Goal: Task Accomplishment & Management: Use online tool/utility

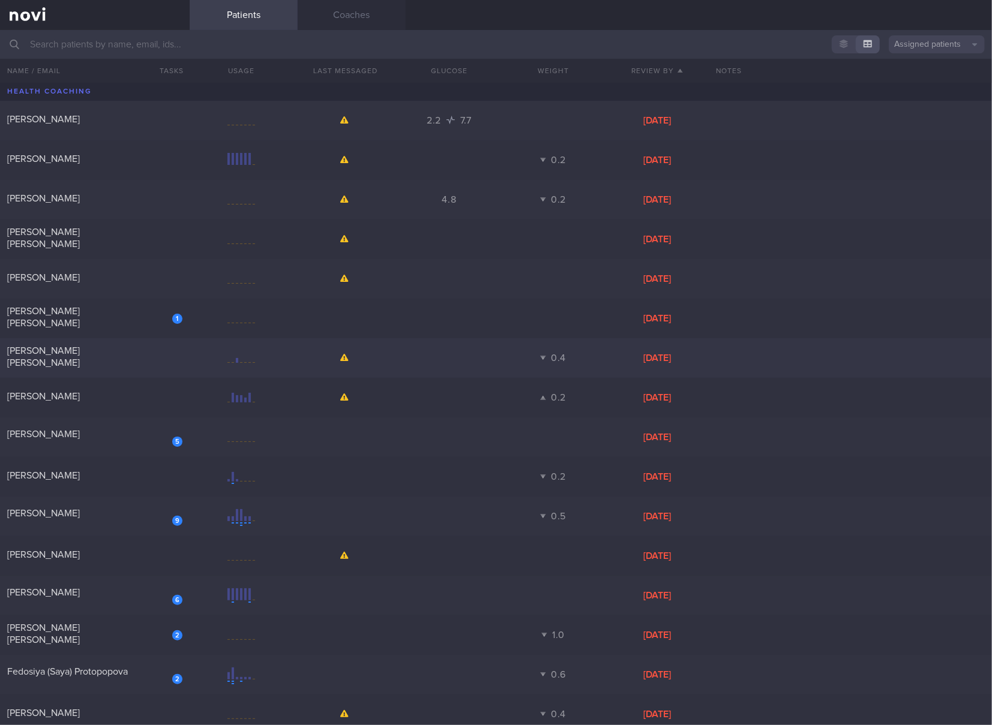
click at [147, 361] on div "[PERSON_NAME] [PERSON_NAME]" at bounding box center [93, 357] width 172 height 24
select select "3"
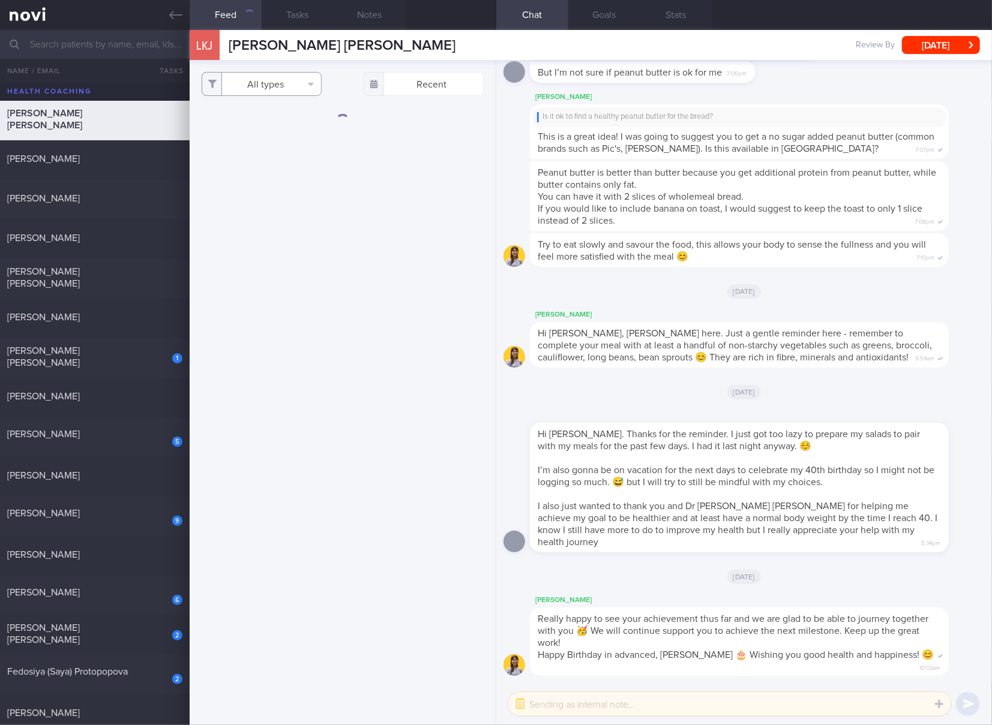
click at [266, 84] on button "All types" at bounding box center [262, 84] width 120 height 24
click at [250, 124] on button "Activity" at bounding box center [261, 125] width 119 height 18
checkbox input "false"
click at [241, 139] on button "Glucose" at bounding box center [261, 143] width 119 height 18
checkbox input "false"
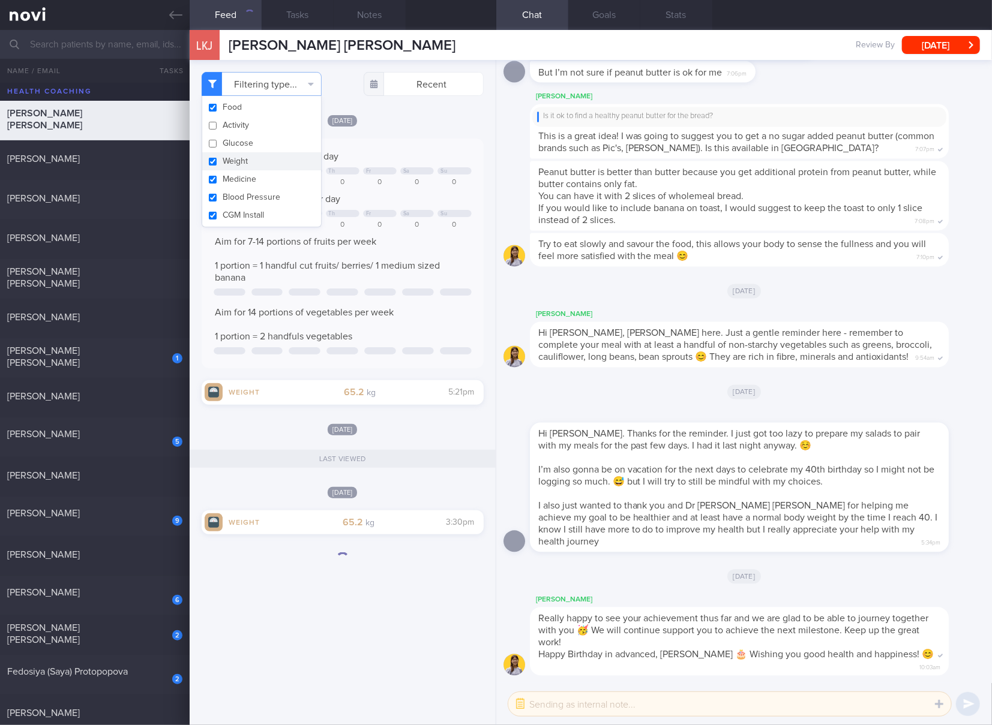
click at [235, 155] on button "Weight" at bounding box center [261, 161] width 119 height 18
checkbox input "false"
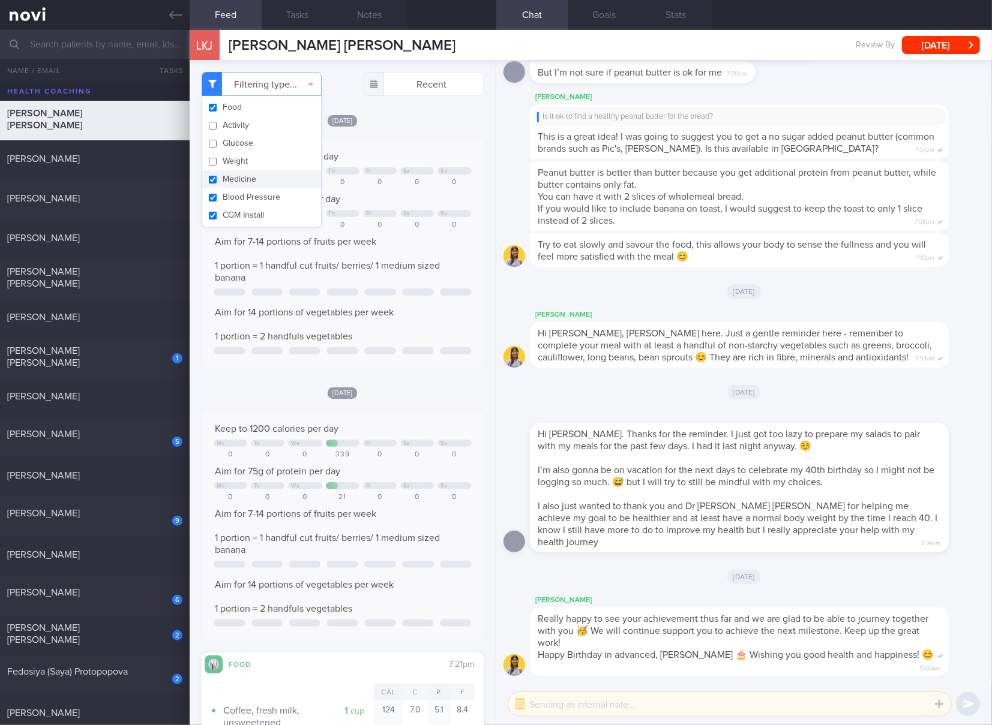
click at [234, 176] on button "Medicine" at bounding box center [261, 179] width 119 height 18
checkbox input "false"
click at [232, 193] on button "Blood Pressure" at bounding box center [261, 197] width 119 height 18
checkbox input "false"
click at [232, 213] on button "CGM Install" at bounding box center [261, 215] width 119 height 18
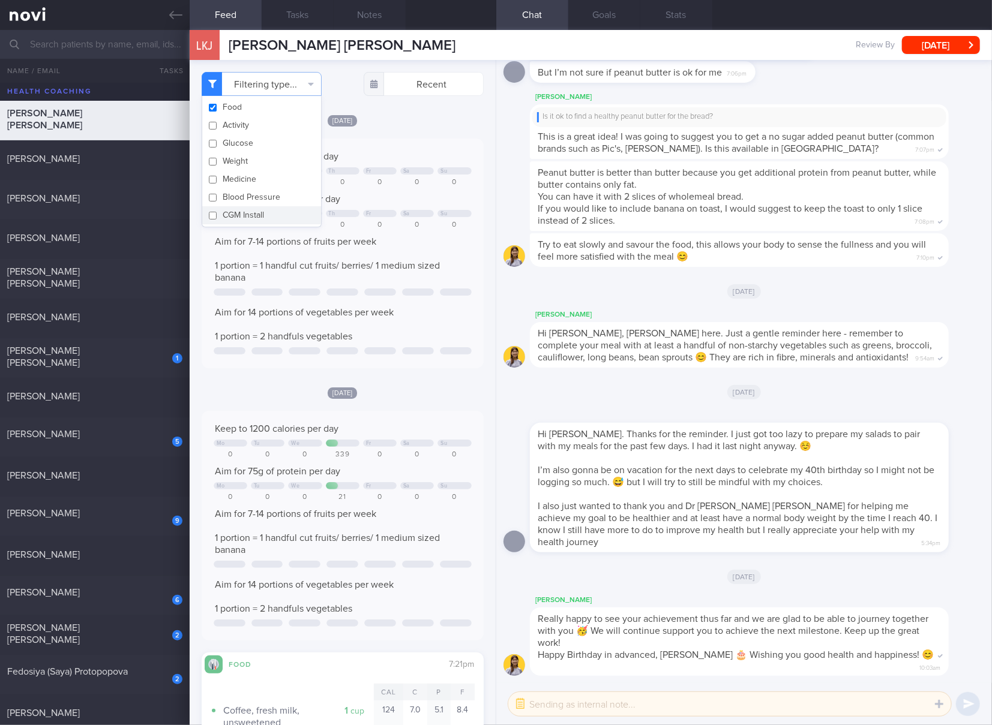
checkbox input "false"
click at [310, 226] on div "Food Activity Glucose Weight Medicine Blood Pressure [MEDICAL_DATA] Install" at bounding box center [262, 161] width 120 height 131
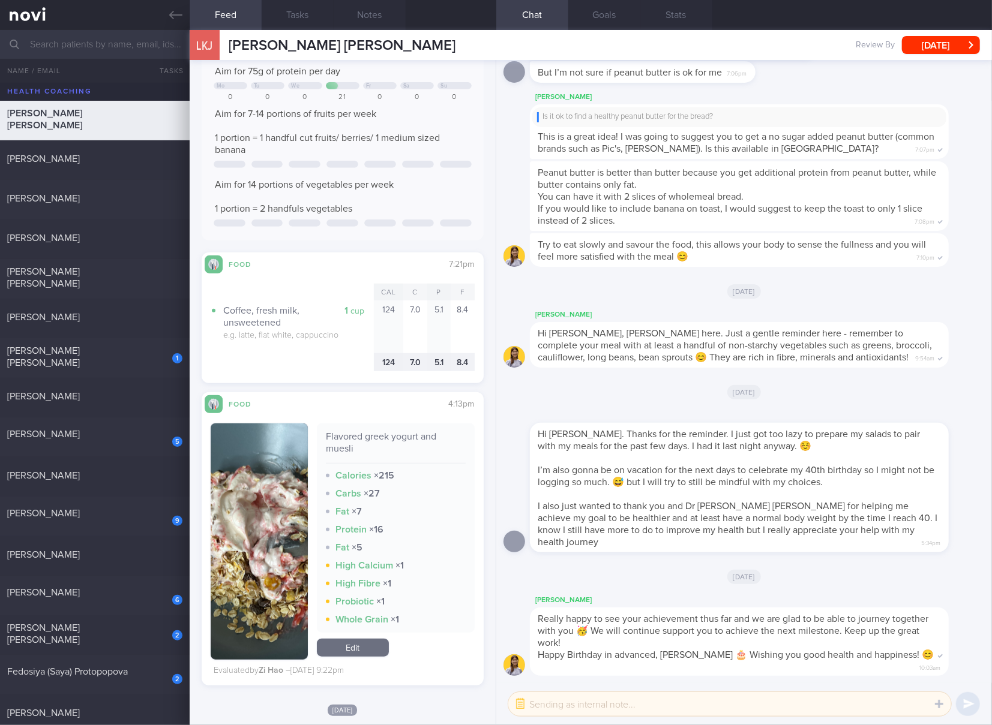
click at [427, 359] on div "5.1" at bounding box center [439, 362] width 24 height 19
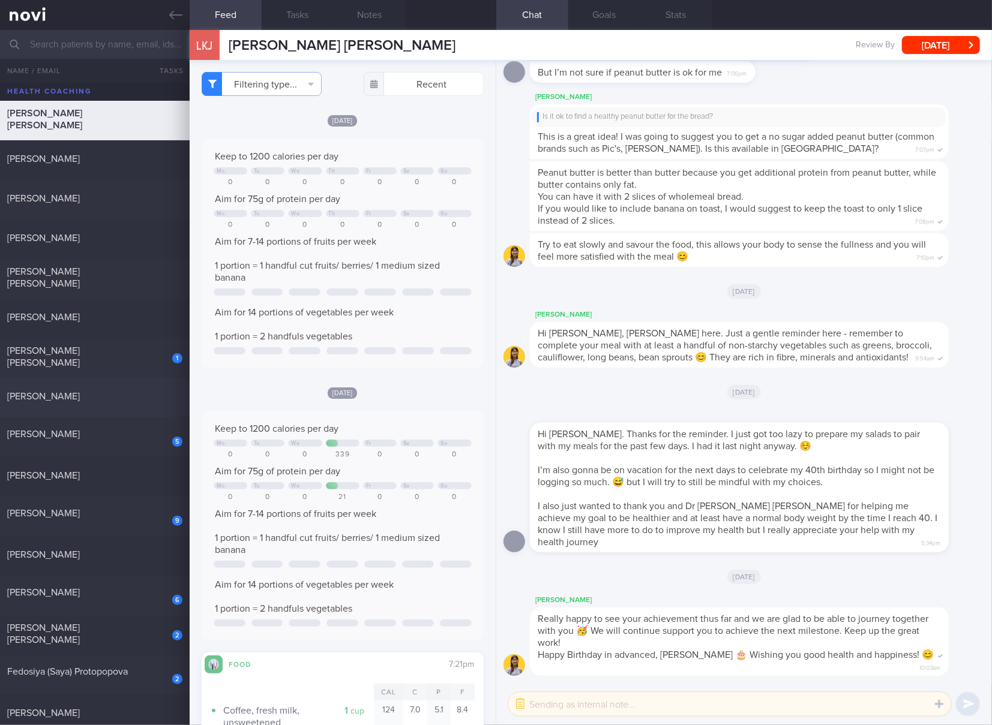
drag, startPoint x: 134, startPoint y: 412, endPoint x: 153, endPoint y: 393, distance: 26.7
click at [134, 412] on div "[PERSON_NAME] 0.2 [DATE]" at bounding box center [496, 398] width 992 height 40
checkbox input "true"
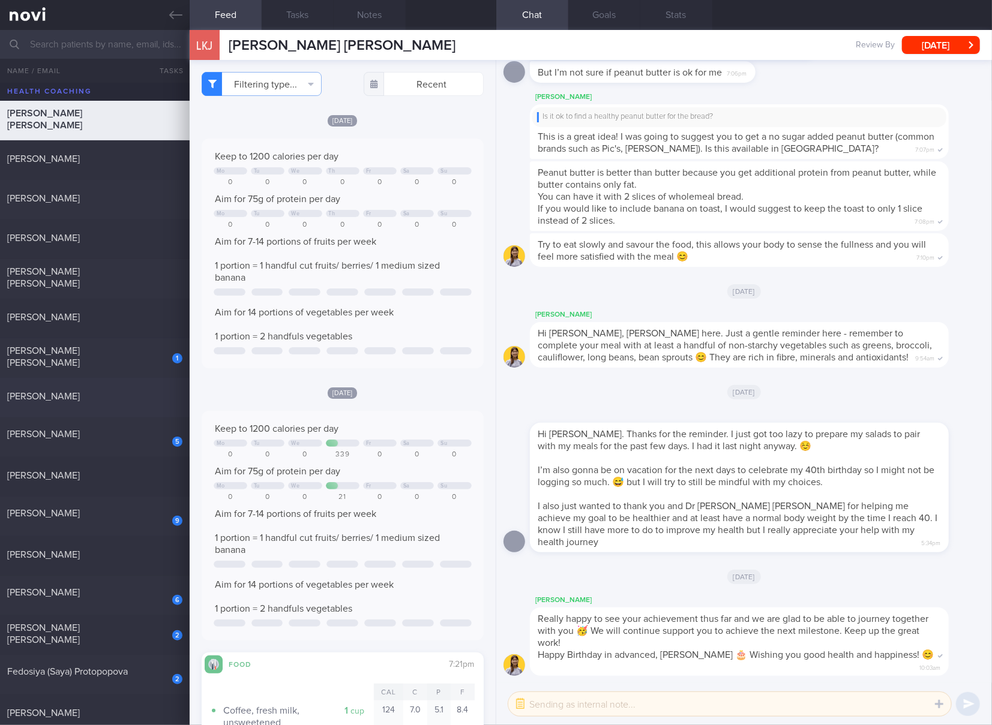
checkbox input "true"
select select "4"
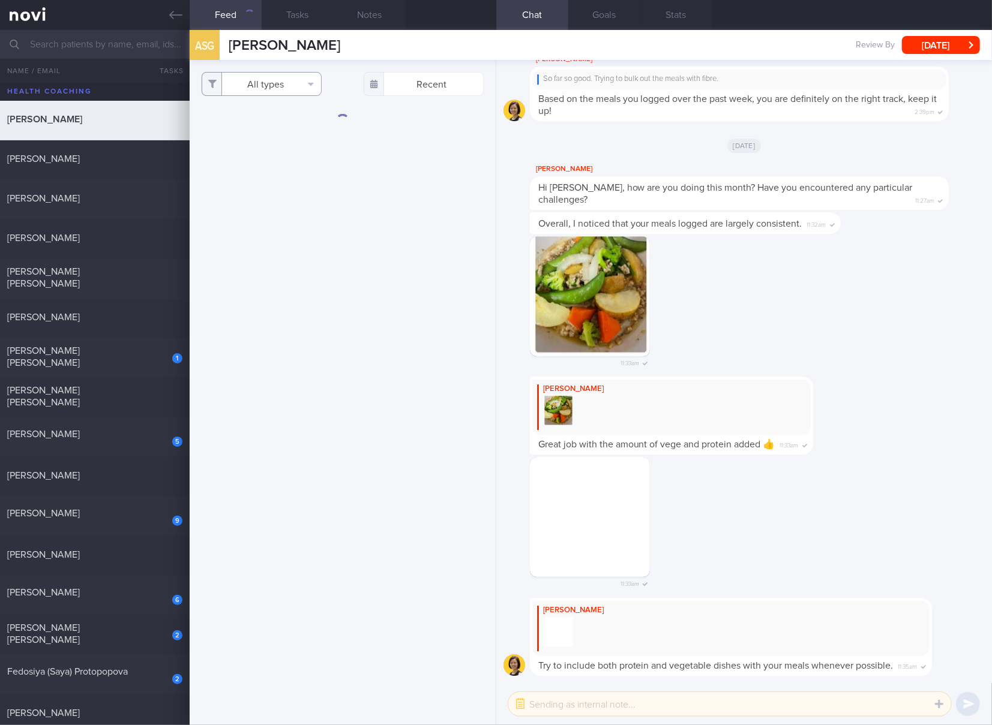
click at [279, 90] on button "All types" at bounding box center [262, 84] width 120 height 24
click at [261, 133] on button "Activity" at bounding box center [261, 125] width 119 height 18
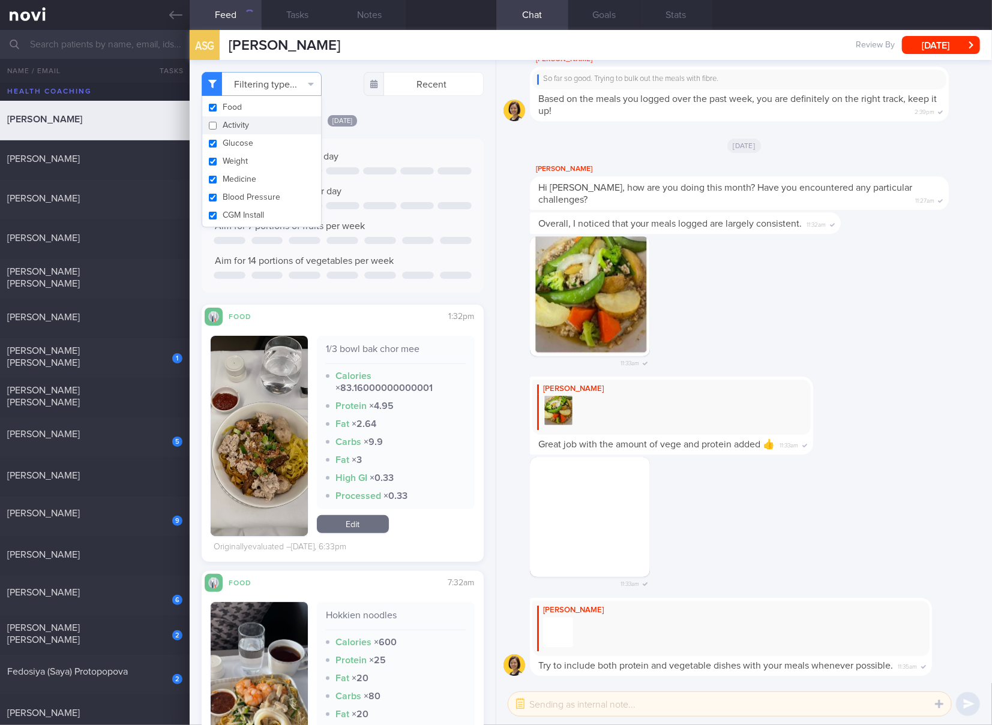
checkbox input "false"
click at [251, 140] on button "Glucose" at bounding box center [261, 143] width 119 height 18
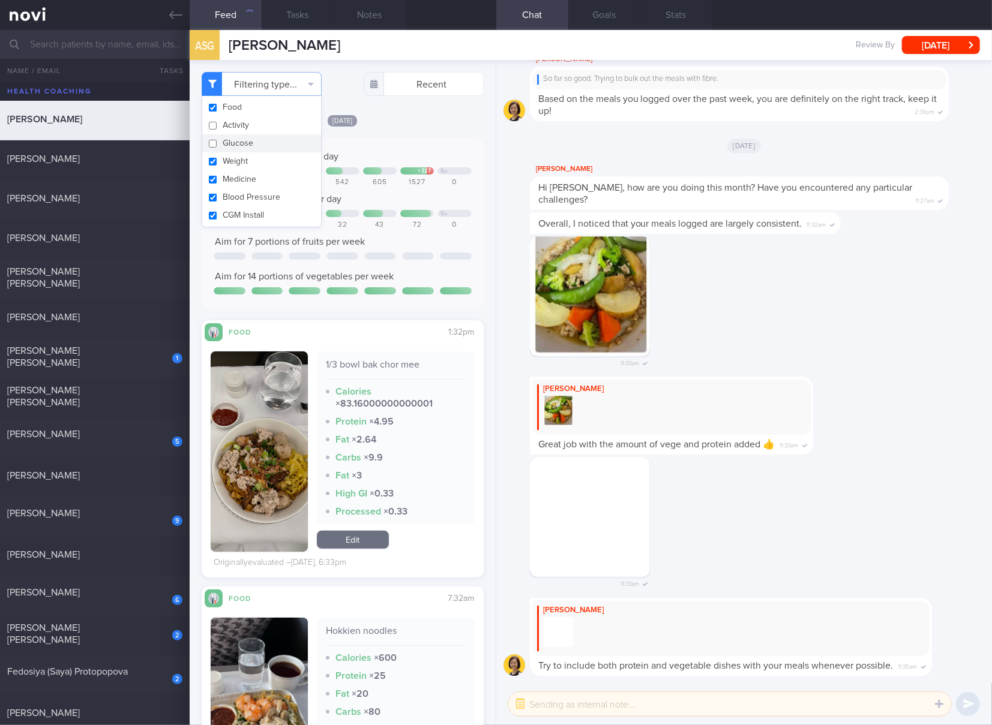
checkbox input "false"
click at [241, 152] on button "Weight" at bounding box center [261, 161] width 119 height 18
checkbox input "false"
click at [241, 170] on button "Medicine" at bounding box center [261, 179] width 119 height 18
checkbox input "false"
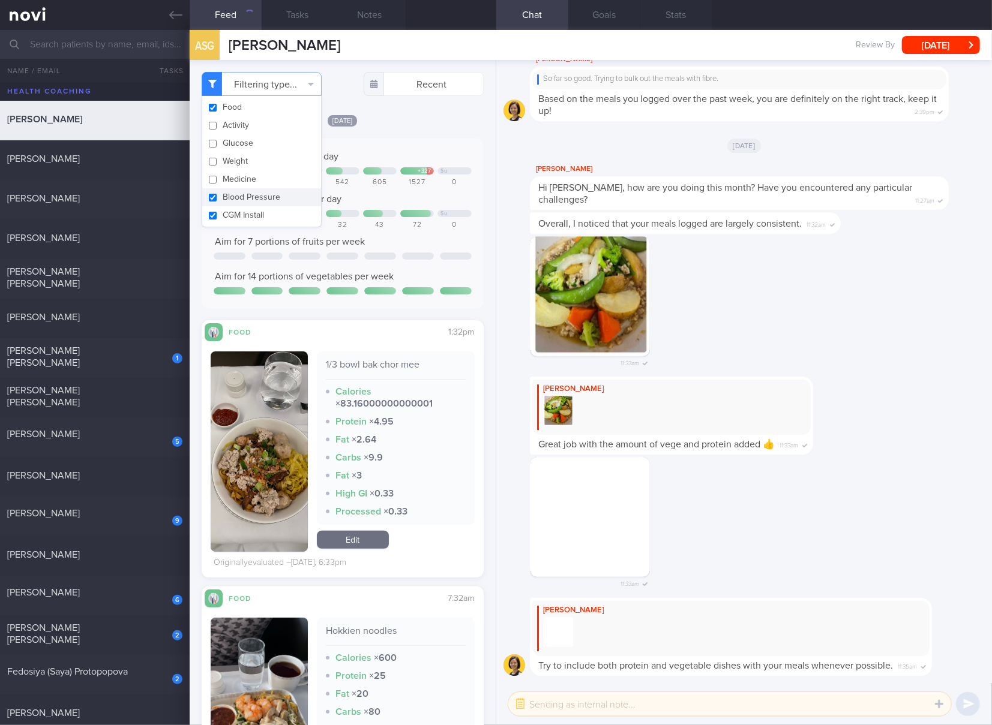
click at [241, 189] on button "Blood Pressure" at bounding box center [261, 197] width 119 height 18
checkbox input "false"
click at [241, 209] on button "CGM Install" at bounding box center [261, 215] width 119 height 18
checkbox input "false"
click at [343, 235] on div "Keep to 1200 calories per day + 327 Su 740 973 786 542 605 1527 0 Aim for 80g o…" at bounding box center [343, 224] width 258 height 146
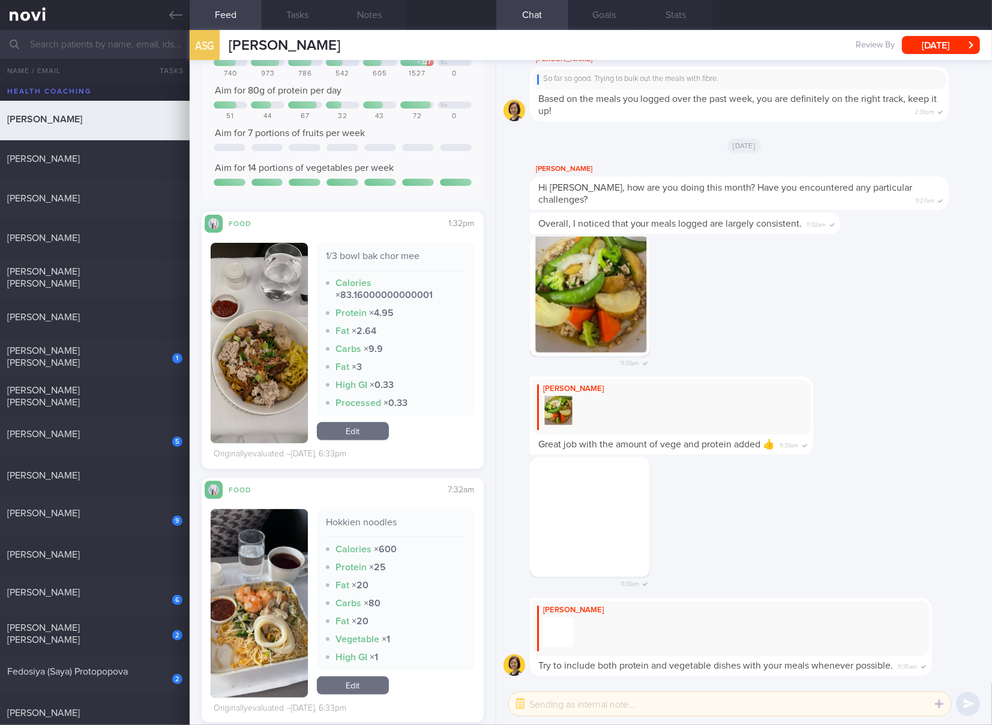
scroll to position [200, 0]
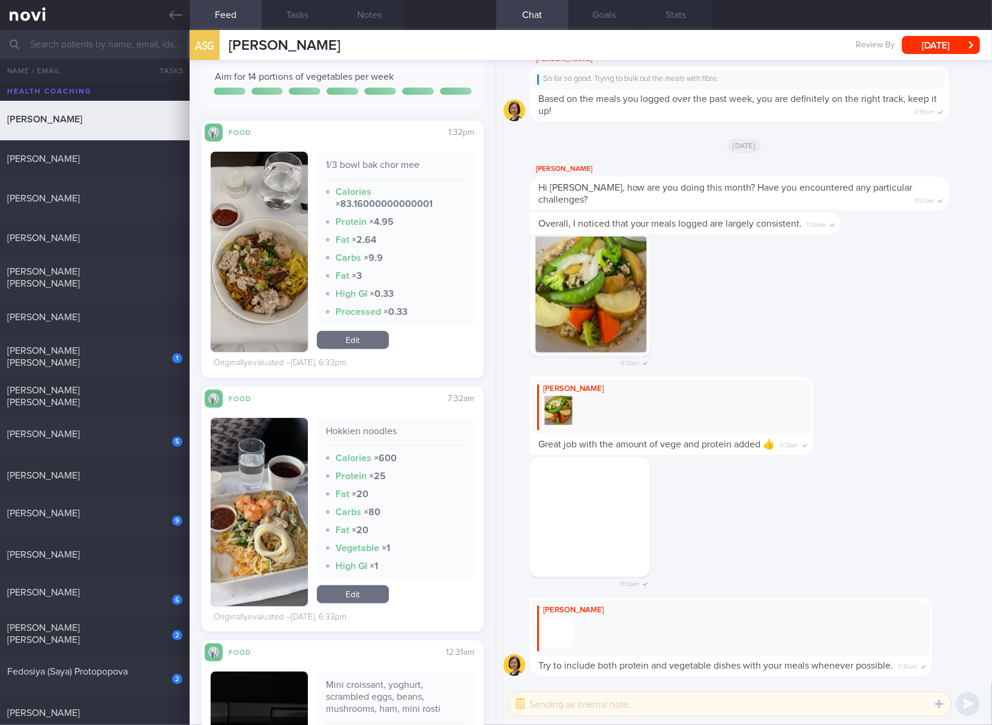
click at [365, 328] on div "1/3 bowl bak chor mee Calories × 83.16000000000001 Protein × 4.95 Fat × 2.64 Ca…" at bounding box center [396, 252] width 158 height 200
click at [365, 345] on link "Edit" at bounding box center [353, 340] width 72 height 18
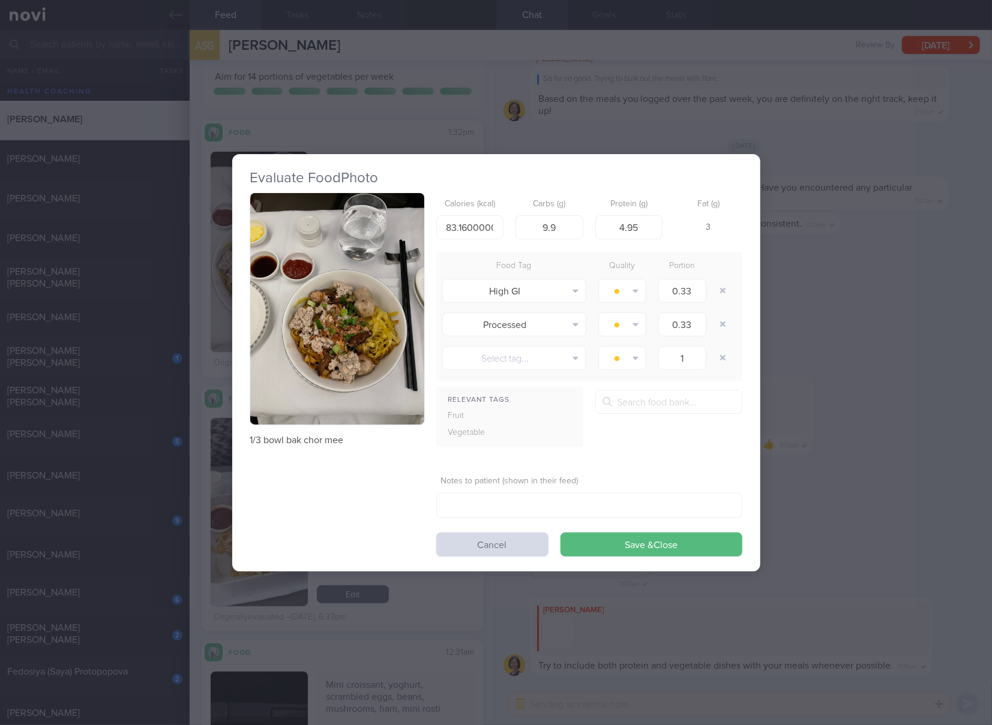
click at [318, 445] on p "1/3 bowl bak chor mee" at bounding box center [337, 440] width 174 height 12
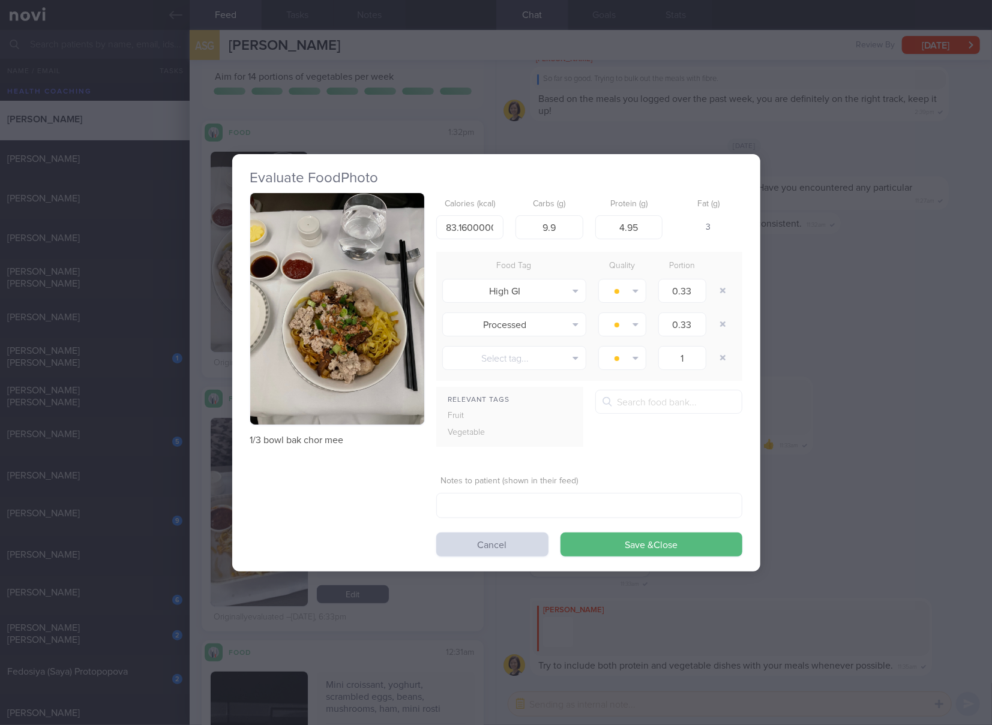
click at [880, 381] on div "Evaluate Food Photo 1/3 bowl bak chor mee Calories (kcal) 83.16000000000001 Car…" at bounding box center [496, 362] width 992 height 725
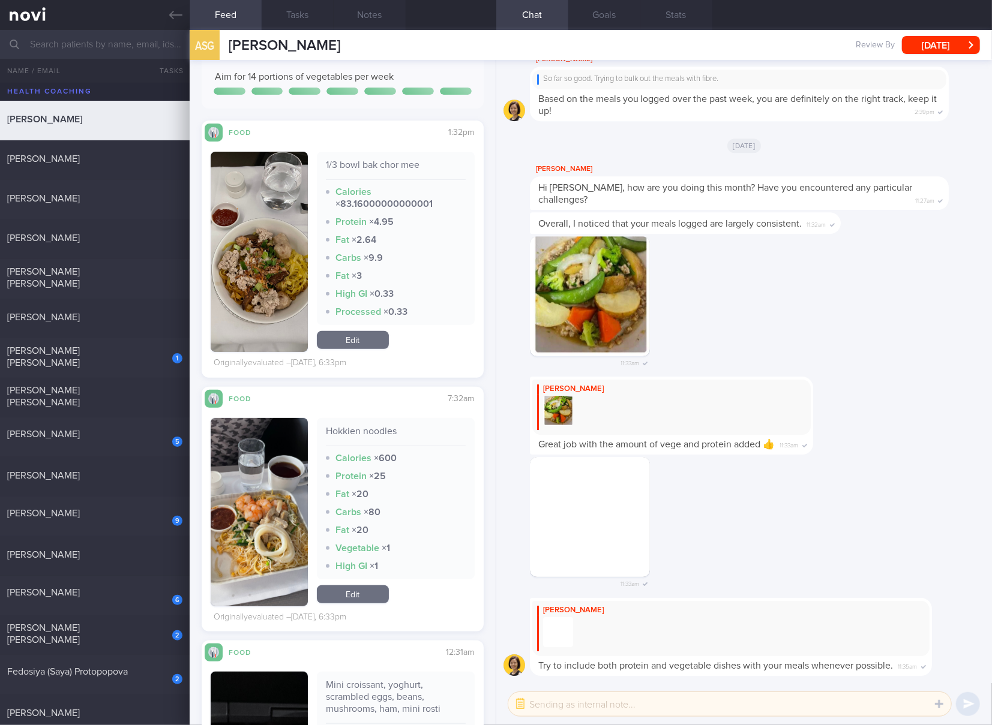
scroll to position [400, 0]
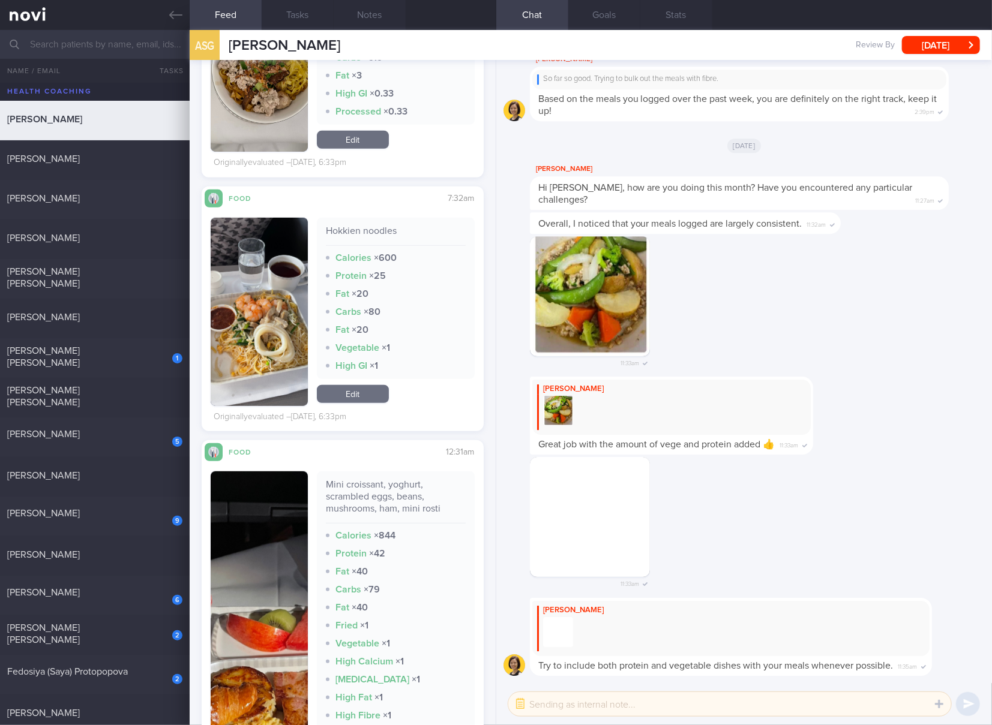
click at [373, 230] on div "Hokkien noodles" at bounding box center [396, 235] width 140 height 21
copy div "Hokkien noodles"
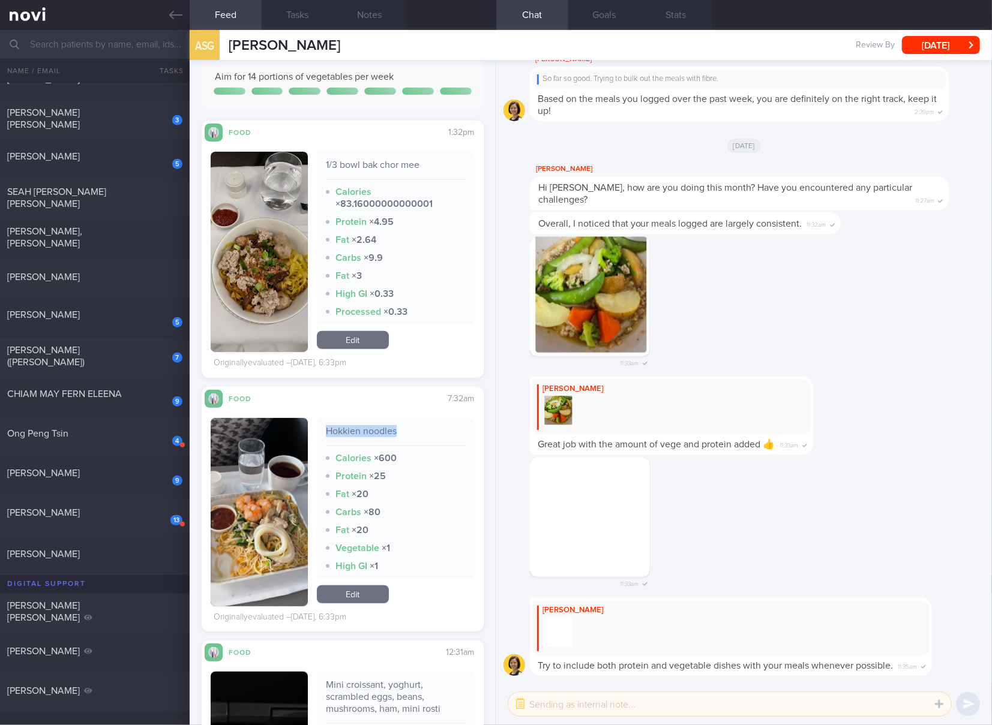
scroll to position [0, 0]
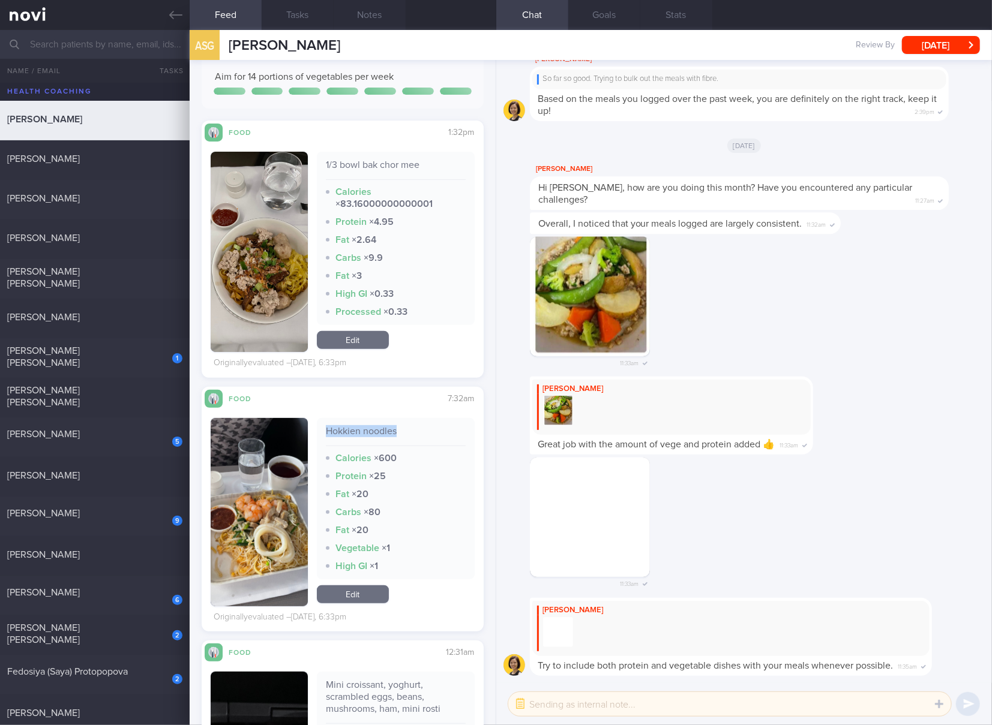
click at [355, 337] on link "Edit" at bounding box center [353, 340] width 72 height 18
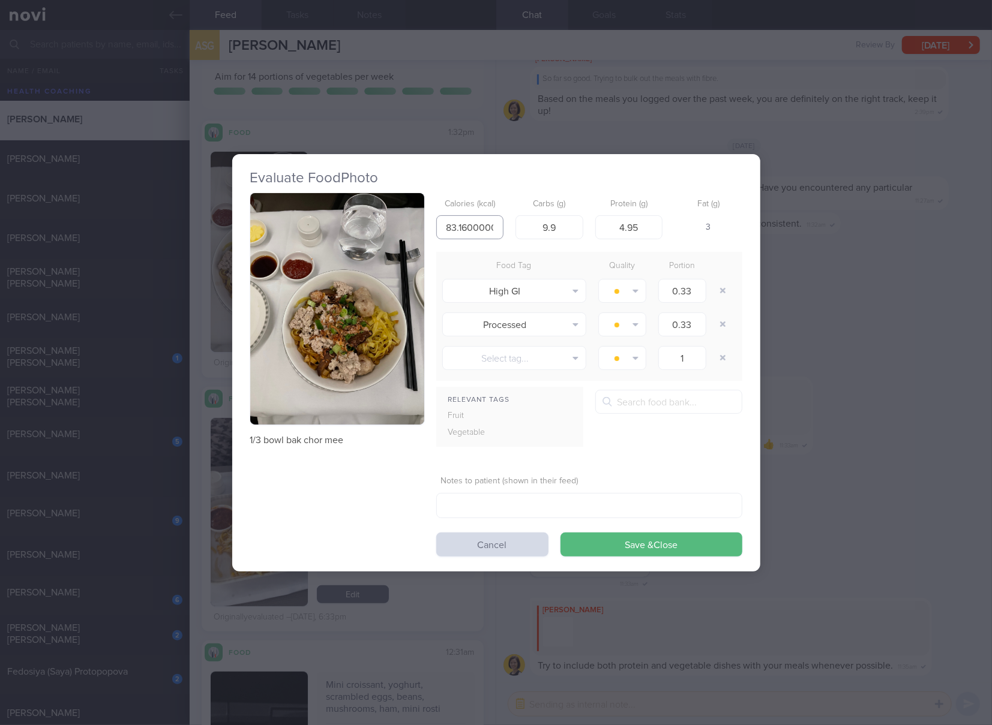
click at [481, 224] on input "83.16000000000001" at bounding box center [470, 227] width 68 height 24
type input "173"
type input "18"
type input "8"
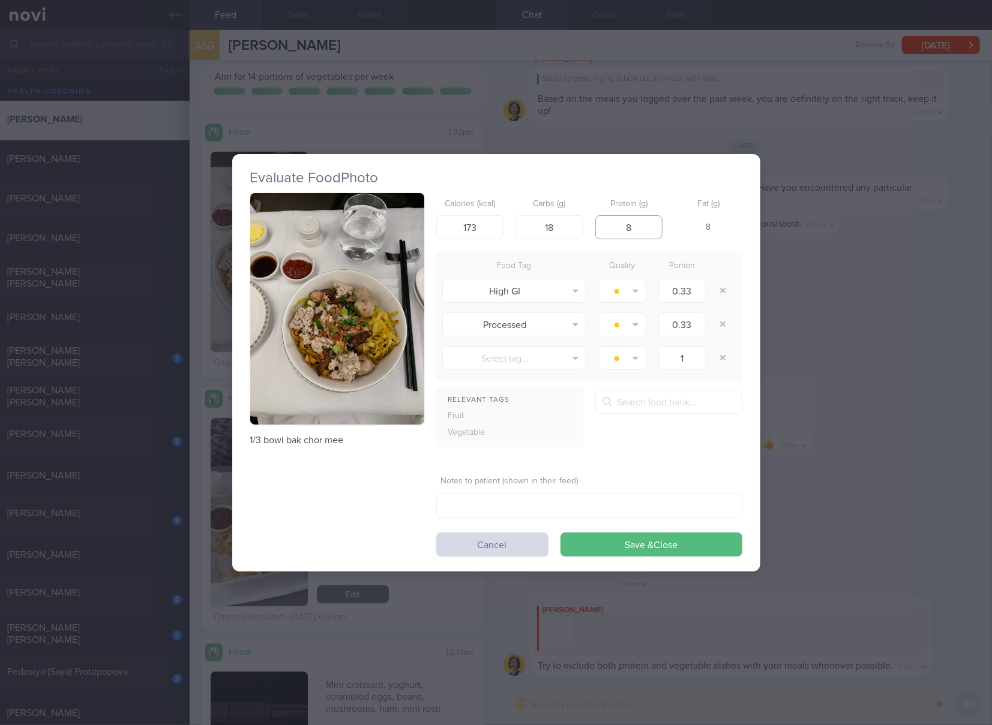
click at [560, 533] on button "Save & Close" at bounding box center [651, 545] width 182 height 24
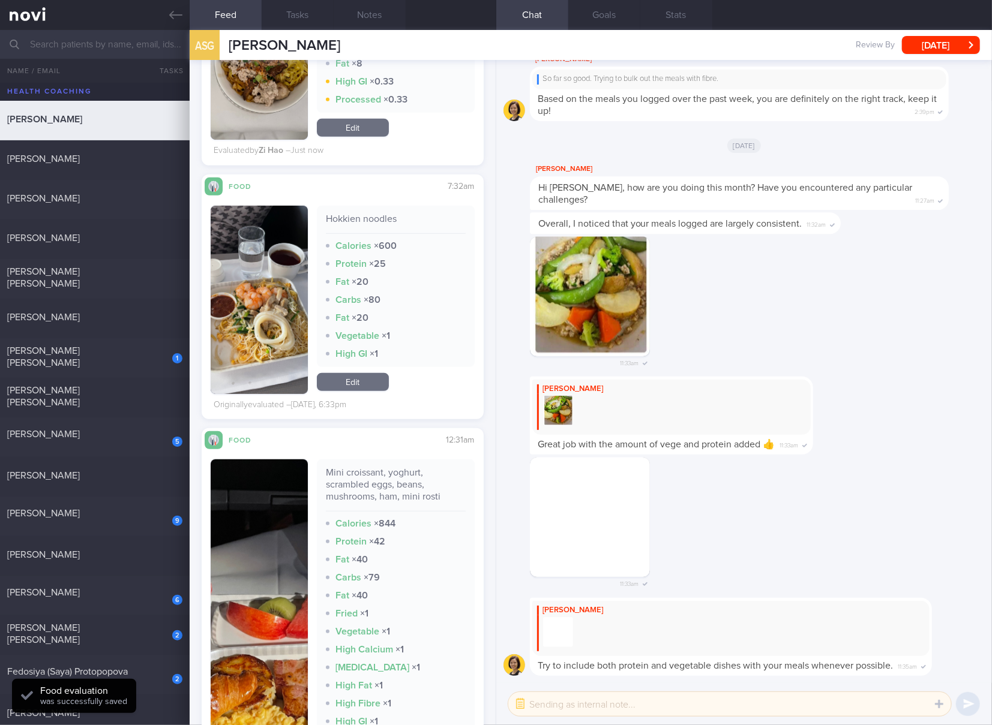
scroll to position [599, 0]
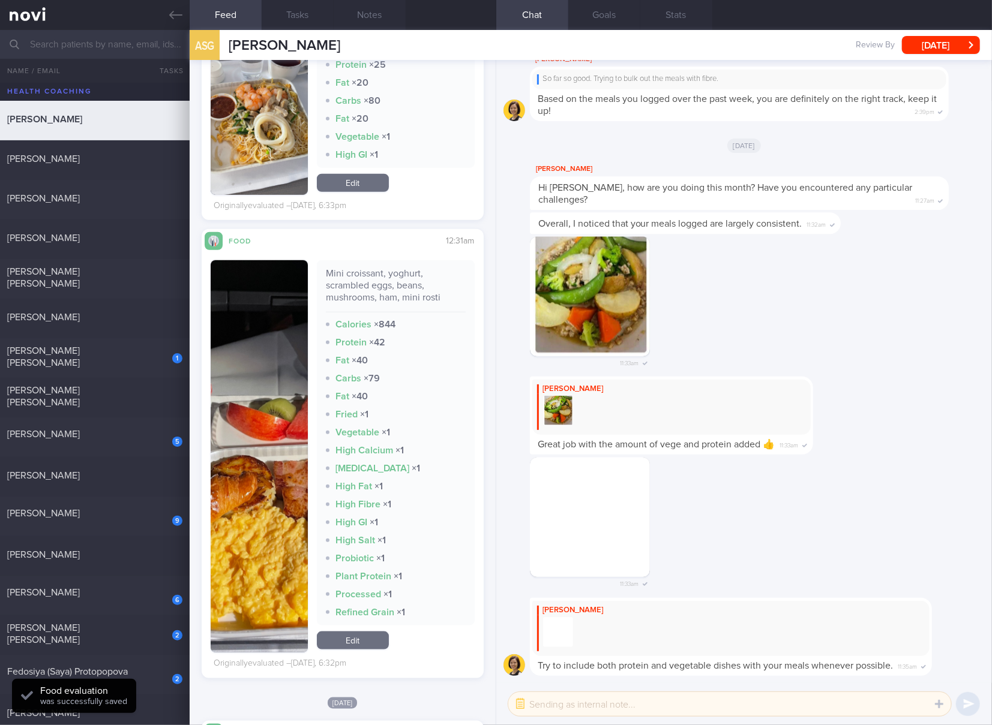
drag, startPoint x: 285, startPoint y: 408, endPoint x: 292, endPoint y: 355, distance: 53.8
click at [285, 408] on img "button" at bounding box center [259, 456] width 97 height 392
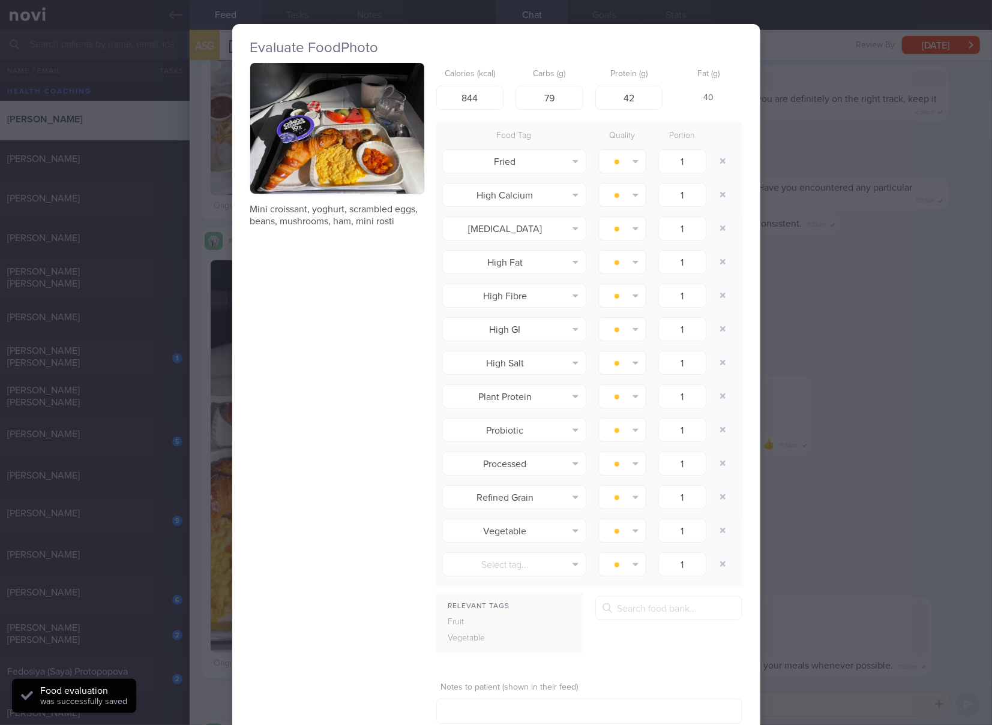
click at [305, 306] on div "Mini croissant, yoghurt, scrambled eggs, beans, mushrooms, ham, mini rosti Calo…" at bounding box center [496, 413] width 492 height 700
click at [359, 143] on img "button" at bounding box center [337, 128] width 174 height 131
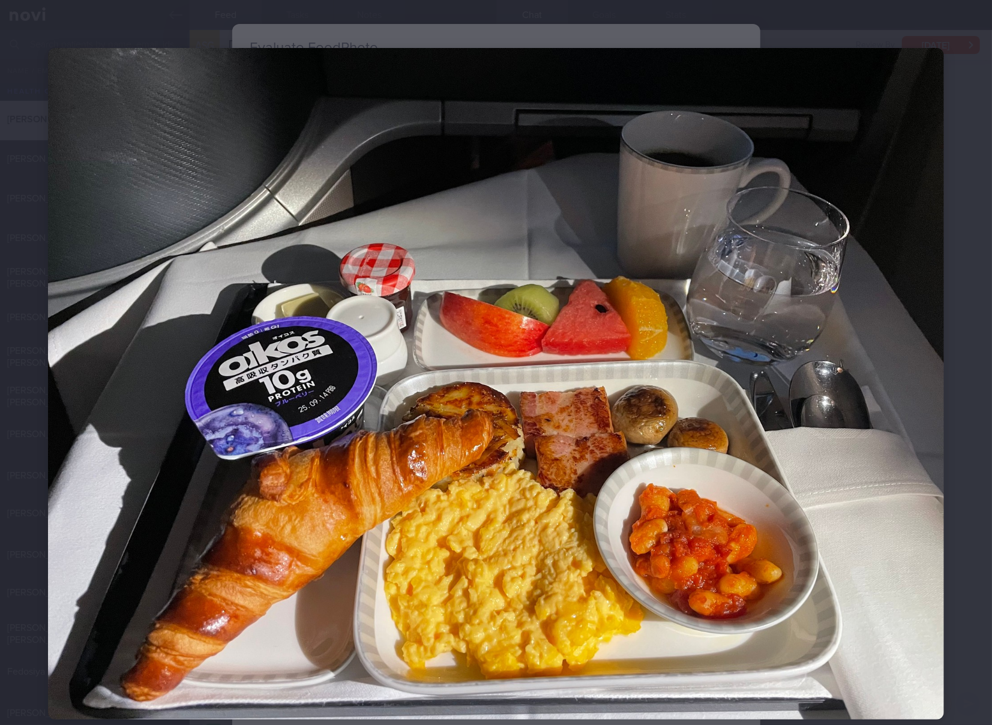
click at [809, 339] on img at bounding box center [496, 384] width 896 height 672
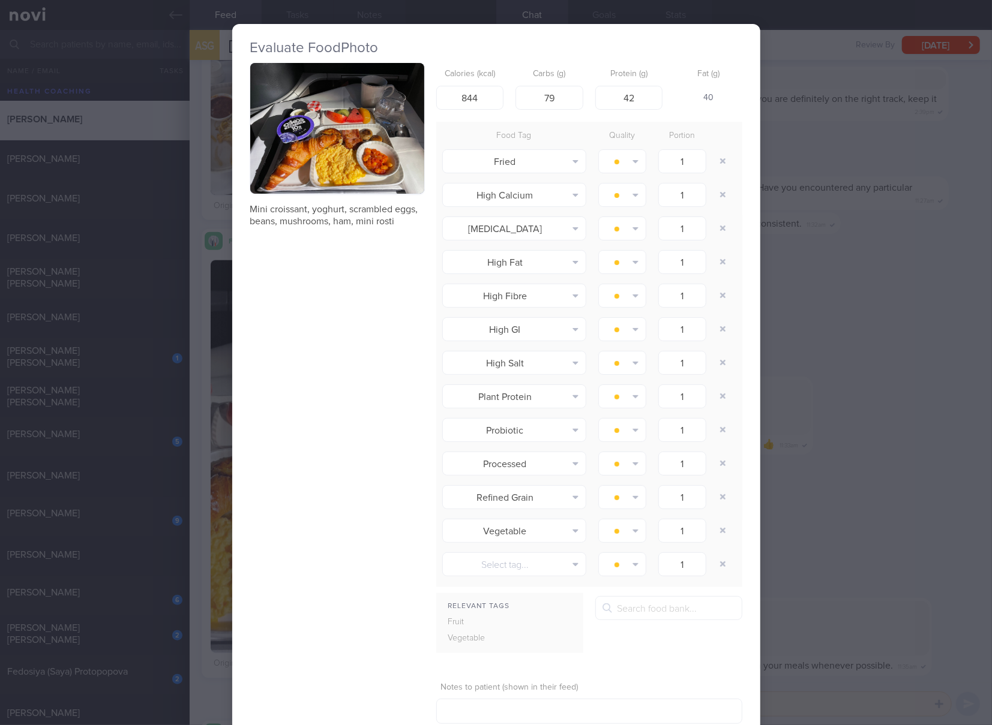
click at [383, 126] on button "button" at bounding box center [337, 128] width 174 height 131
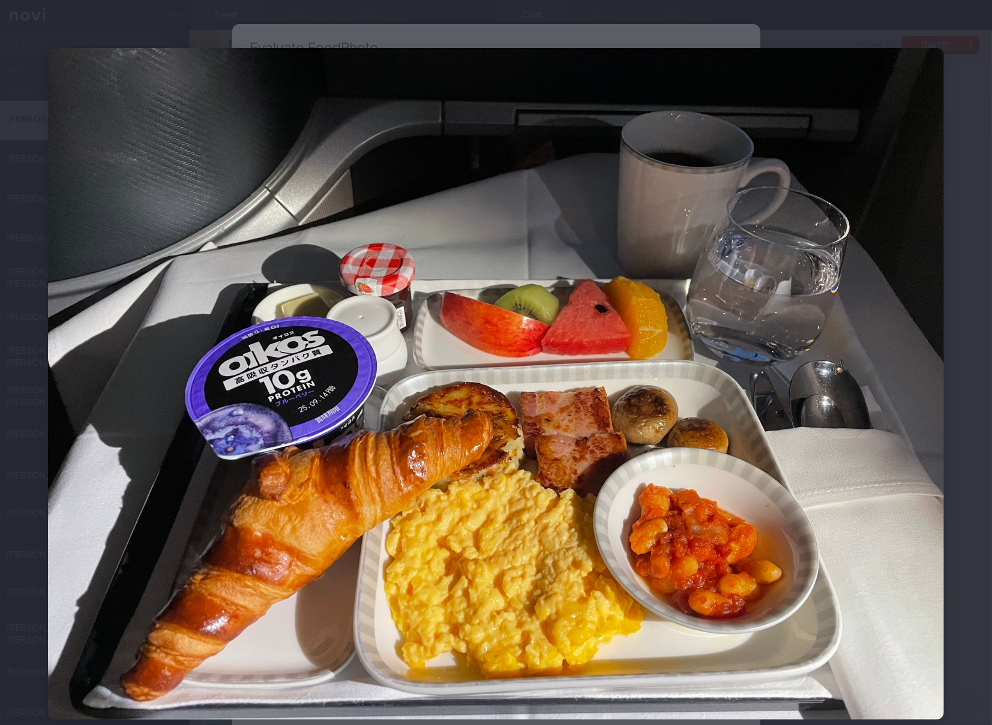
click at [412, 163] on img at bounding box center [496, 384] width 896 height 672
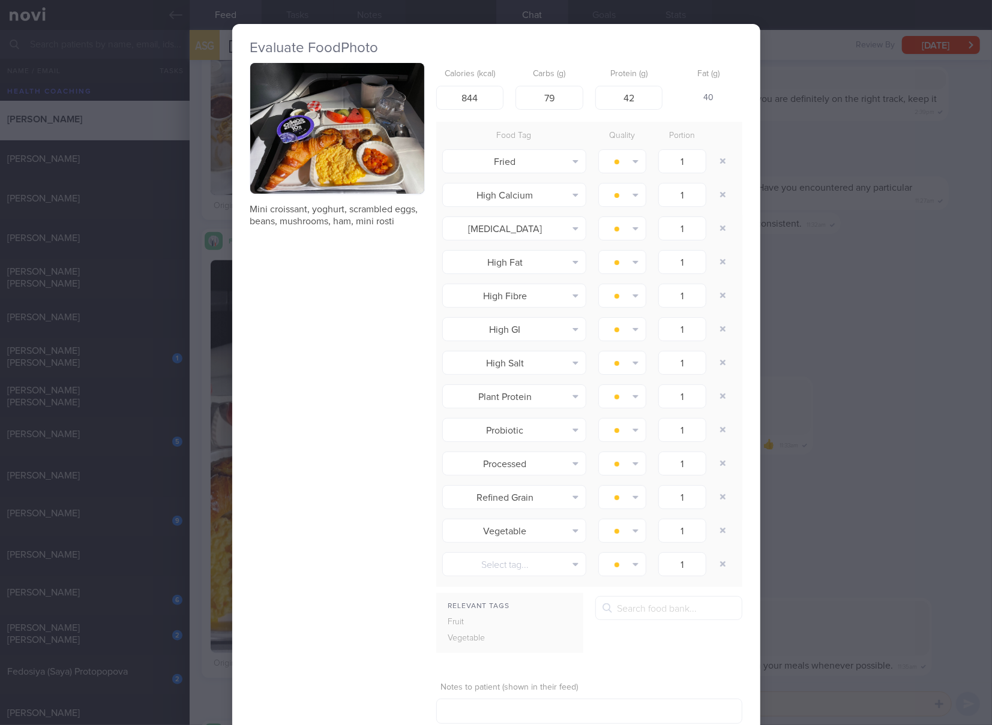
click at [364, 130] on button "button" at bounding box center [337, 128] width 174 height 131
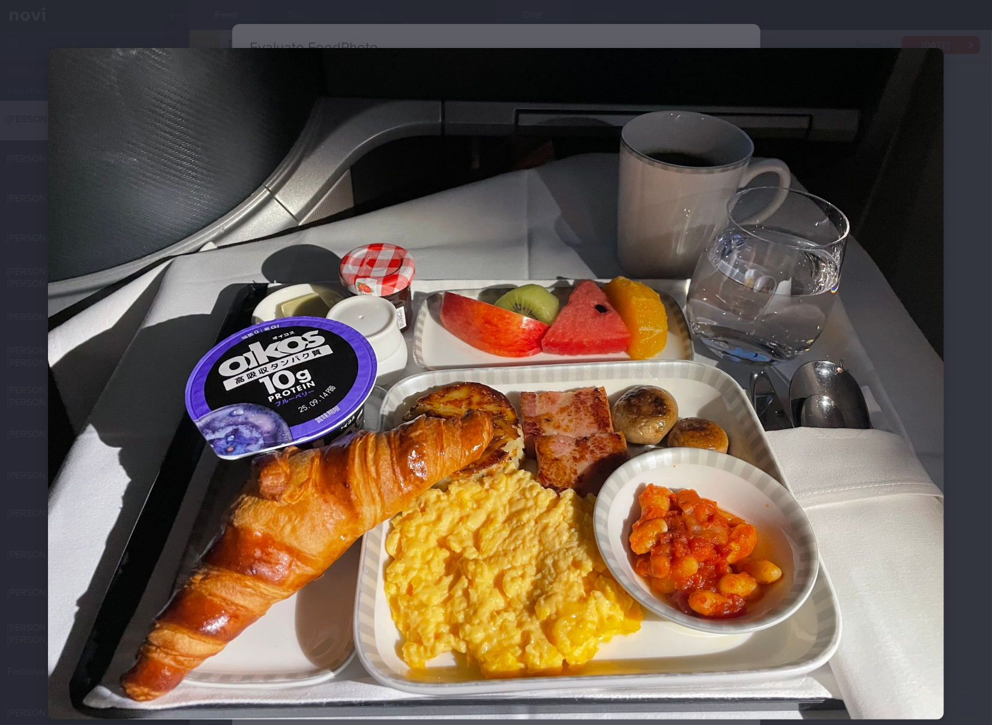
click at [364, 130] on img at bounding box center [496, 384] width 896 height 672
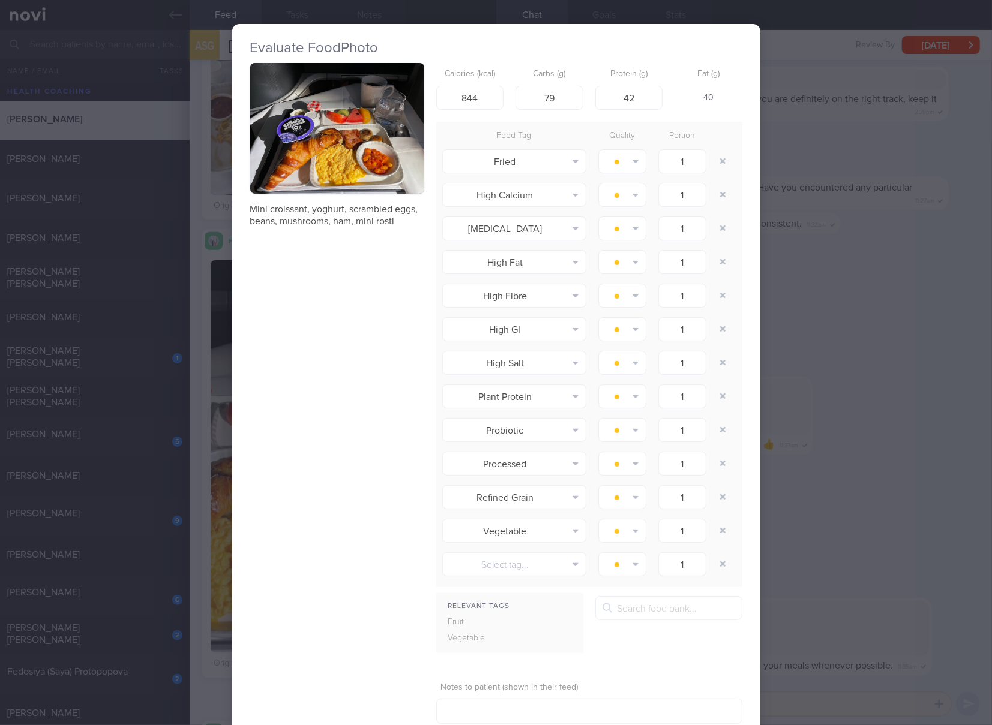
click at [873, 206] on div "Evaluate Food Photo Mini croissant, yoghurt, scrambled eggs, beans, mushrooms, …" at bounding box center [496, 362] width 992 height 725
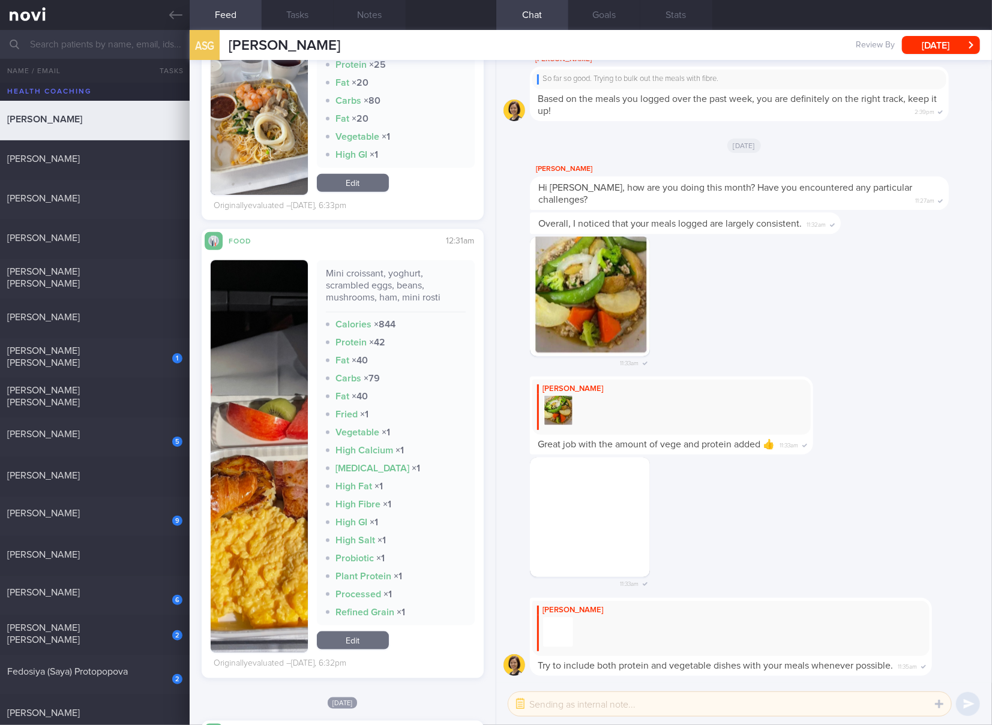
scroll to position [200, 0]
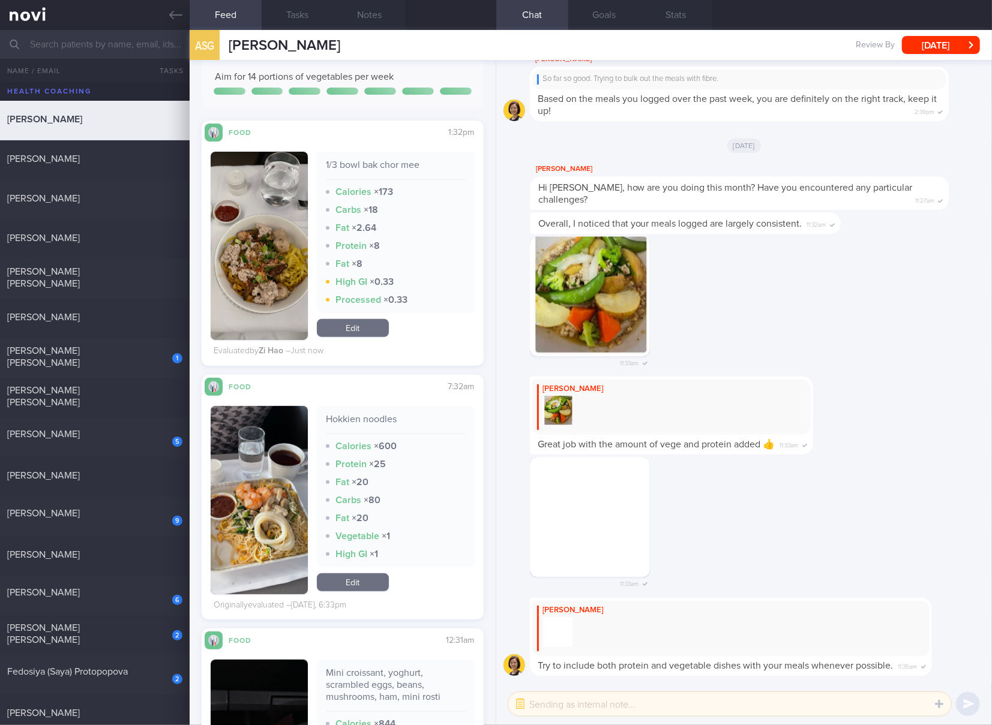
click at [363, 579] on link "Edit" at bounding box center [353, 583] width 72 height 18
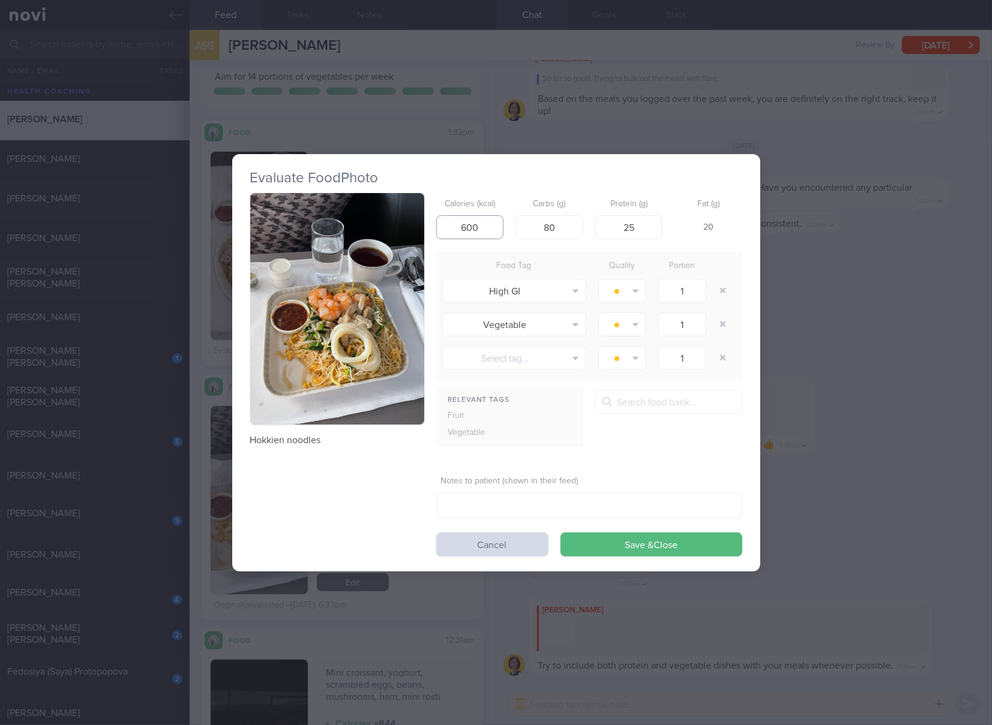
click at [477, 223] on input "600" at bounding box center [470, 227] width 68 height 24
click at [477, 223] on input "5226918" at bounding box center [470, 227] width 68 height 24
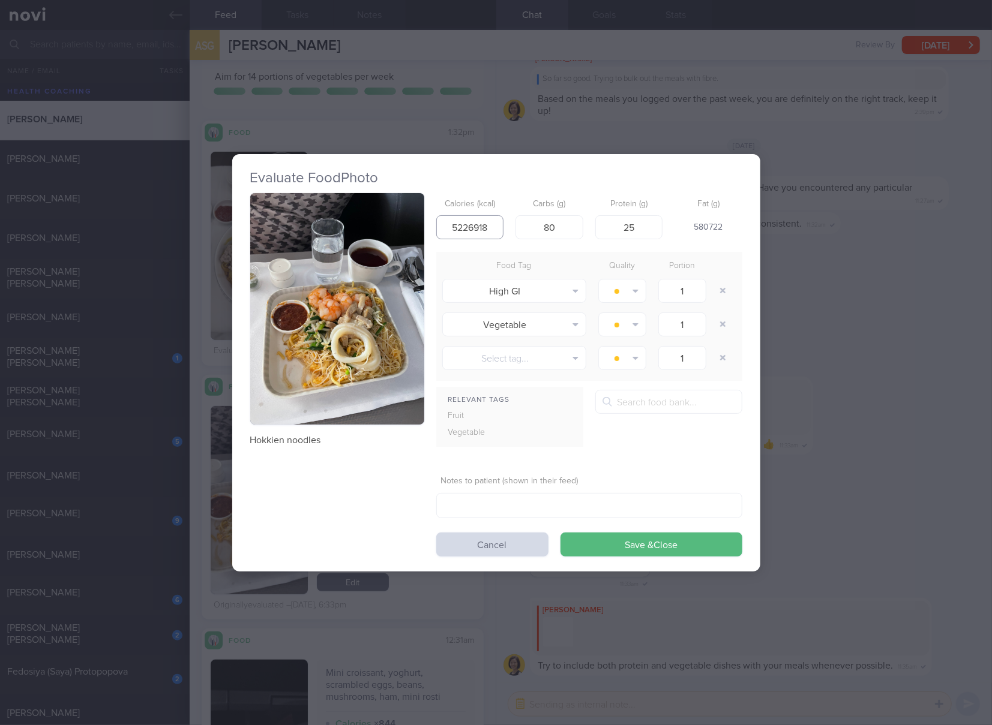
click at [477, 223] on input "5226918" at bounding box center [470, 227] width 68 height 24
type input "5226"
type input "9"
click at [477, 223] on input "5226" at bounding box center [470, 227] width 68 height 24
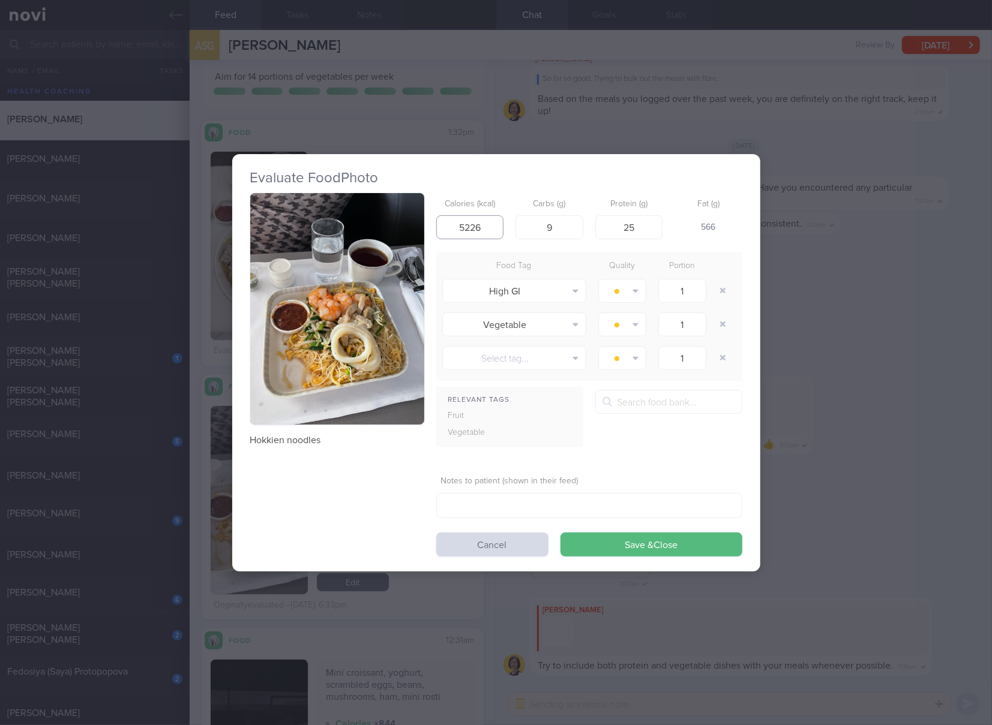
click at [477, 223] on input "5226" at bounding box center [470, 227] width 68 height 24
type input "522"
type input "69"
type input "48"
click at [560, 533] on button "Save & Close" at bounding box center [651, 545] width 182 height 24
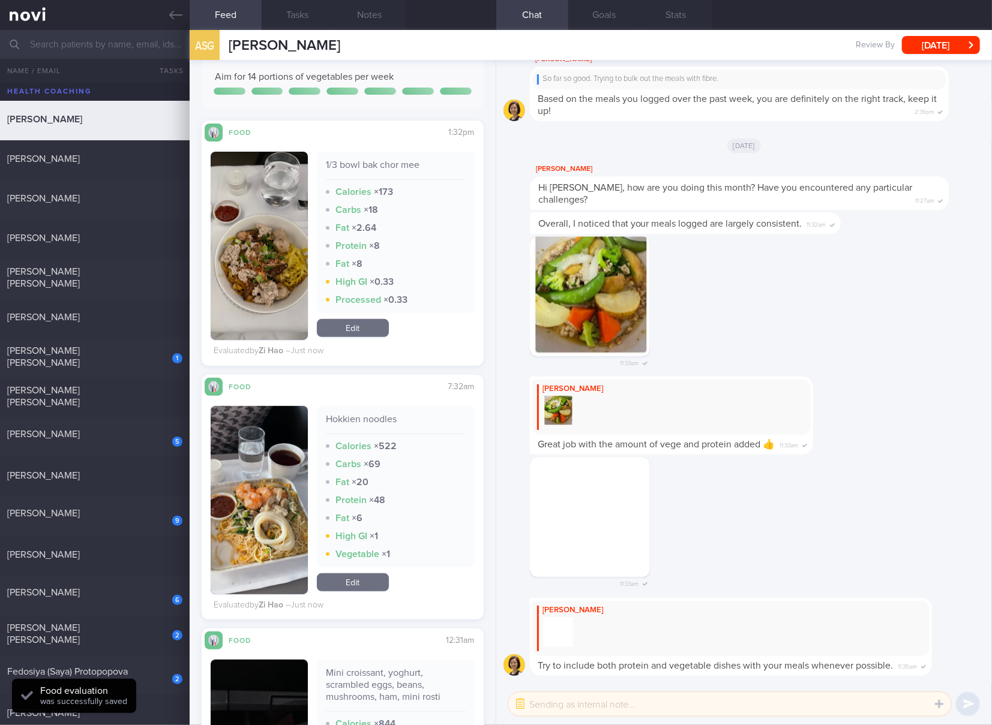
click at [359, 590] on link "Edit" at bounding box center [353, 583] width 72 height 18
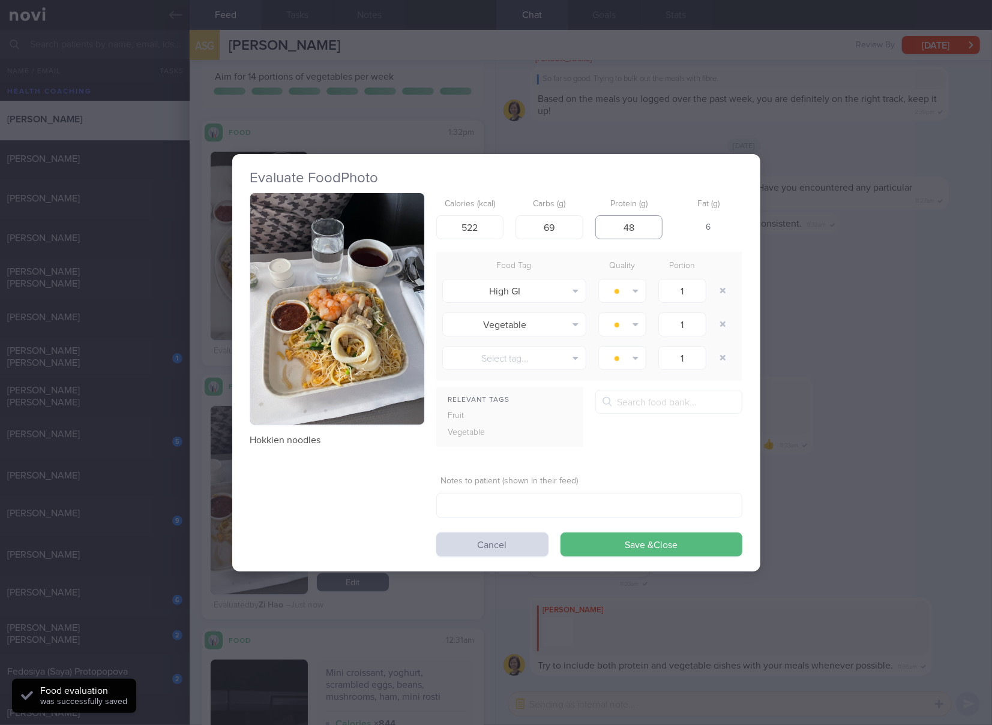
click at [635, 226] on input "48" at bounding box center [629, 227] width 68 height 24
type input "4"
type input "18"
click at [560, 533] on button "Save & Close" at bounding box center [651, 545] width 182 height 24
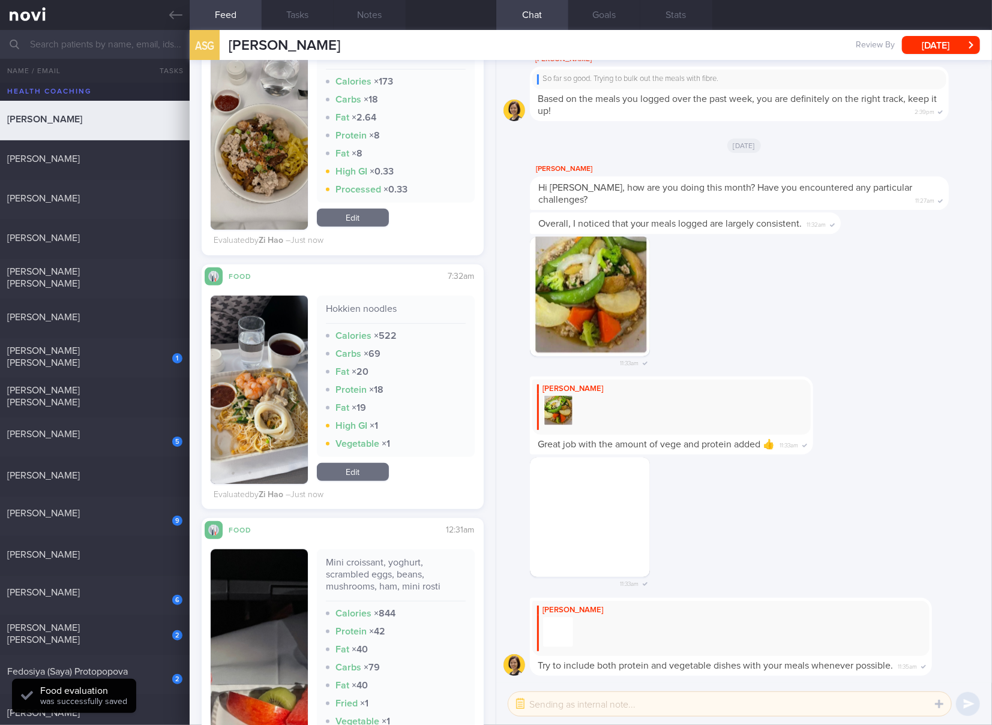
scroll to position [599, 0]
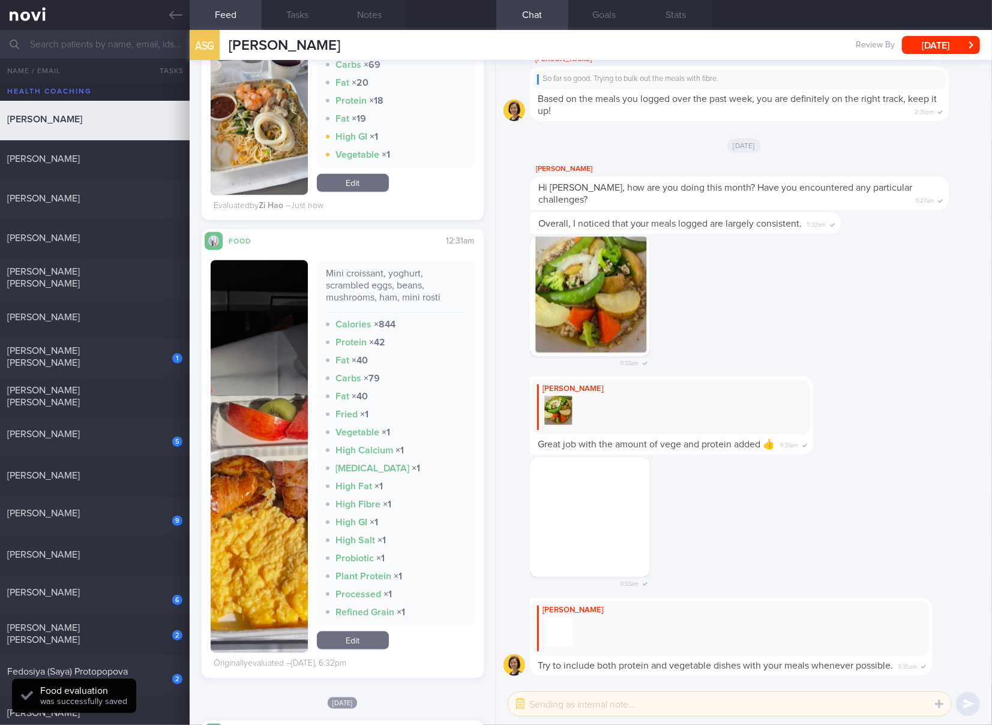
click at [358, 277] on div "Mini croissant, yoghurt, scrambled eggs, beans, mushrooms, ham, mini rosti" at bounding box center [396, 290] width 140 height 45
copy div "Mini croissant, yoghurt, scrambled eggs, beans, mushrooms, ham, mini rosti"
drag, startPoint x: 279, startPoint y: 473, endPoint x: 295, endPoint y: 392, distance: 83.1
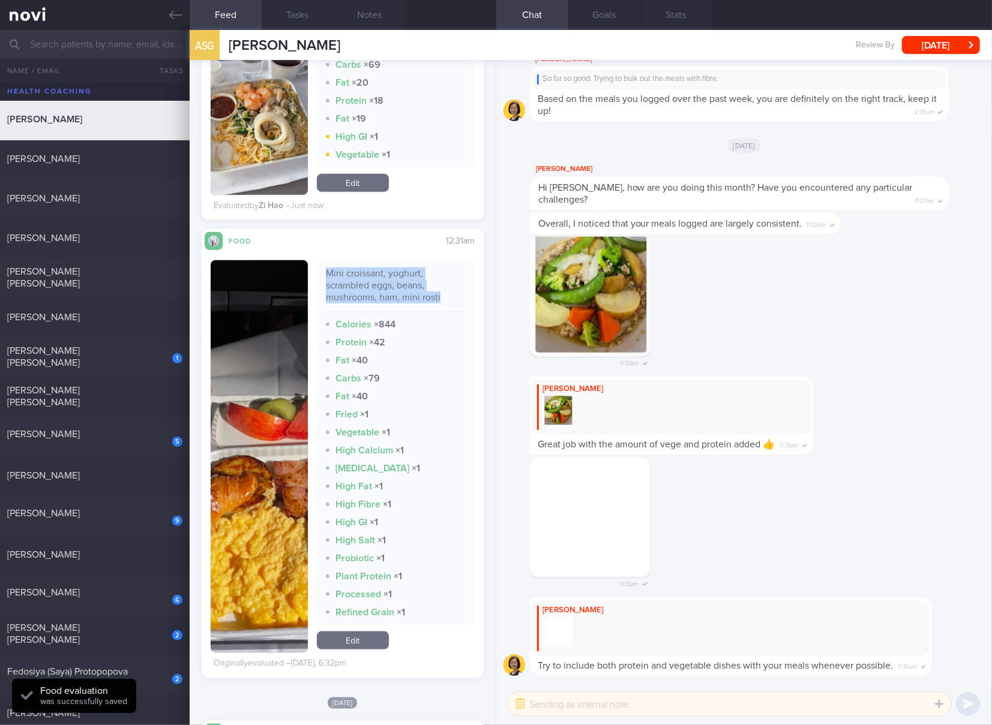
click at [279, 473] on button "button" at bounding box center [259, 456] width 97 height 392
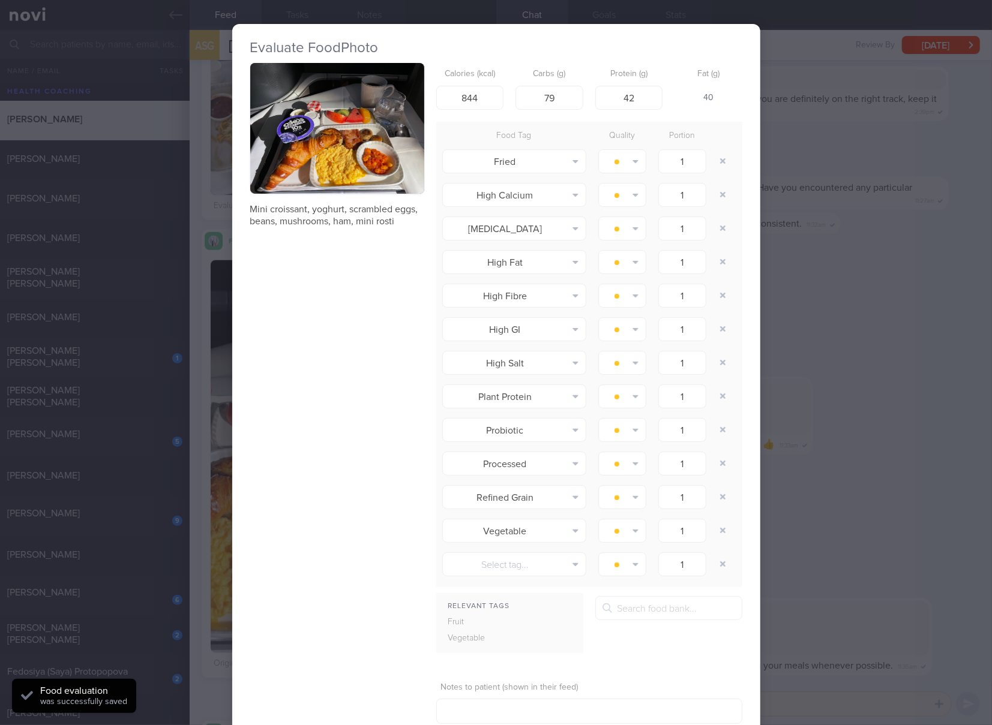
click at [317, 323] on div "Mini croissant, yoghurt, scrambled eggs, beans, mushrooms, ham, mini rosti Calo…" at bounding box center [496, 413] width 492 height 700
click at [371, 177] on button "button" at bounding box center [337, 128] width 174 height 131
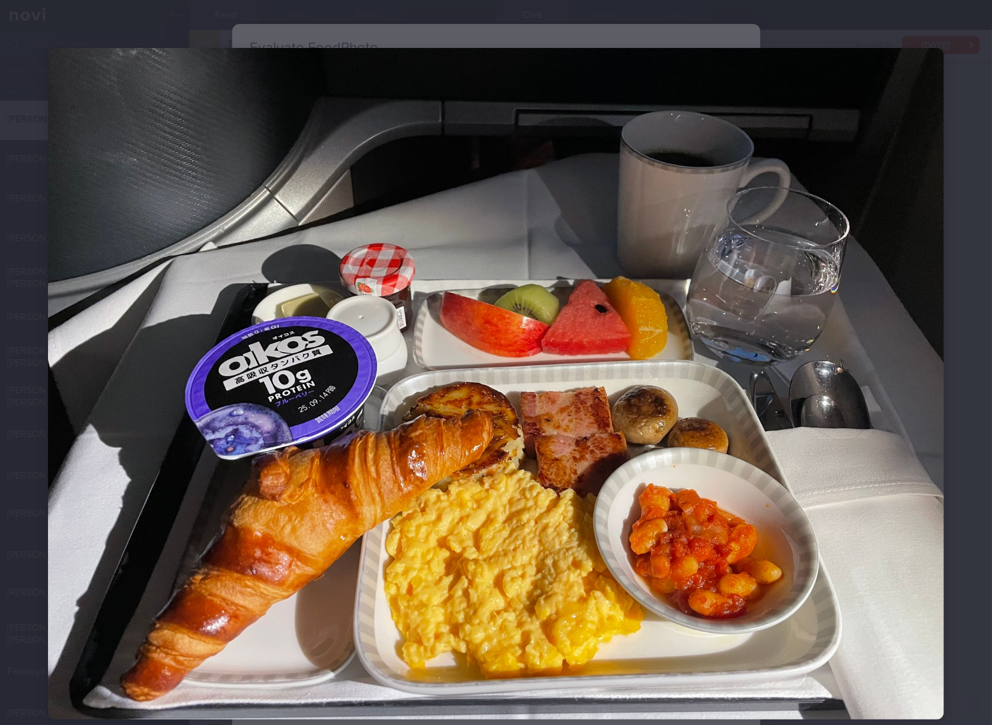
click at [623, 491] on img at bounding box center [496, 384] width 896 height 672
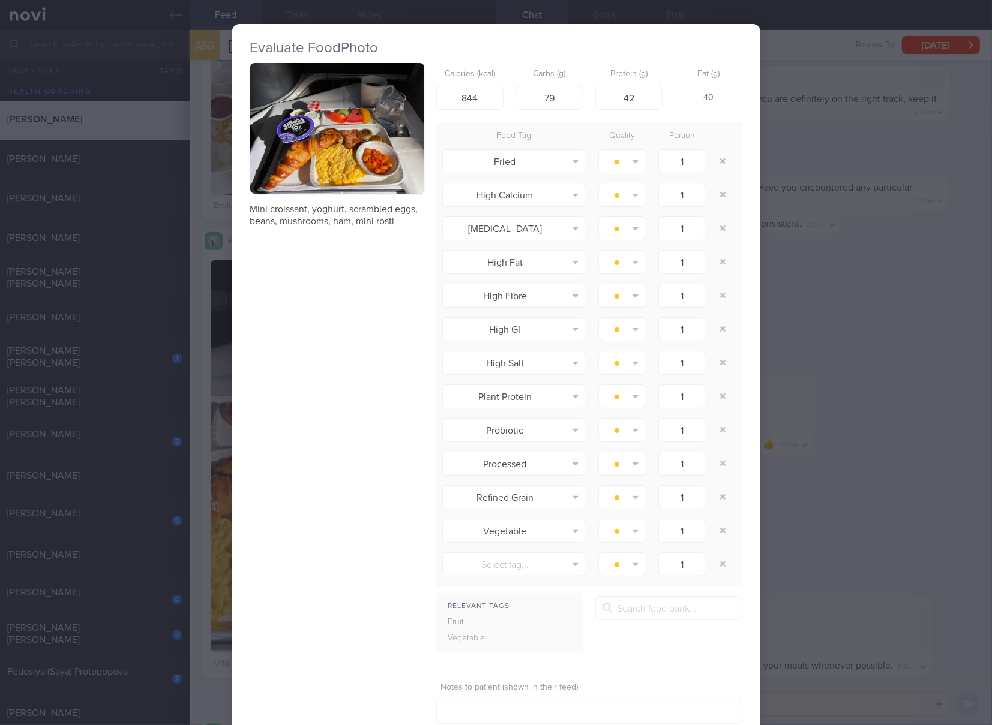
click at [918, 484] on div "Evaluate Food Photo Mini croissant, yoghurt, scrambled eggs, beans, mushrooms, …" at bounding box center [496, 362] width 992 height 725
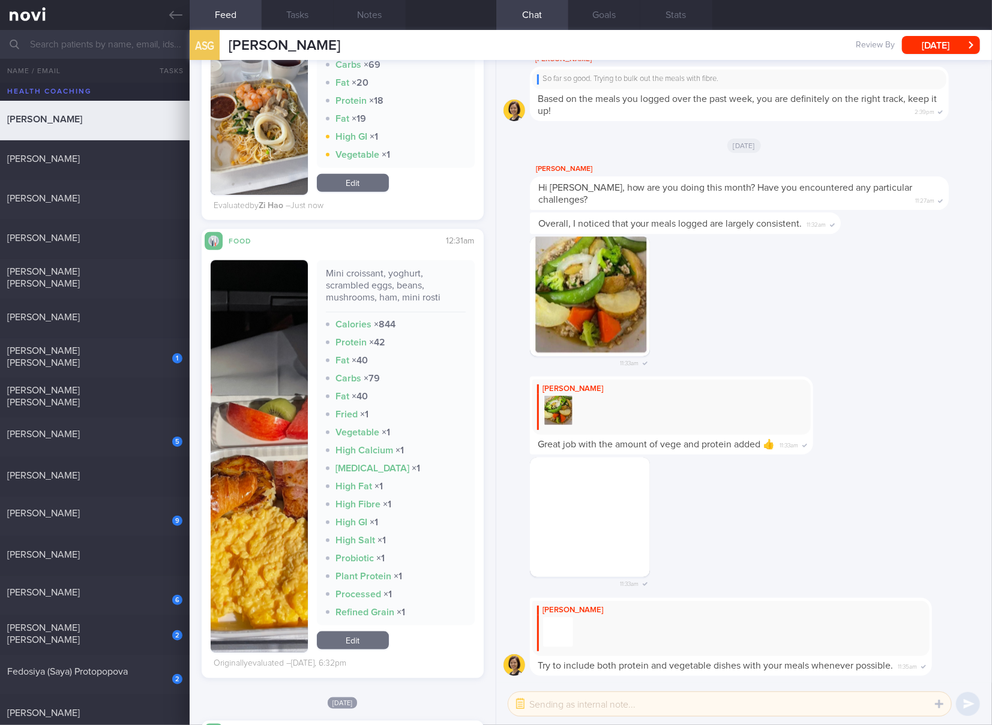
click at [904, 356] on div "11:33am" at bounding box center [743, 306] width 481 height 141
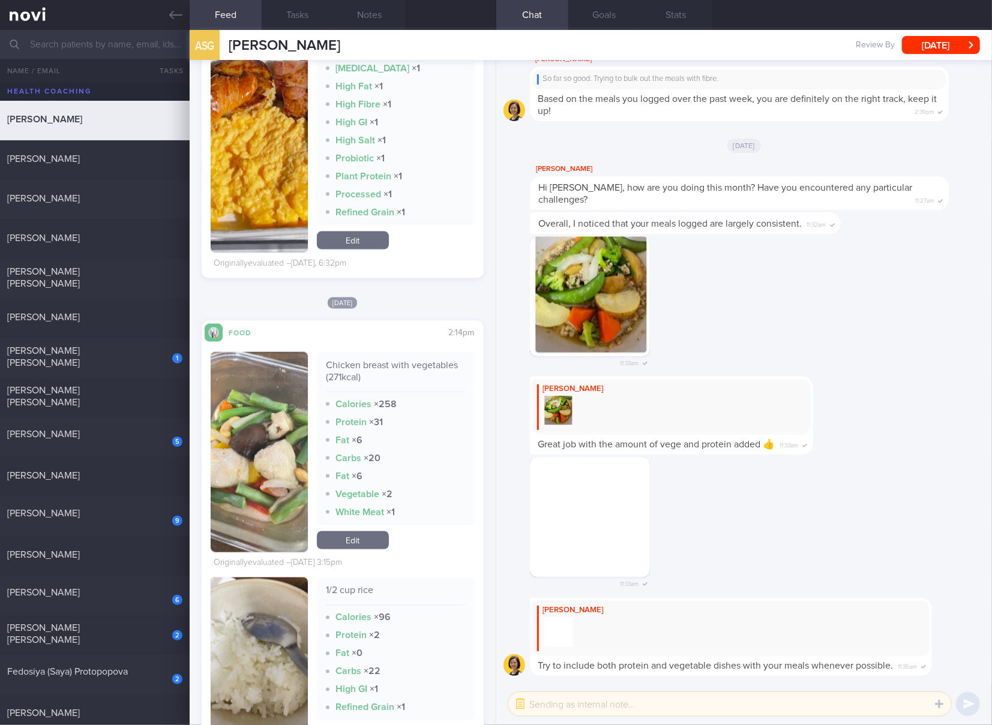
scroll to position [1200, 0]
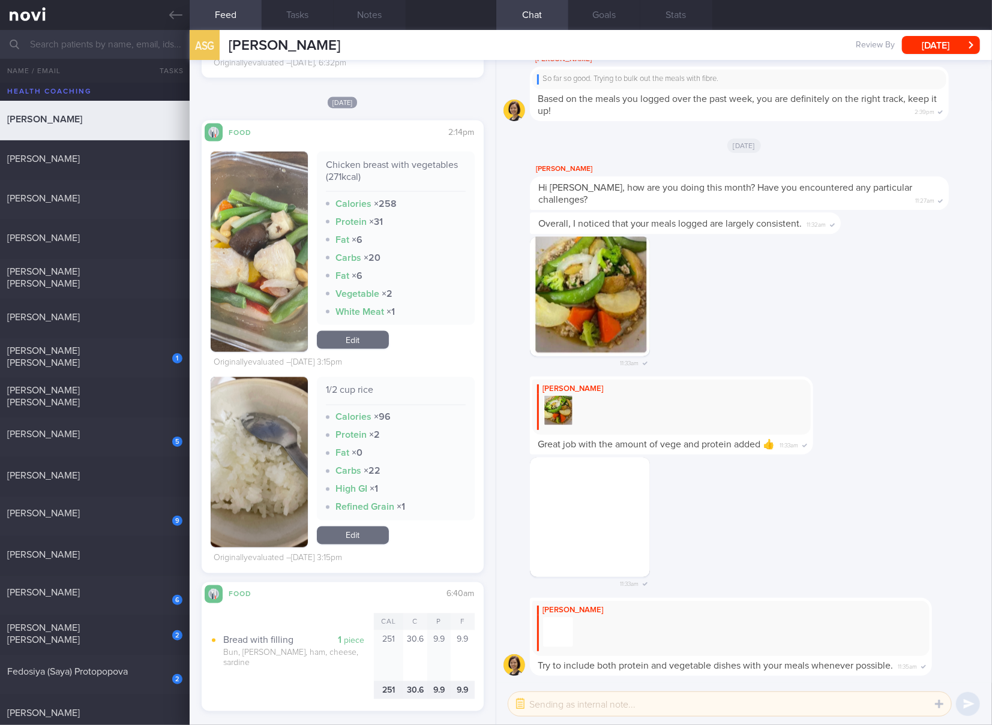
click at [349, 337] on link "Edit" at bounding box center [353, 340] width 72 height 18
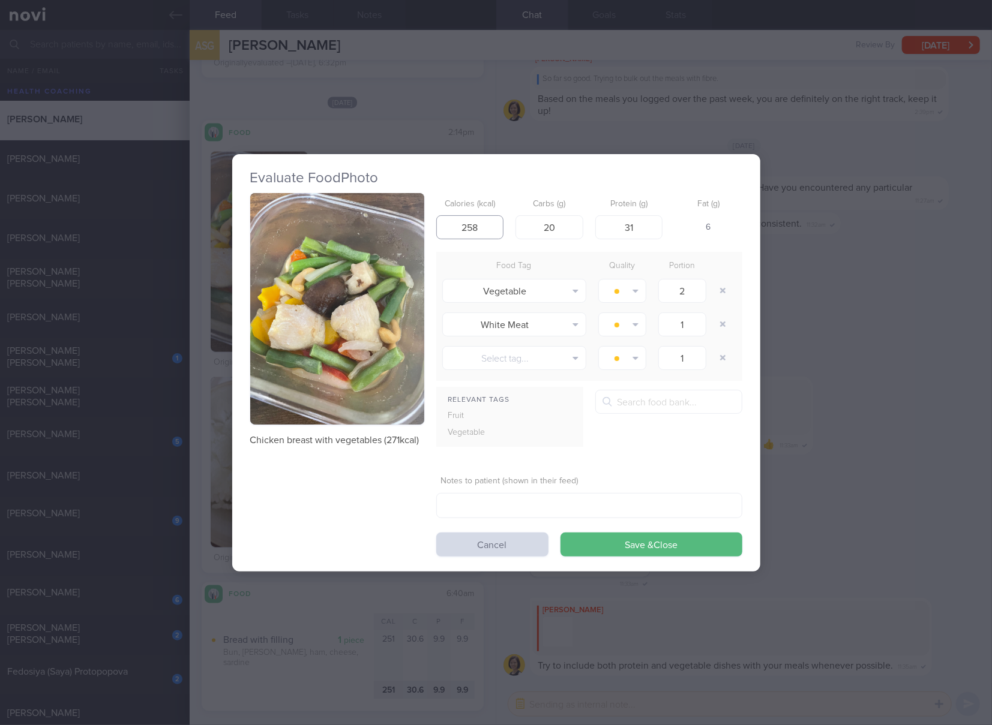
click at [482, 226] on input "258" at bounding box center [470, 227] width 68 height 24
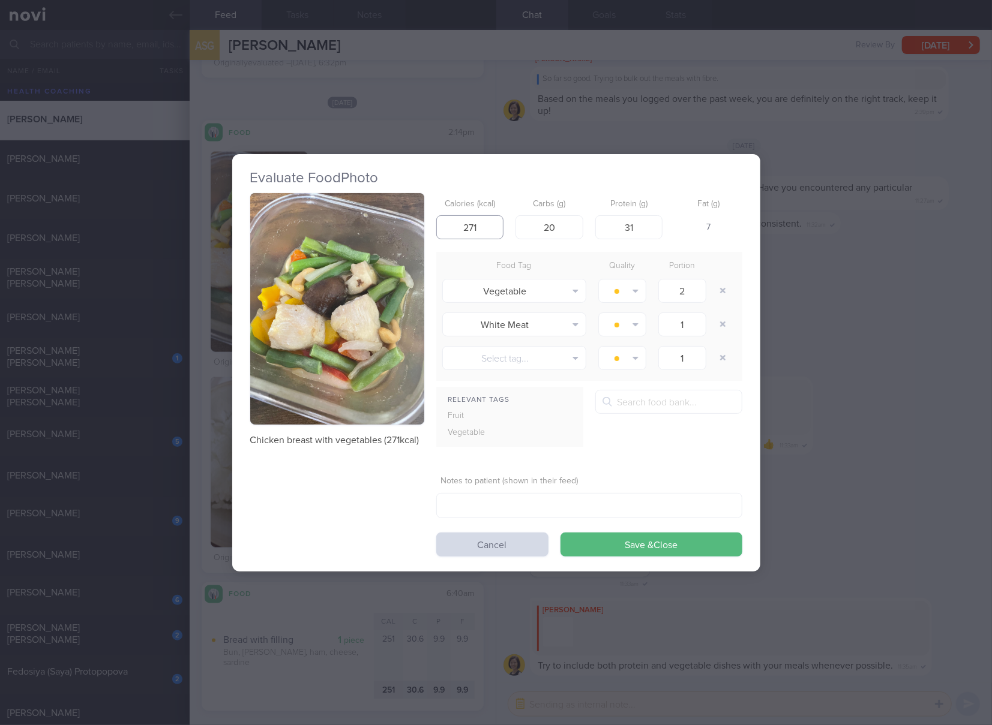
type input "271"
click at [560, 533] on button "Save & Close" at bounding box center [651, 545] width 182 height 24
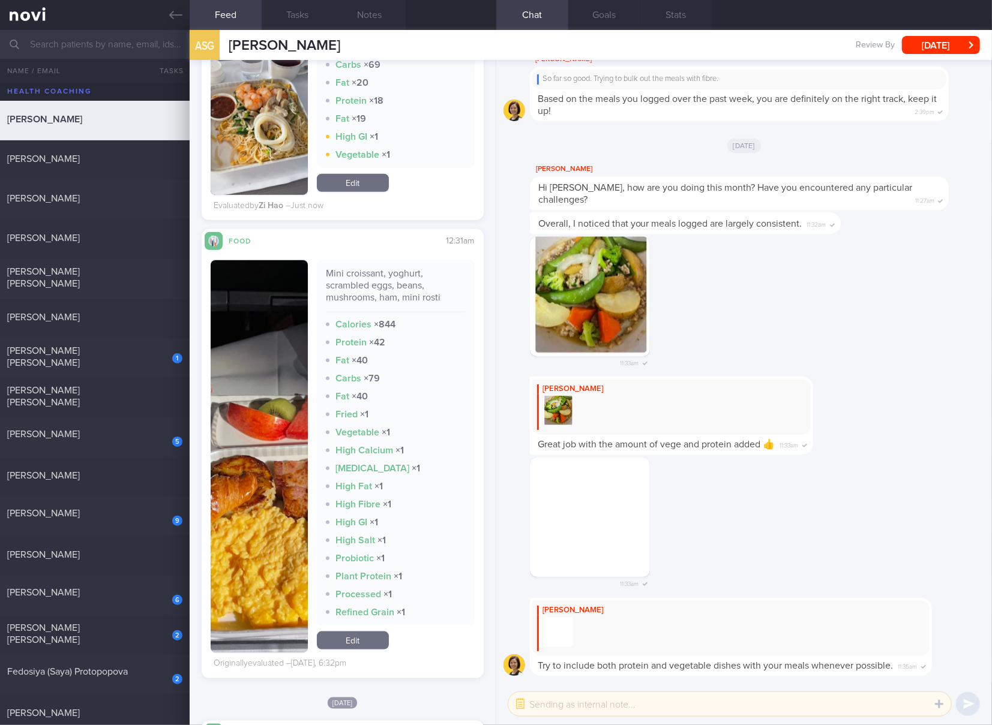
scroll to position [800, 0]
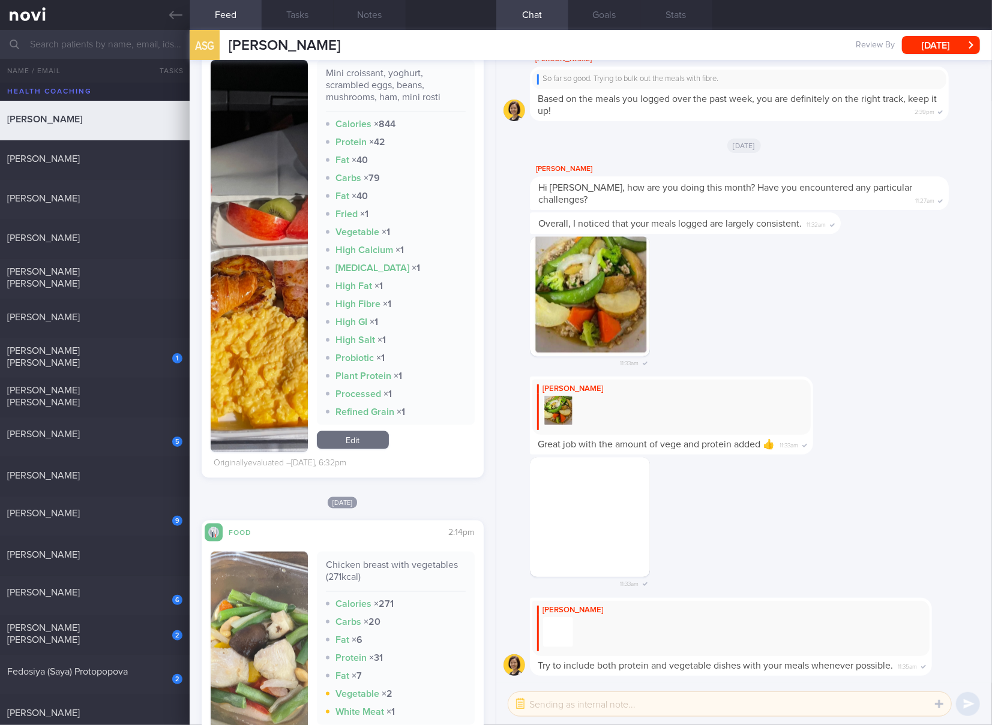
click at [358, 443] on link "Edit" at bounding box center [353, 440] width 72 height 18
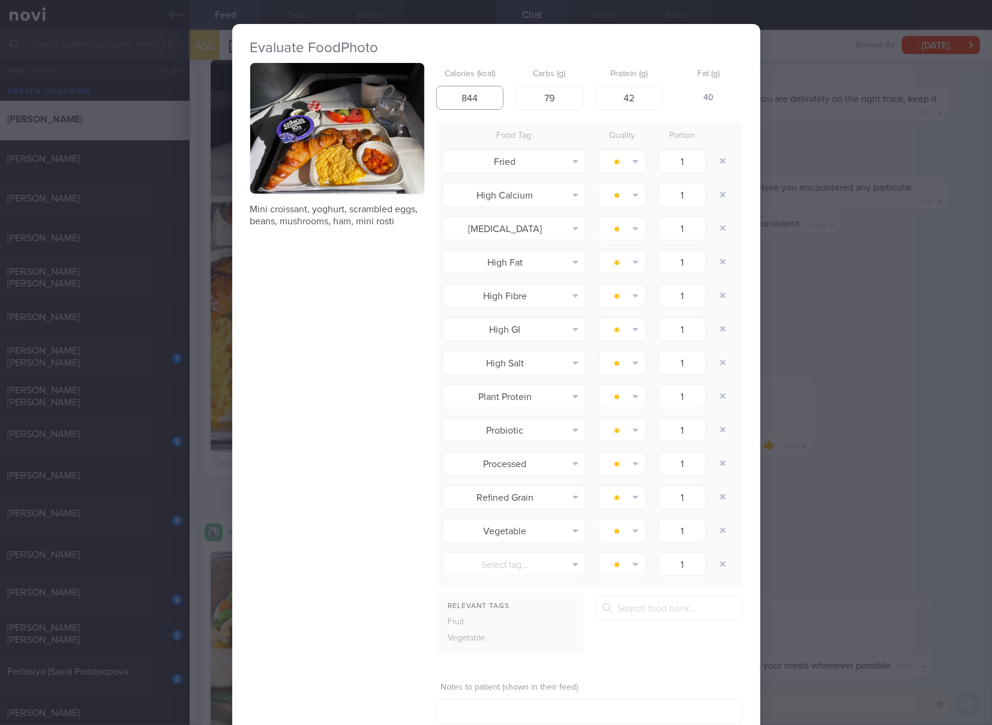
drag, startPoint x: 486, startPoint y: 101, endPoint x: 440, endPoint y: 101, distance: 45.6
click at [440, 101] on input "844" at bounding box center [470, 98] width 68 height 24
type input "550"
type input "47"
type input "35"
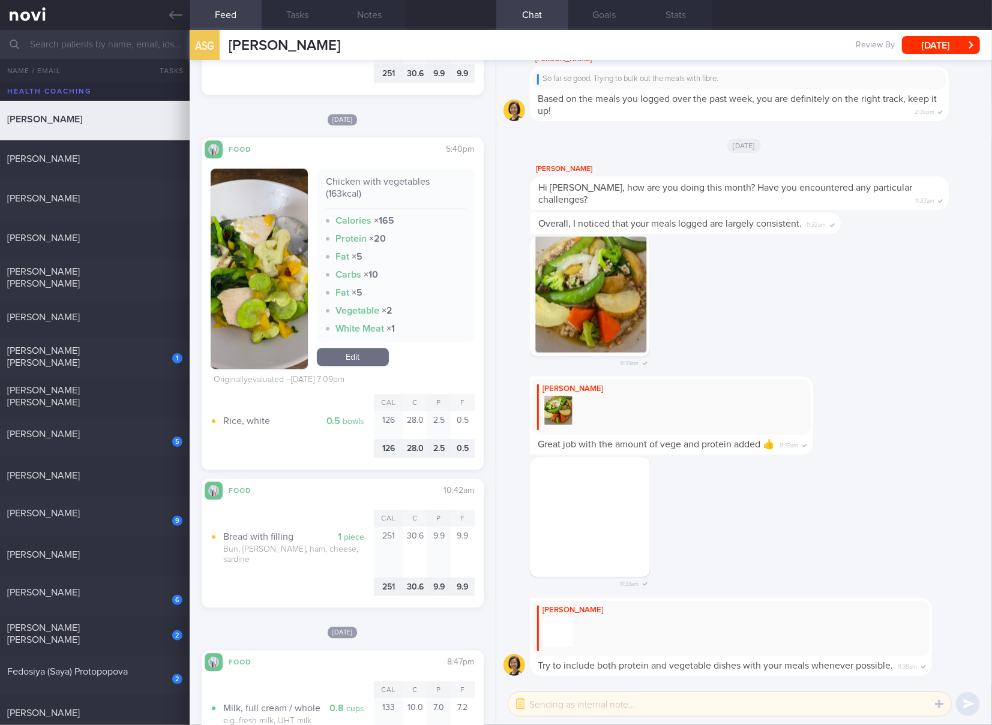
scroll to position [1800, 0]
click at [356, 335] on div "Chicken with vegetables (163kcal) Calories × 165 Protein × 20 Fat × 5 Carbs × 1…" at bounding box center [396, 268] width 158 height 200
click at [357, 347] on link "Edit" at bounding box center [353, 356] width 72 height 18
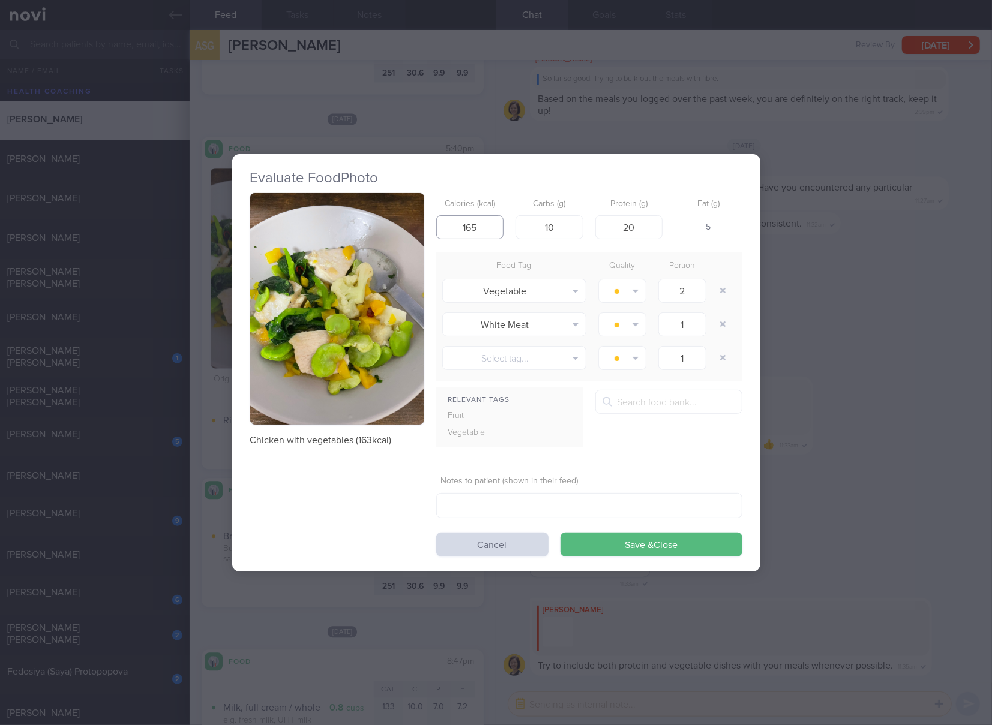
drag, startPoint x: 488, startPoint y: 230, endPoint x: 446, endPoint y: 231, distance: 41.4
click at [446, 231] on input "165" at bounding box center [470, 227] width 68 height 24
type input "163"
click at [560, 533] on button "Save & Close" at bounding box center [651, 545] width 182 height 24
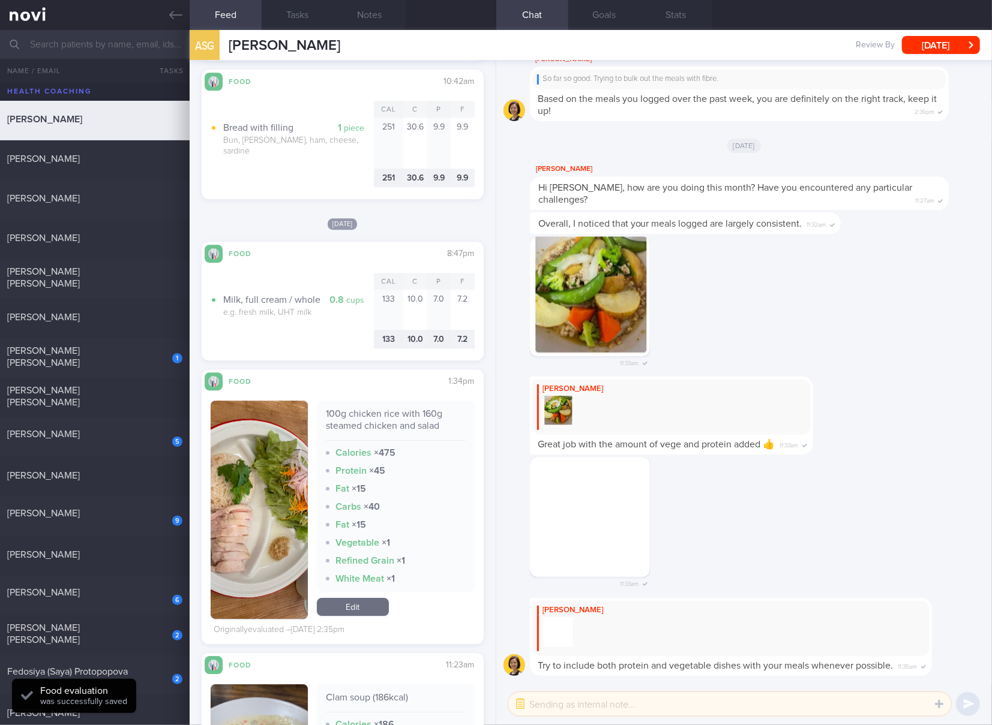
scroll to position [2400, 0]
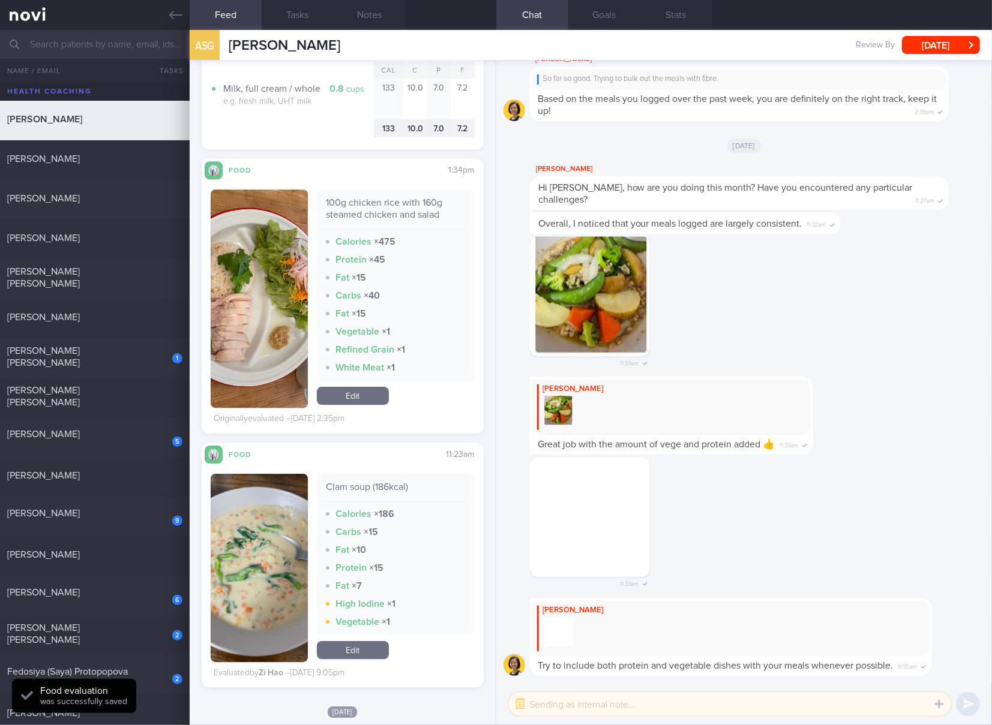
click at [367, 197] on div "100g chicken rice with 160g steamed chicken and salad" at bounding box center [396, 213] width 140 height 33
copy div "100g chicken rice with 160g steamed chicken and salad"
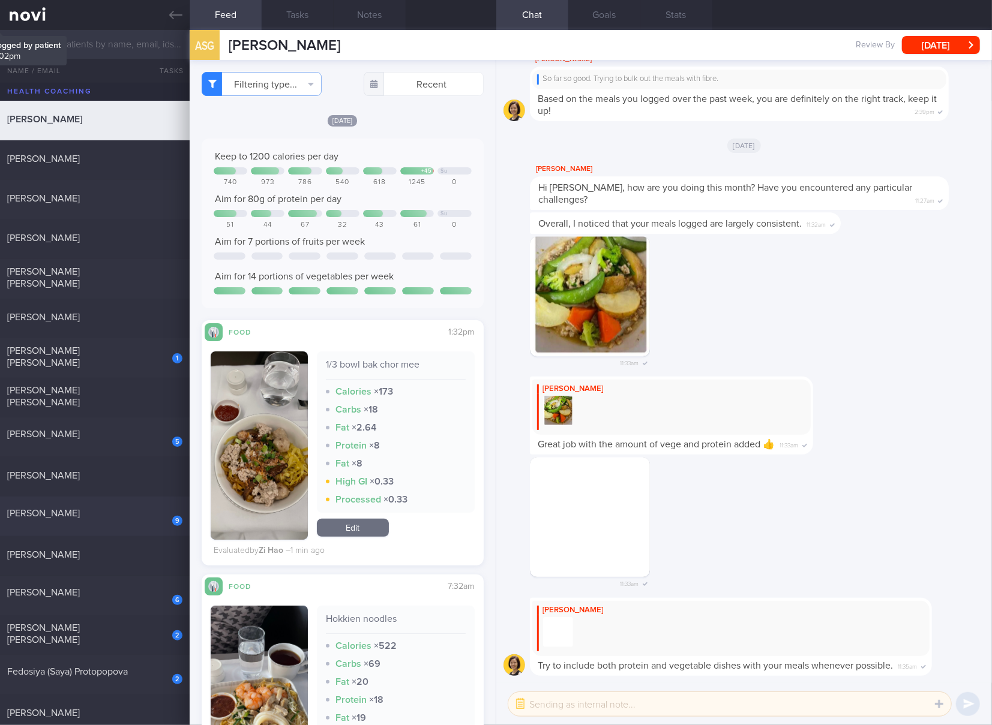
scroll to position [200, 0]
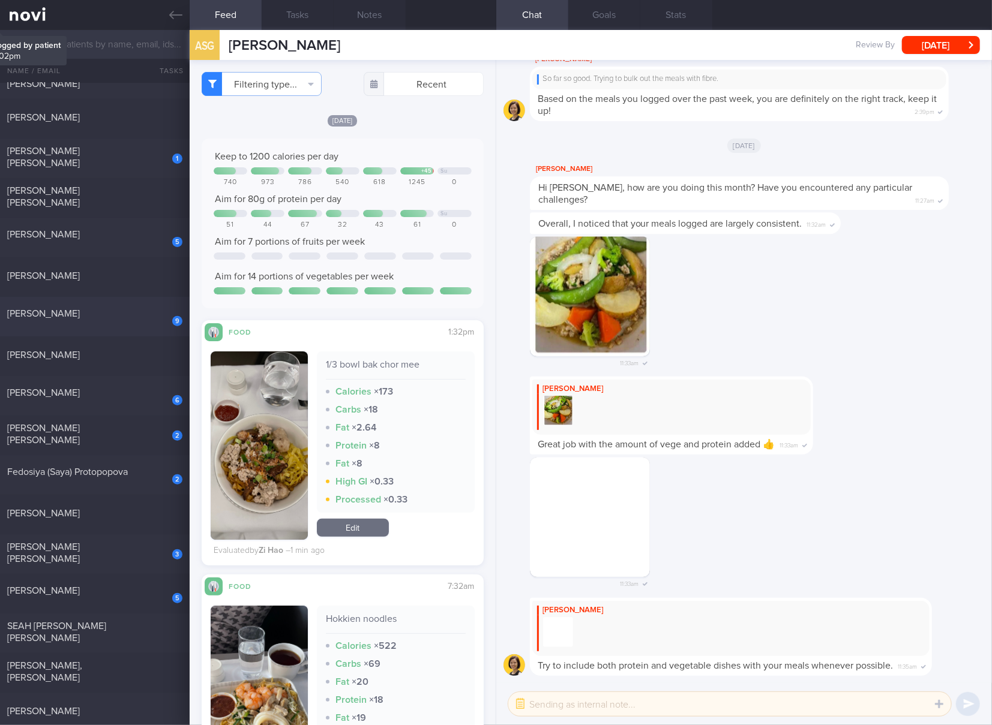
drag, startPoint x: 78, startPoint y: 328, endPoint x: 182, endPoint y: 314, distance: 104.7
click at [78, 328] on div "9 [PERSON_NAME] 0.5 [DATE]" at bounding box center [496, 317] width 992 height 40
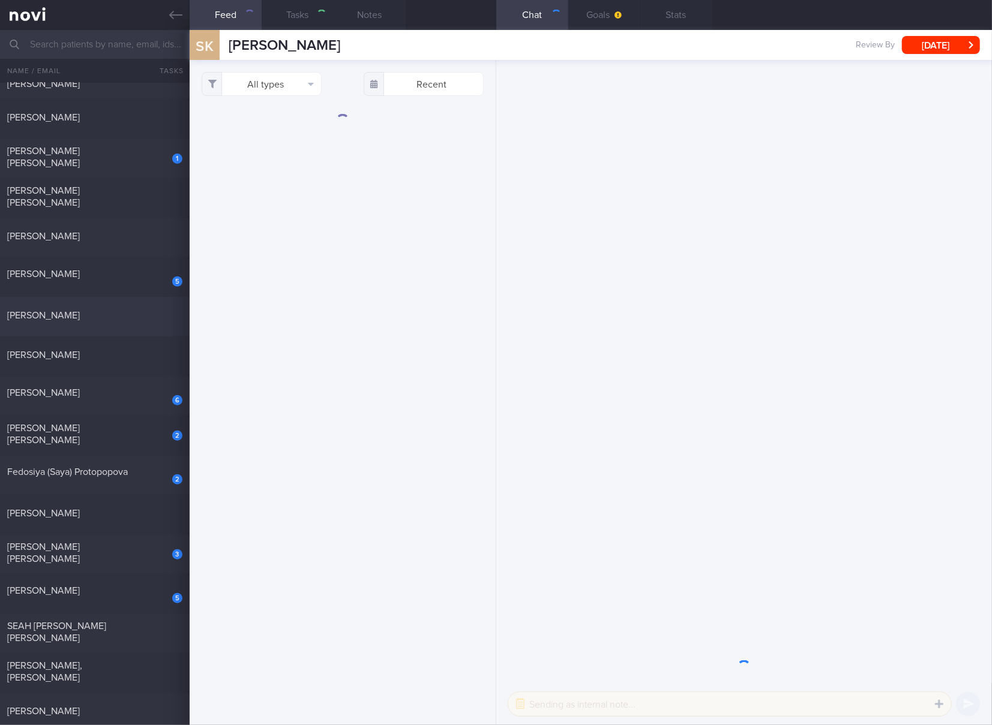
select select "5"
checkbox input "true"
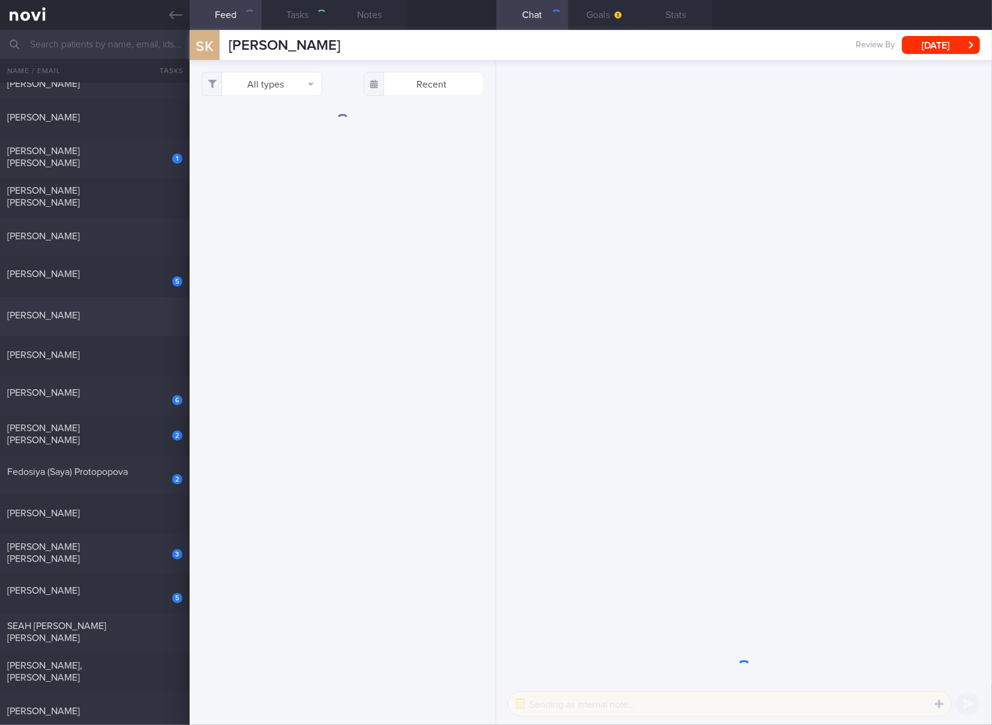
checkbox input "true"
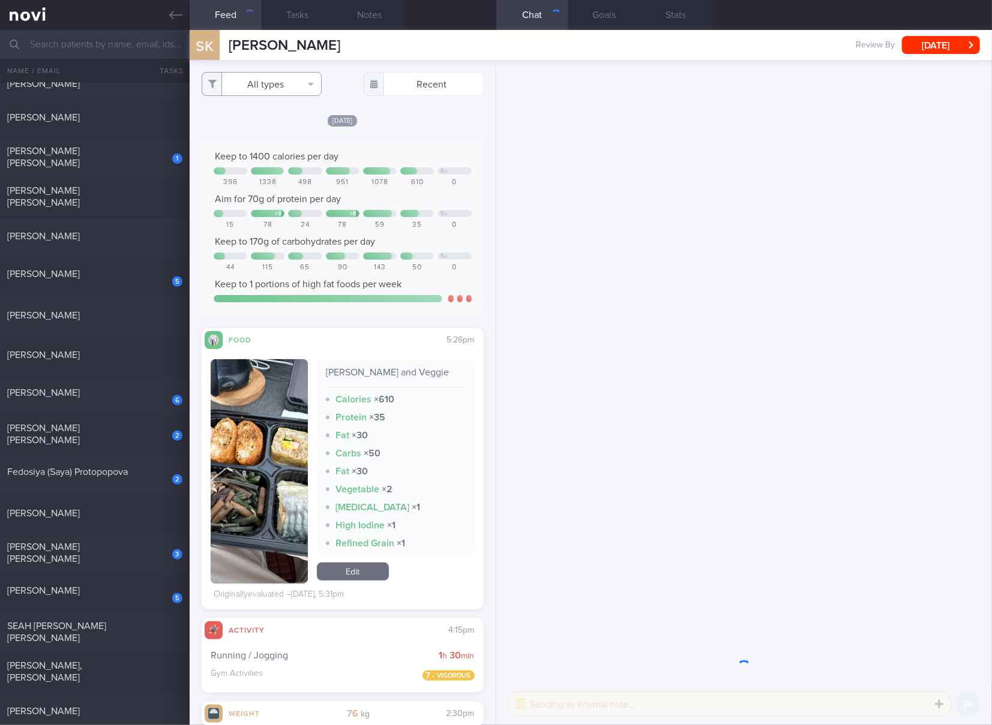
click at [279, 91] on button "All types" at bounding box center [262, 84] width 120 height 24
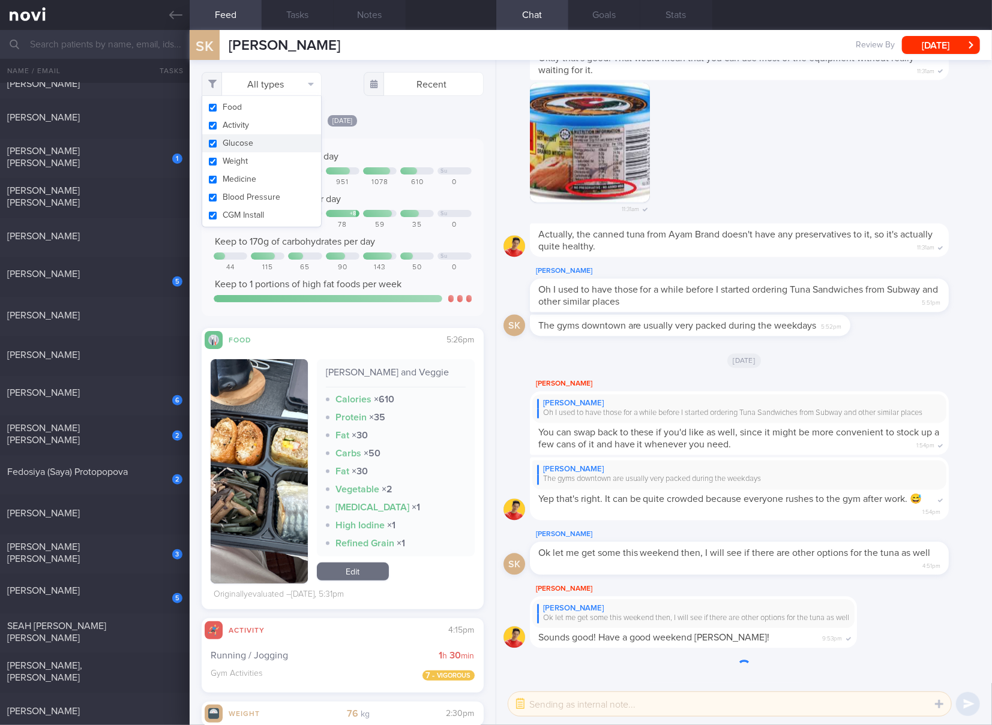
click at [268, 137] on button "Glucose" at bounding box center [261, 143] width 119 height 18
checkbox input "false"
click at [248, 122] on button "Activity" at bounding box center [261, 125] width 119 height 18
checkbox input "false"
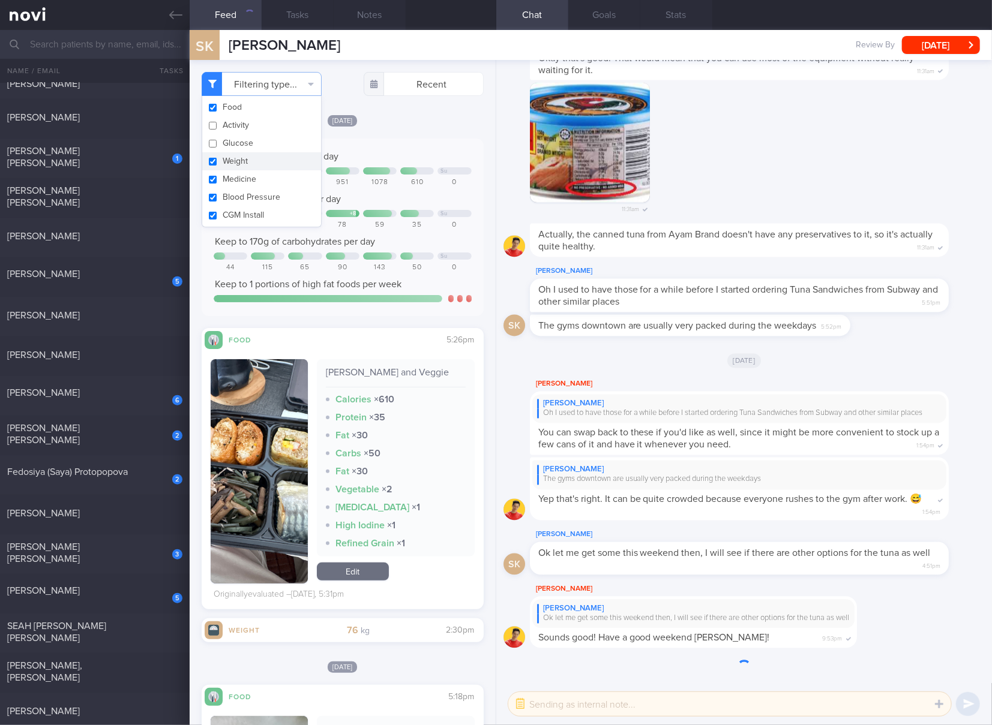
click at [248, 165] on button "Weight" at bounding box center [261, 161] width 119 height 18
checkbox input "false"
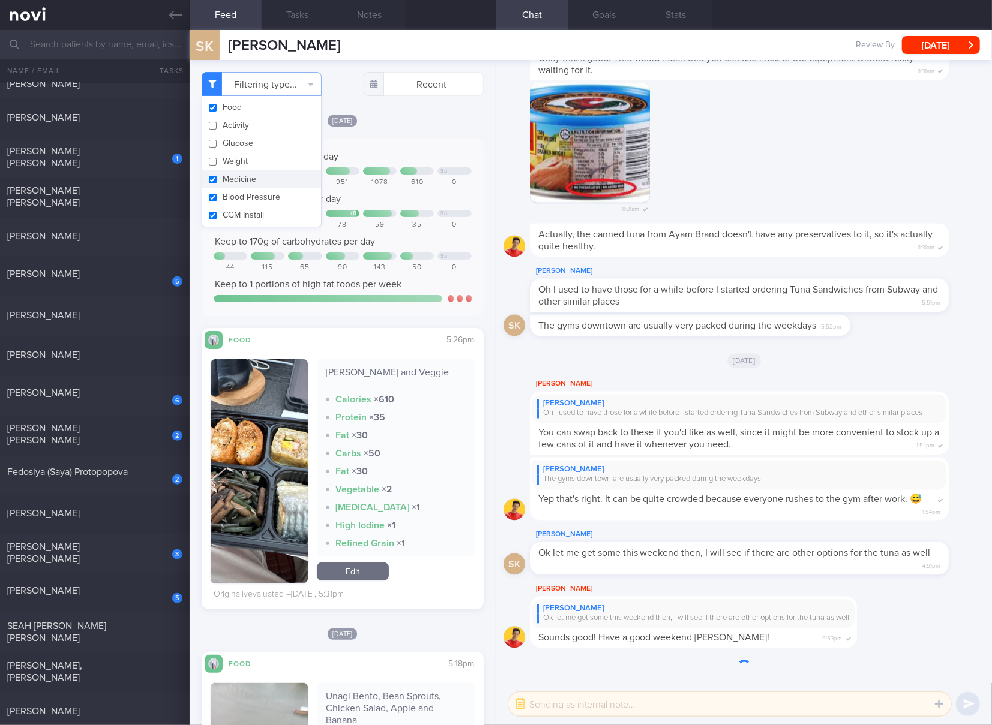
click at [246, 178] on button "Medicine" at bounding box center [261, 179] width 119 height 18
checkbox input "false"
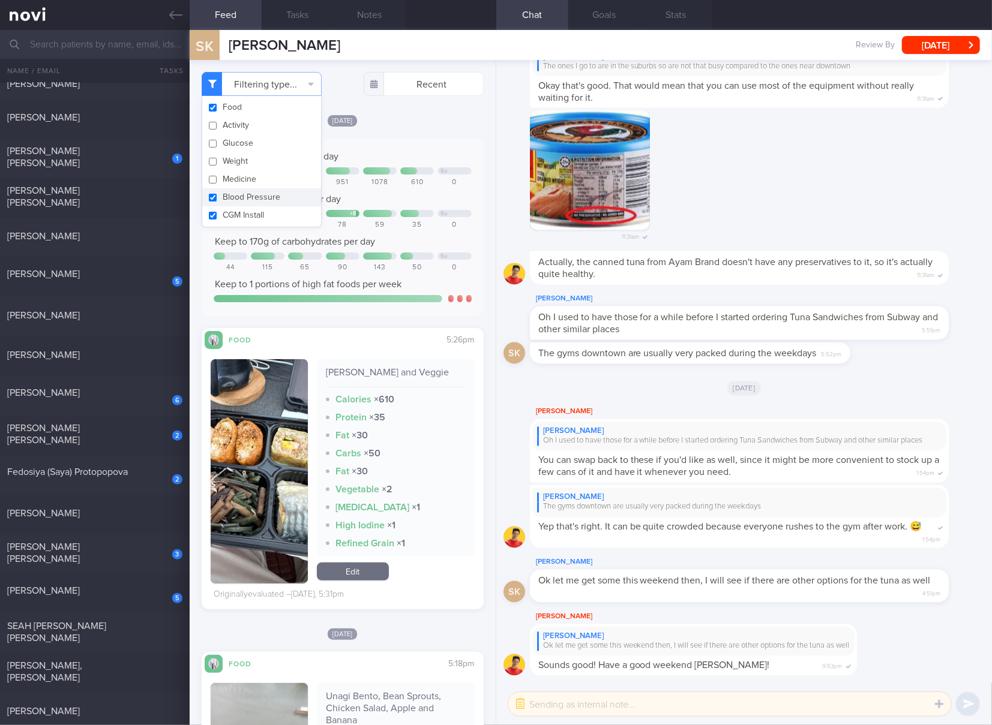
click at [246, 195] on button "Blood Pressure" at bounding box center [261, 197] width 119 height 18
checkbox input "false"
click at [247, 221] on button "CGM Install" at bounding box center [261, 215] width 119 height 18
checkbox input "false"
click at [351, 218] on div "+ 8 + 8 Su" at bounding box center [343, 214] width 258 height 9
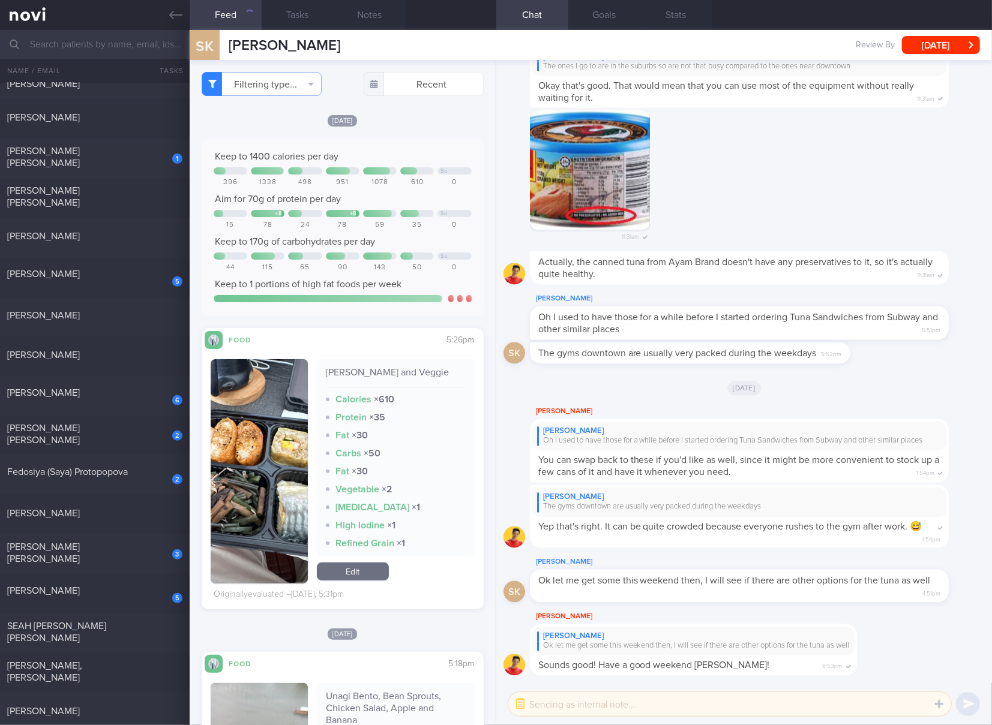
click at [394, 367] on div "[PERSON_NAME] and Veggie" at bounding box center [396, 377] width 140 height 21
copy div "[PERSON_NAME] and Veggie"
click at [268, 463] on button "button" at bounding box center [259, 471] width 97 height 224
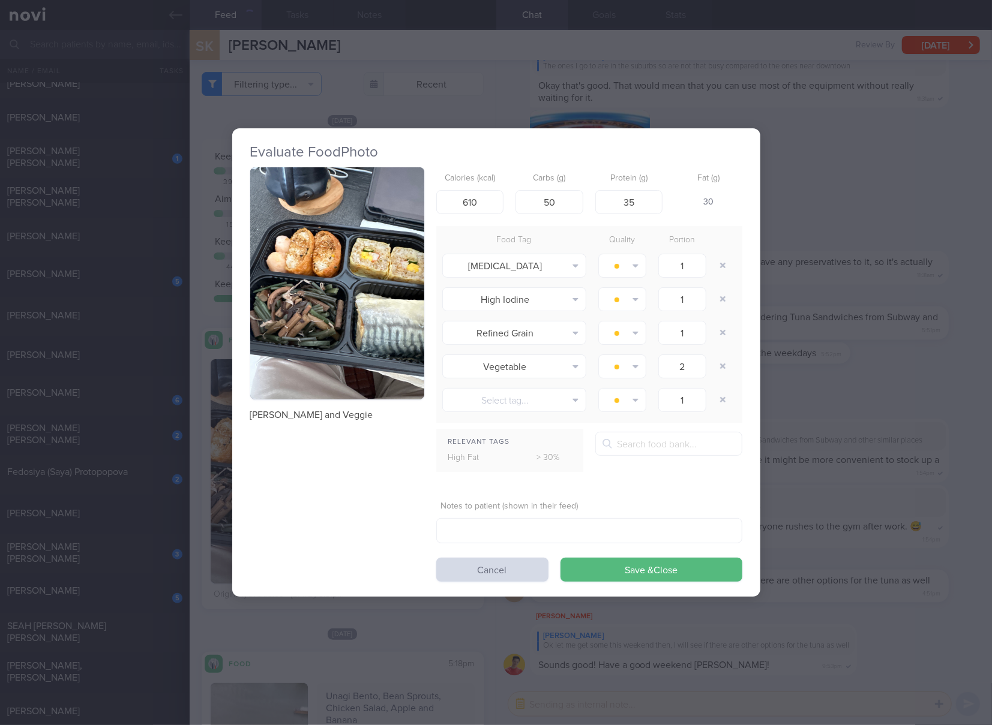
click at [381, 269] on button "button" at bounding box center [337, 283] width 174 height 232
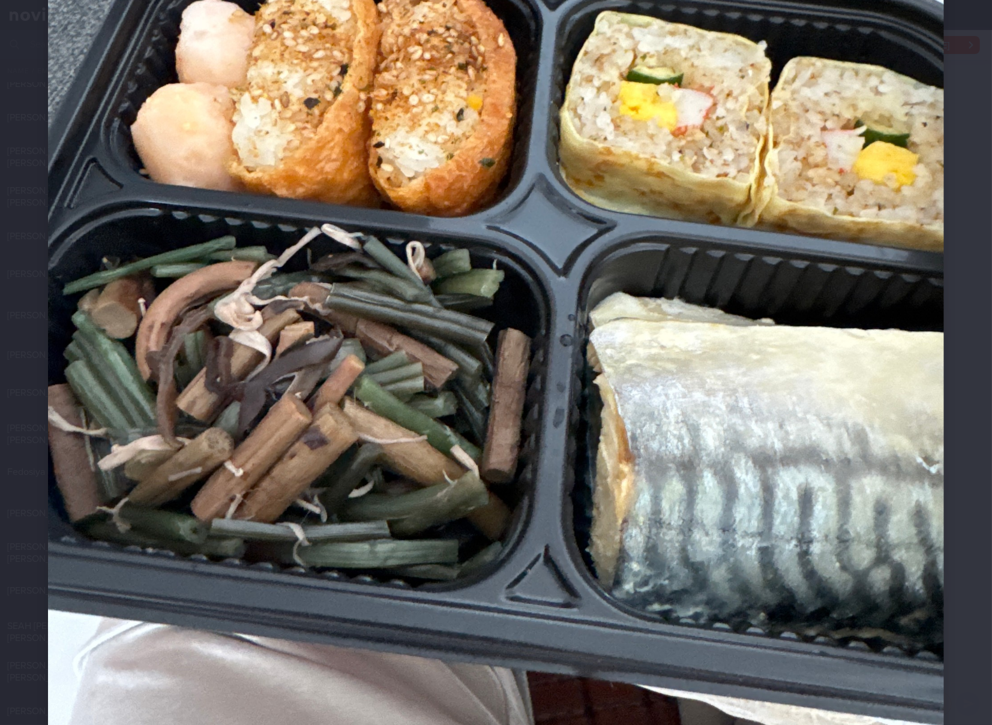
scroll to position [200, 0]
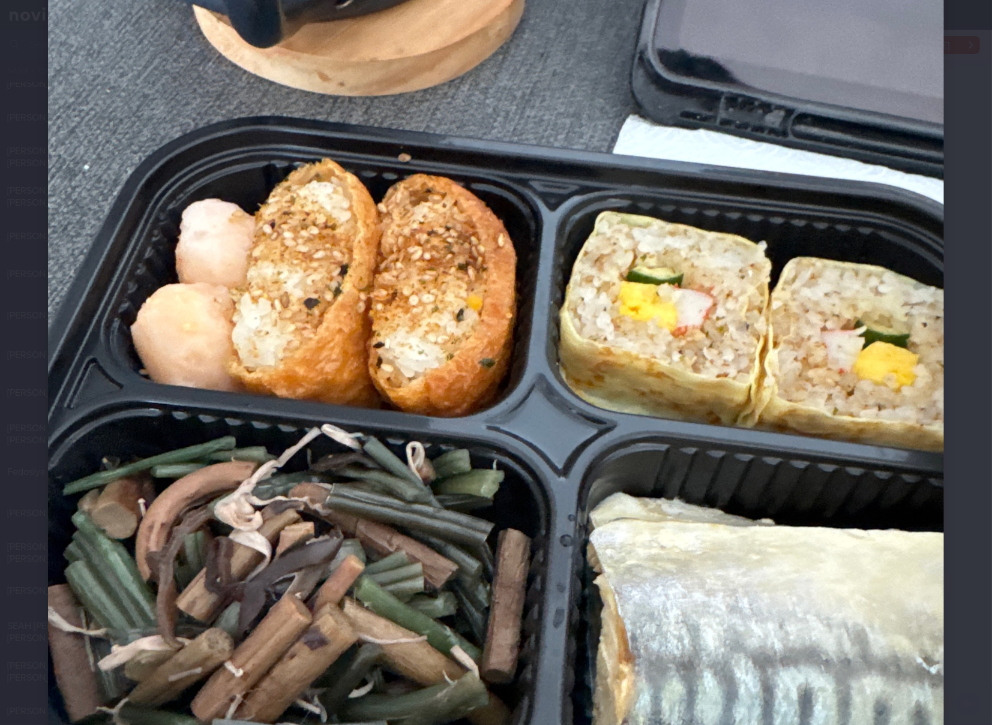
click at [643, 323] on img at bounding box center [496, 445] width 896 height 1195
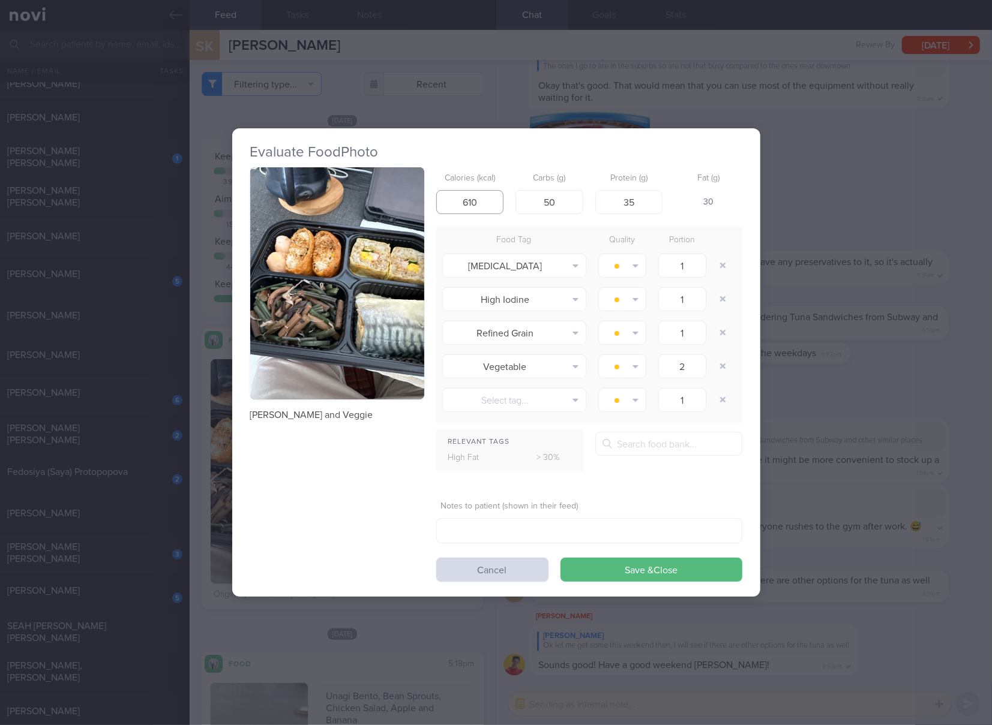
drag, startPoint x: 498, startPoint y: 205, endPoint x: 444, endPoint y: 205, distance: 54.0
click at [444, 205] on input "610" at bounding box center [470, 202] width 68 height 24
type input "670"
type input "77"
type input "32"
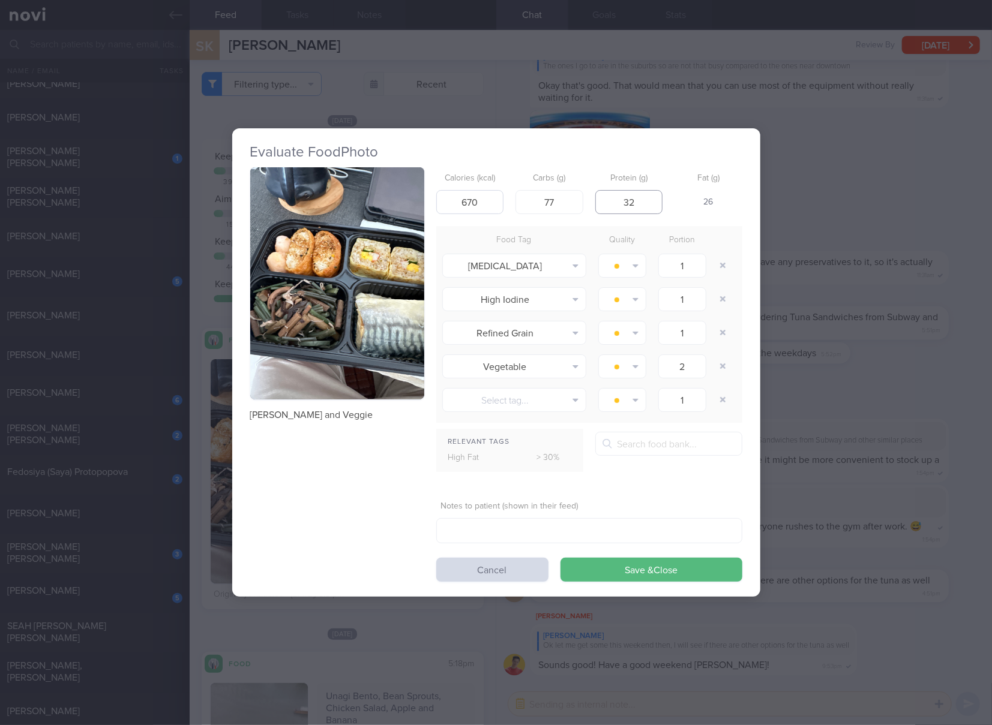
click at [560, 558] on button "Save & Close" at bounding box center [651, 570] width 182 height 24
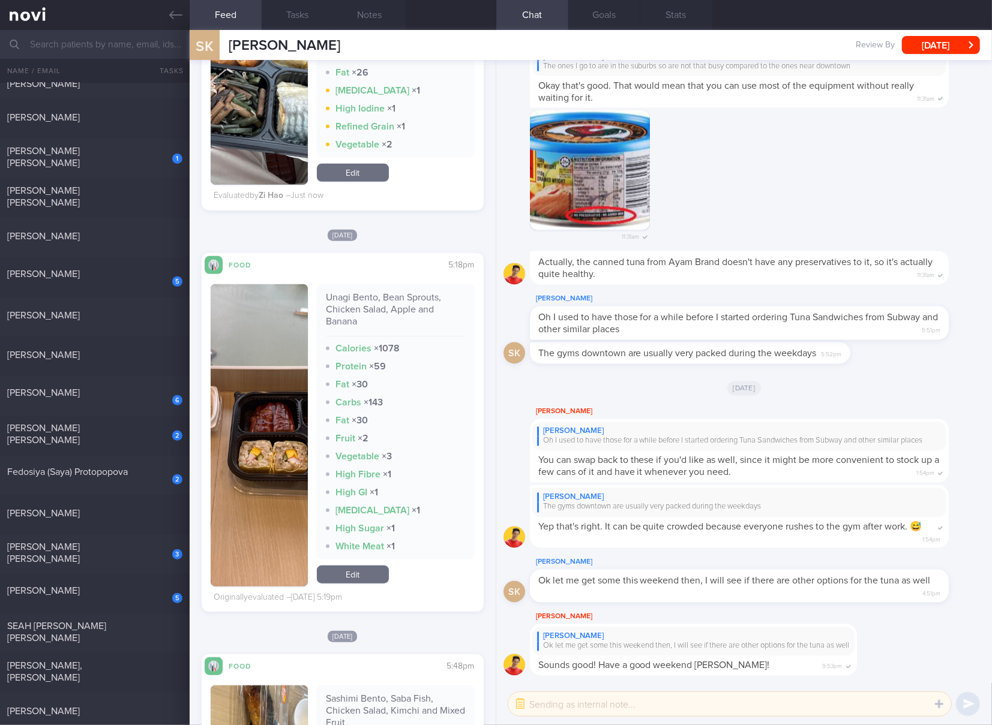
scroll to position [400, 0]
click at [387, 299] on div "Unagi Bento, Bean Sprouts, Chicken Salad, Apple and Banana" at bounding box center [396, 312] width 140 height 45
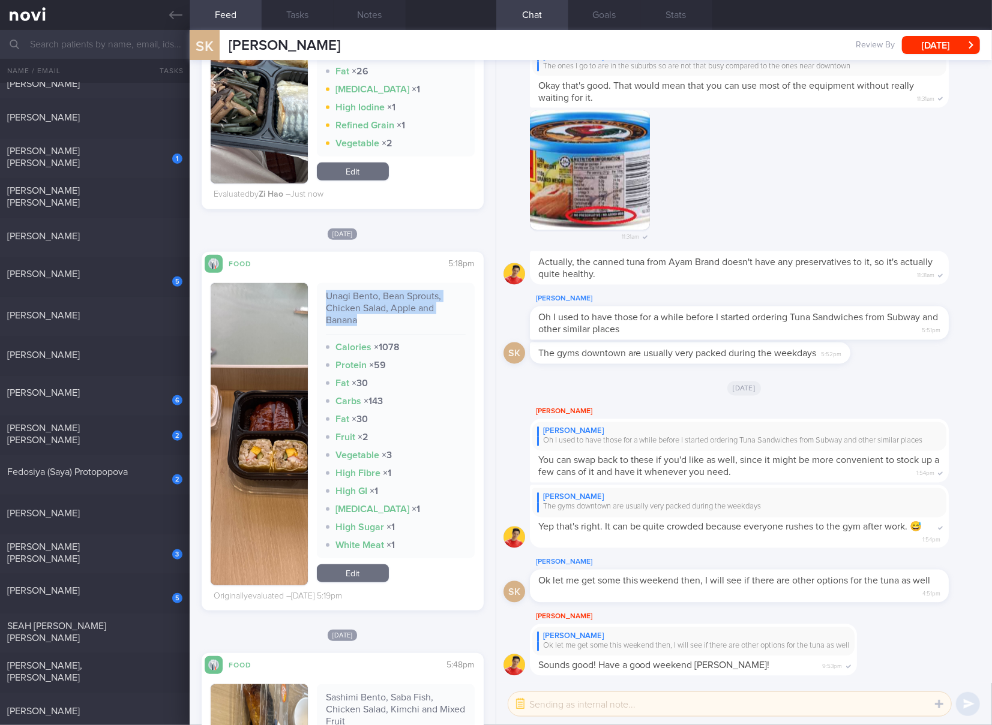
click at [387, 299] on div "Unagi Bento, Bean Sprouts, Chicken Salad, Apple and Banana" at bounding box center [396, 312] width 140 height 45
copy div "Unagi Bento, Bean Sprouts, Chicken Salad, Apple and Banana"
click at [253, 462] on button "button" at bounding box center [259, 434] width 97 height 302
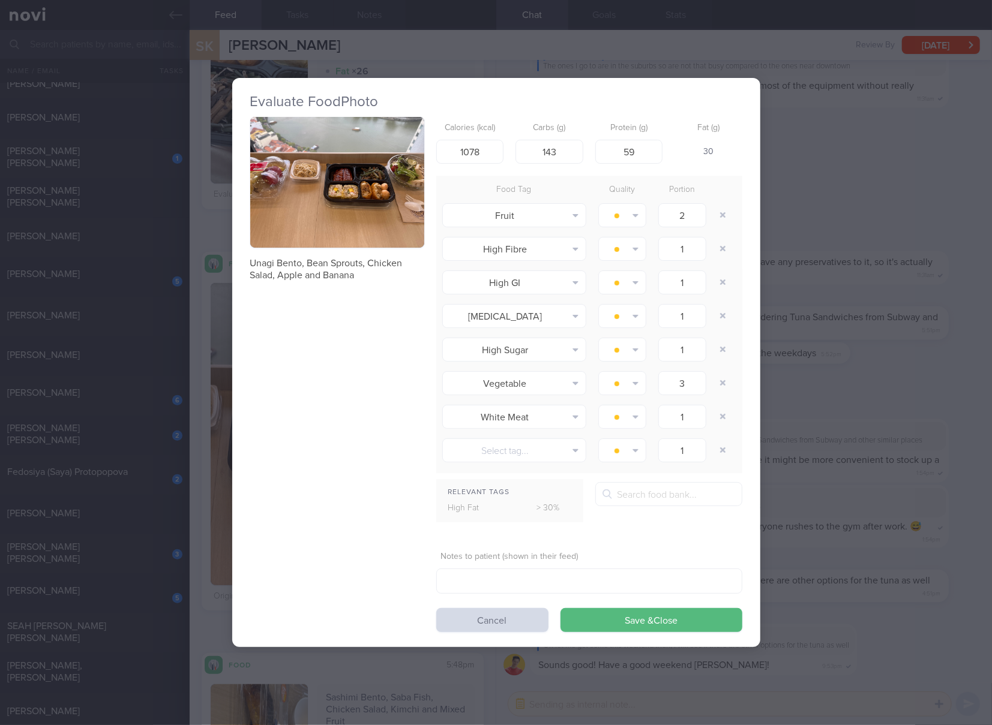
click at [312, 381] on div "Unagi Bento, Bean Sprouts, Chicken Salad, Apple and Banana Calories (kcal) 1078…" at bounding box center [496, 374] width 492 height 515
click at [353, 230] on button "button" at bounding box center [337, 182] width 174 height 131
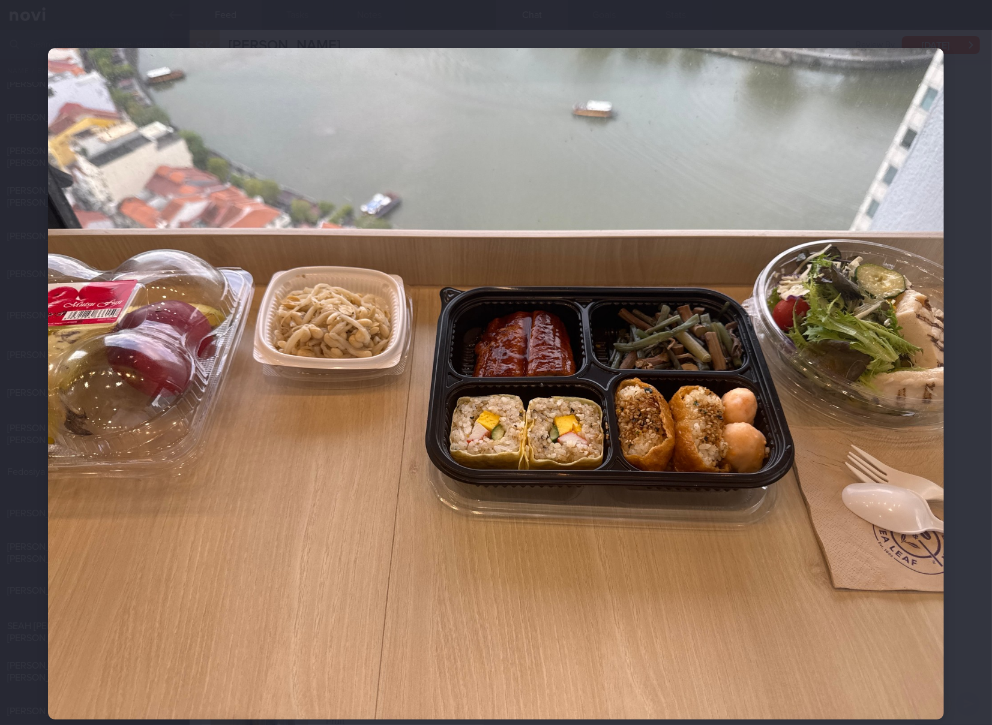
click at [502, 426] on img at bounding box center [496, 384] width 896 height 672
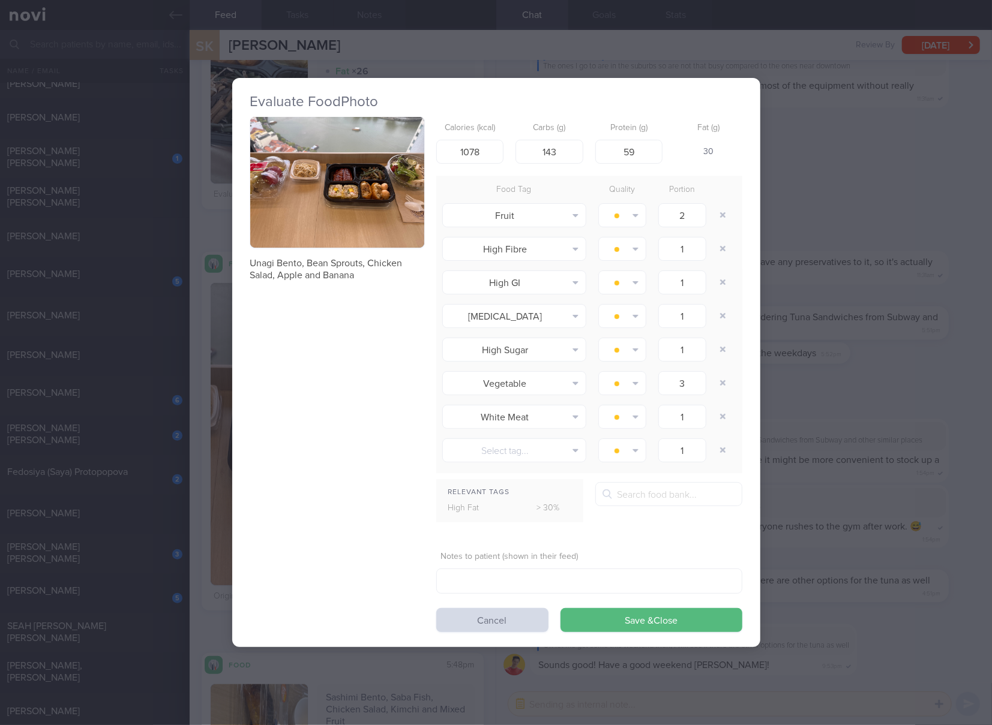
click at [862, 416] on div "Evaluate Food Photo Unagi Bento, Bean Sprouts, Chicken Salad, Apple and Banana …" at bounding box center [496, 362] width 992 height 725
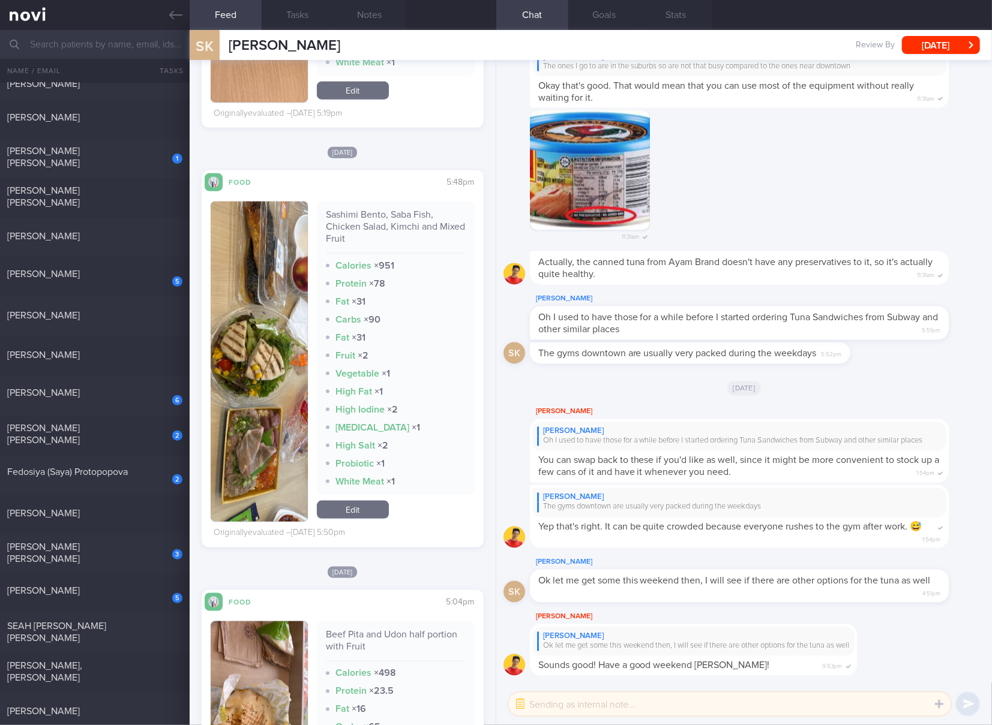
scroll to position [800, 0]
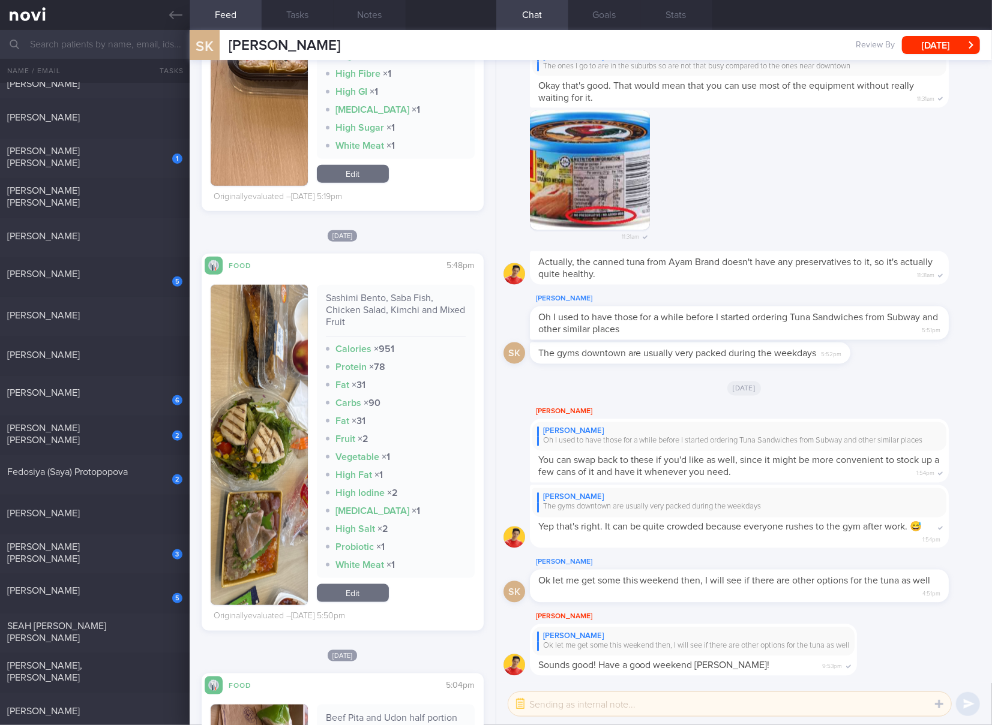
click at [336, 317] on div "Sashimi Bento, Saba Fish, Chicken Salad, Kimchi and Mixed Fruit" at bounding box center [396, 314] width 140 height 45
copy div "Sashimi Bento, Saba Fish, Chicken Salad, Kimchi and Mixed Fruit"
drag, startPoint x: 266, startPoint y: 437, endPoint x: 296, endPoint y: 384, distance: 61.2
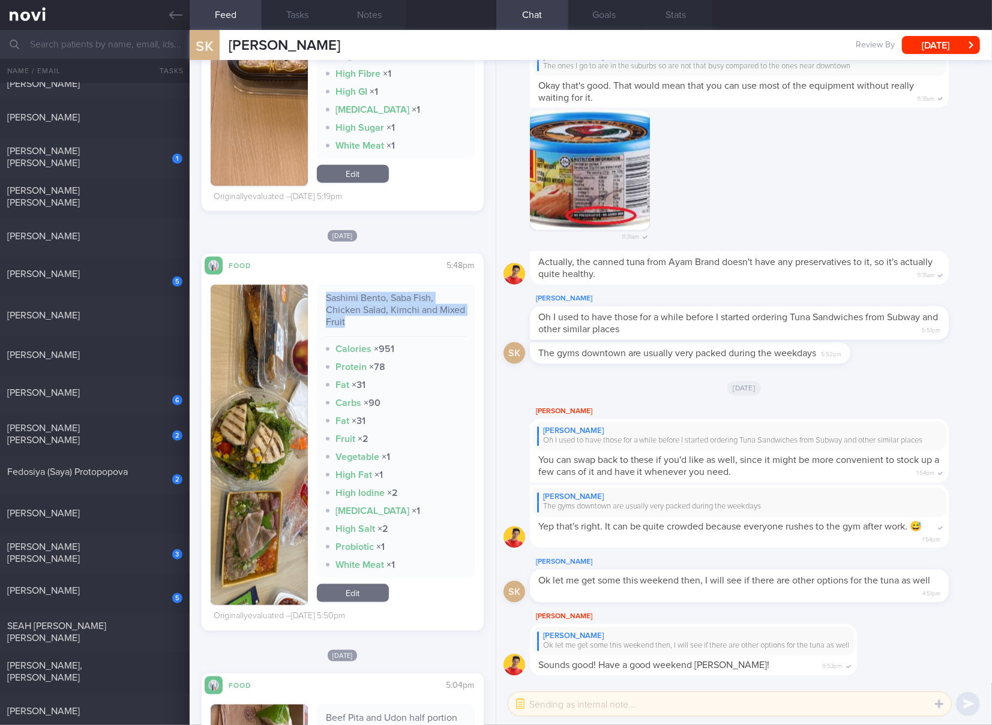
click at [266, 437] on button "button" at bounding box center [259, 445] width 97 height 320
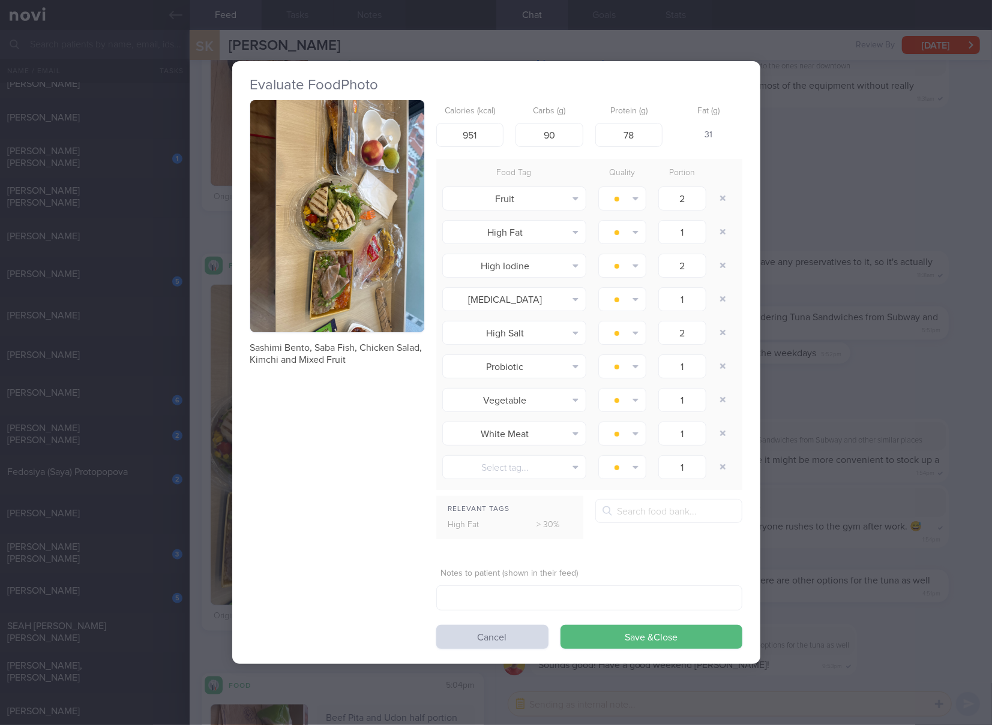
click at [334, 268] on button "button" at bounding box center [337, 216] width 174 height 232
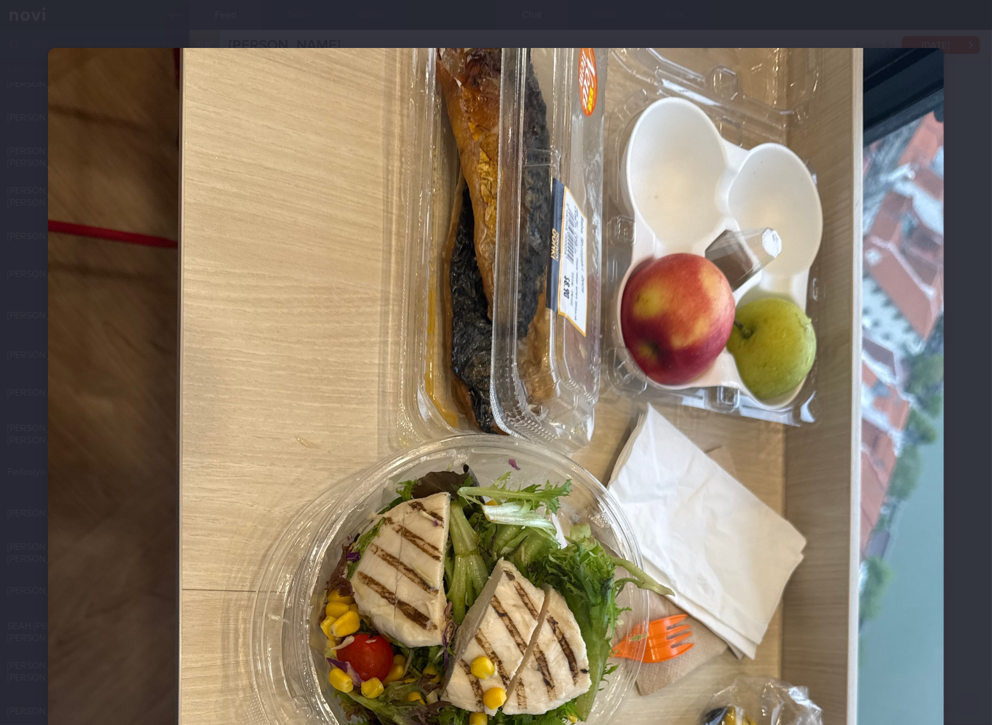
click at [541, 379] on img at bounding box center [496, 645] width 896 height 1195
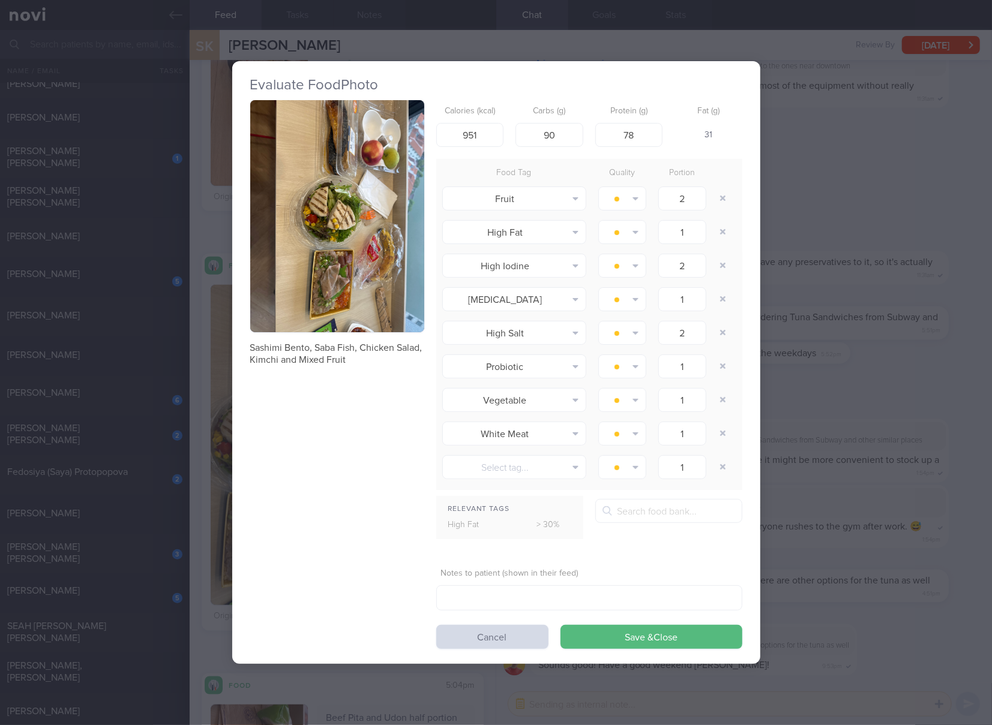
click at [810, 283] on div "Evaluate Food Photo Sashimi Bento, Saba Fish, Chicken Salad, Kimchi and Mixed F…" at bounding box center [496, 362] width 992 height 725
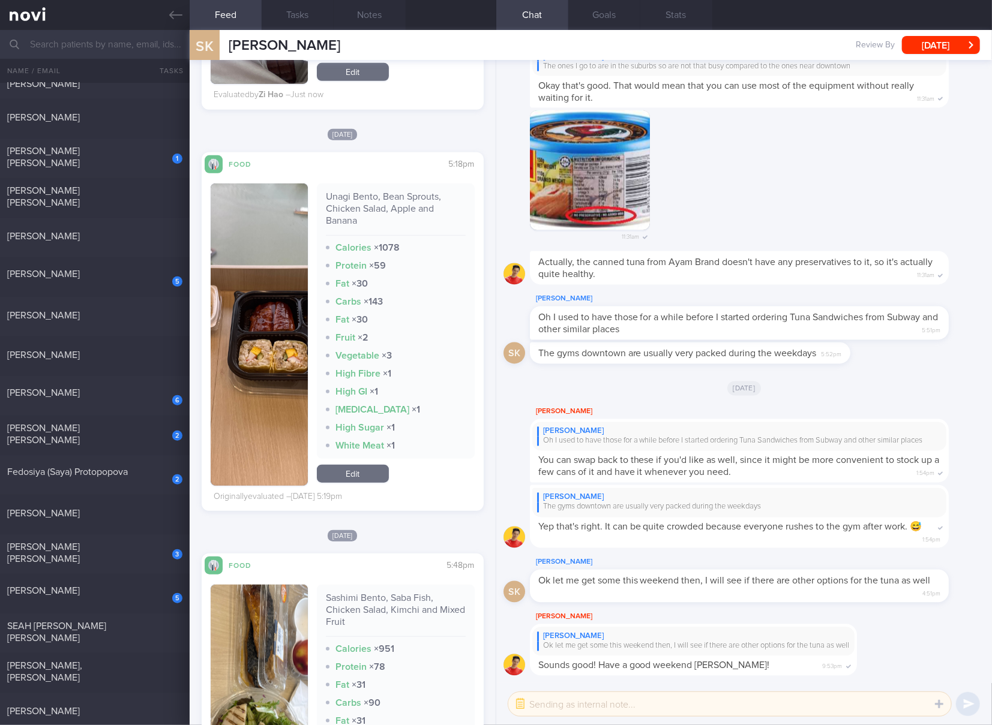
scroll to position [400, 0]
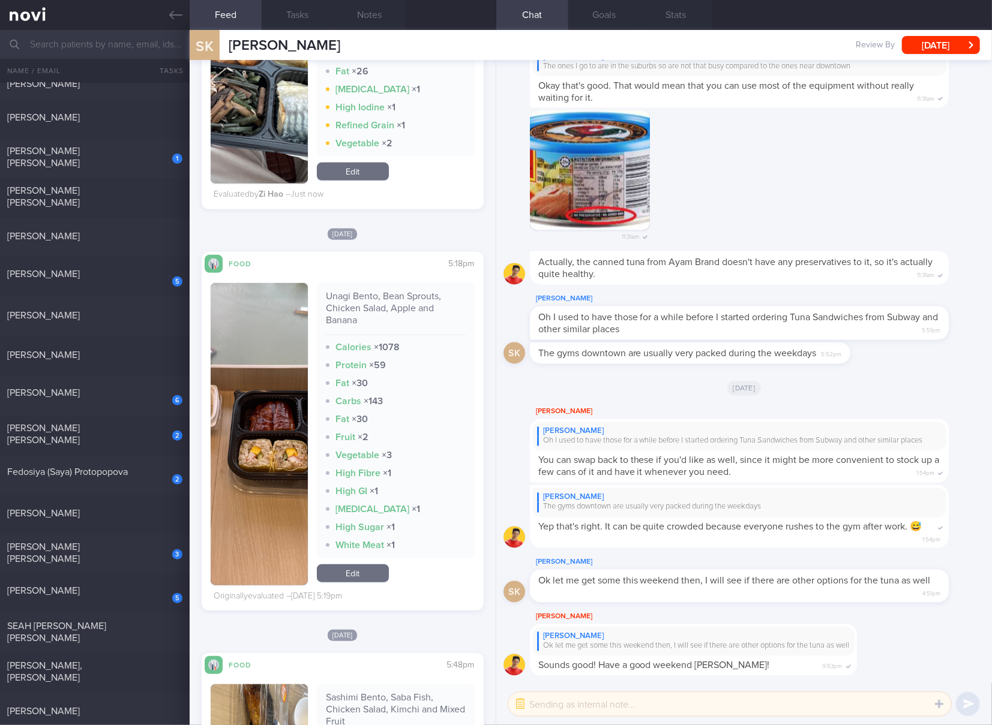
click at [365, 576] on link "Edit" at bounding box center [353, 574] width 72 height 18
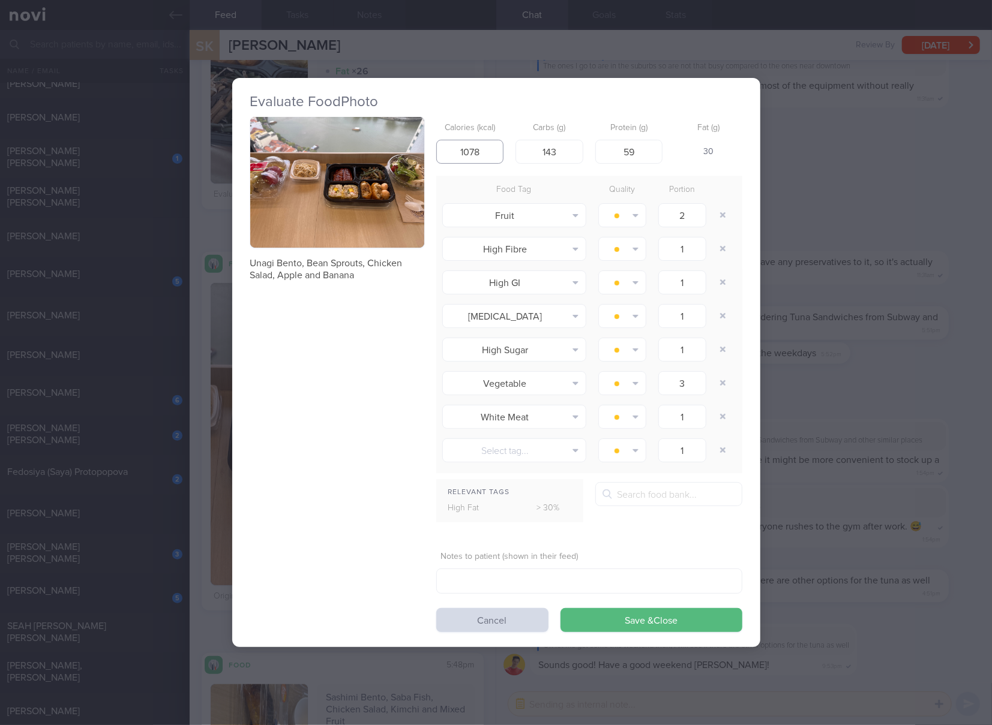
drag, startPoint x: 502, startPoint y: 146, endPoint x: 438, endPoint y: 161, distance: 65.3
click at [438, 161] on input "1078" at bounding box center [470, 152] width 68 height 24
type input "941"
type input "142"
type input "41"
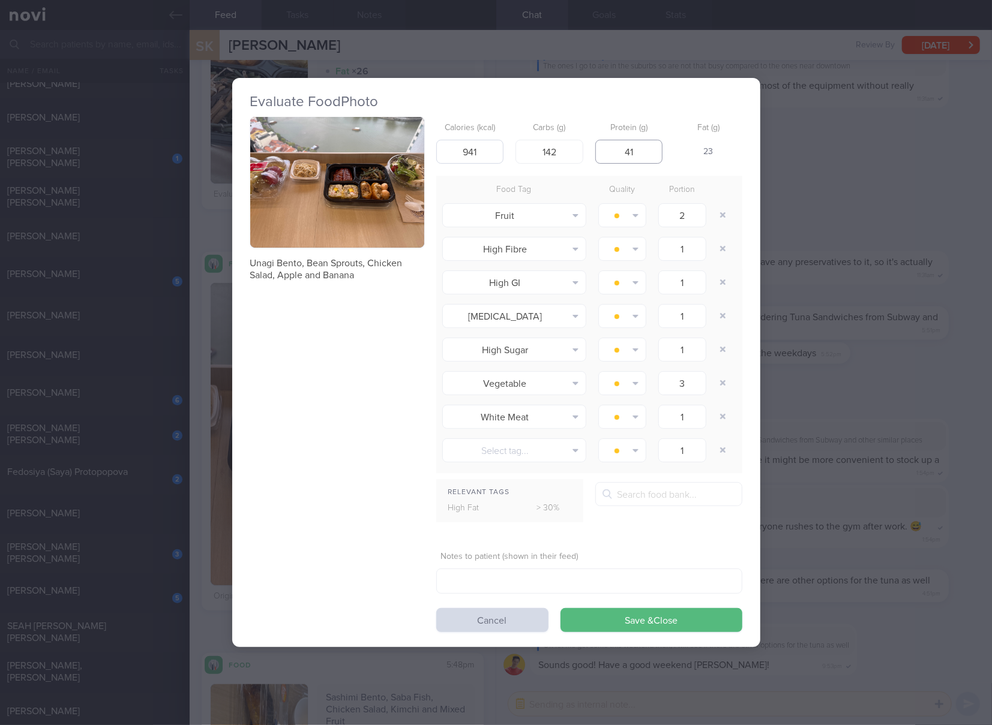
click at [560, 608] on button "Save & Close" at bounding box center [651, 620] width 182 height 24
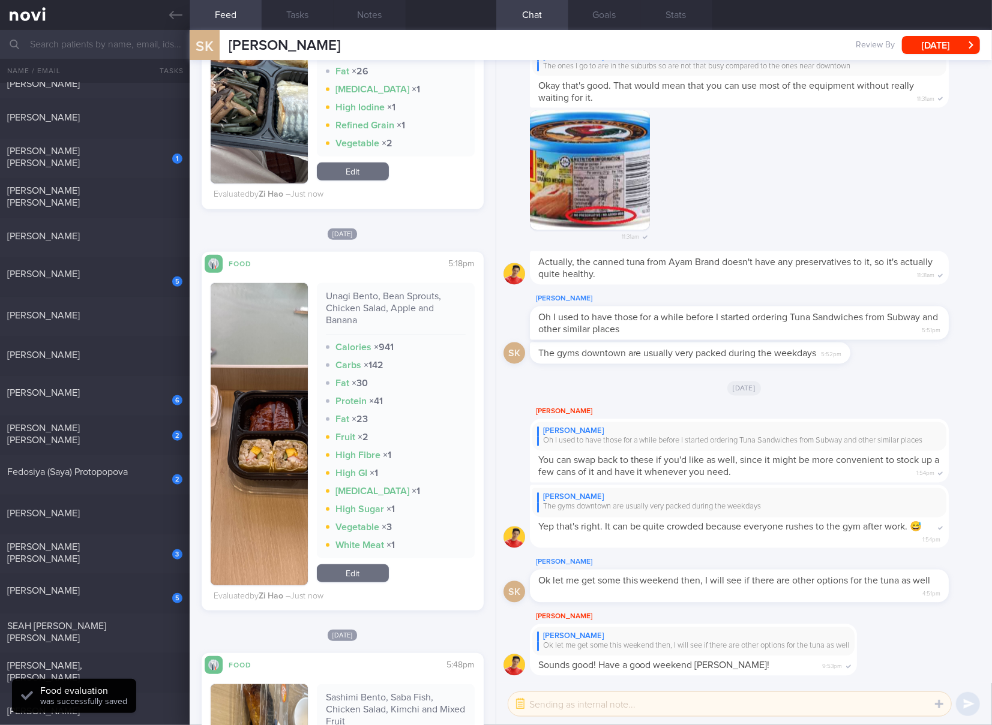
click at [257, 456] on button "button" at bounding box center [259, 434] width 97 height 302
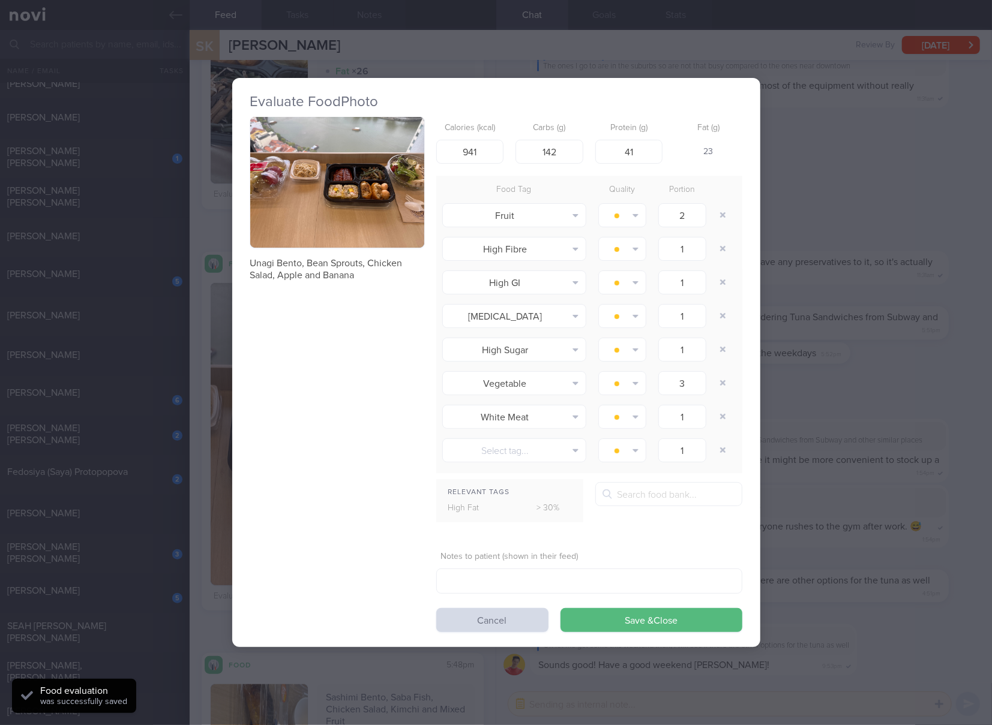
click at [360, 246] on img "button" at bounding box center [337, 182] width 174 height 131
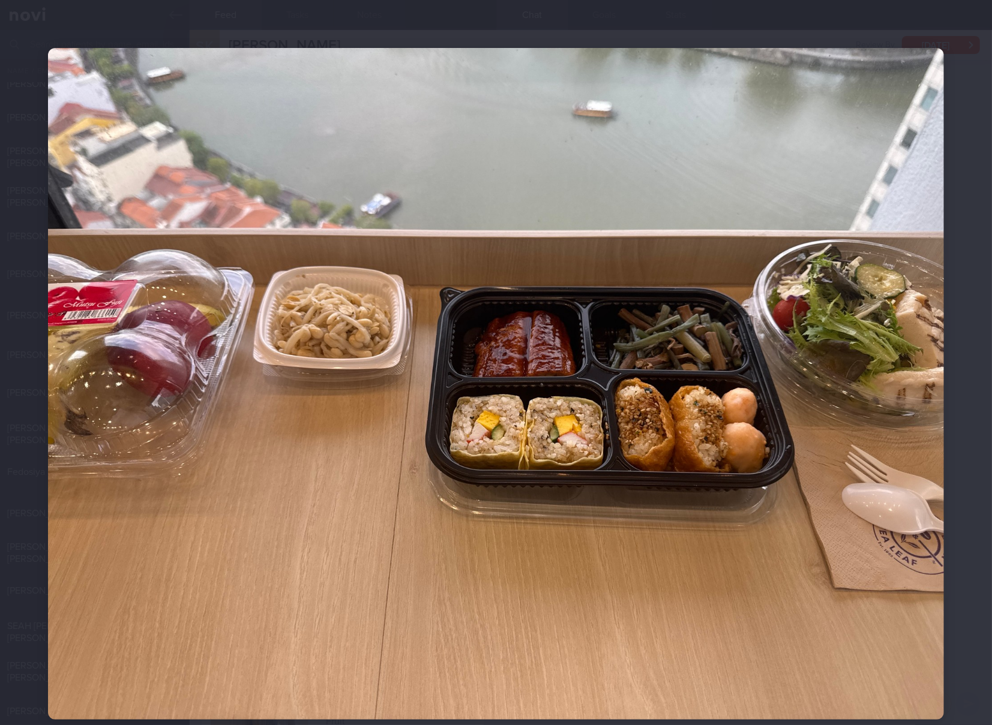
click at [632, 211] on img at bounding box center [496, 384] width 896 height 672
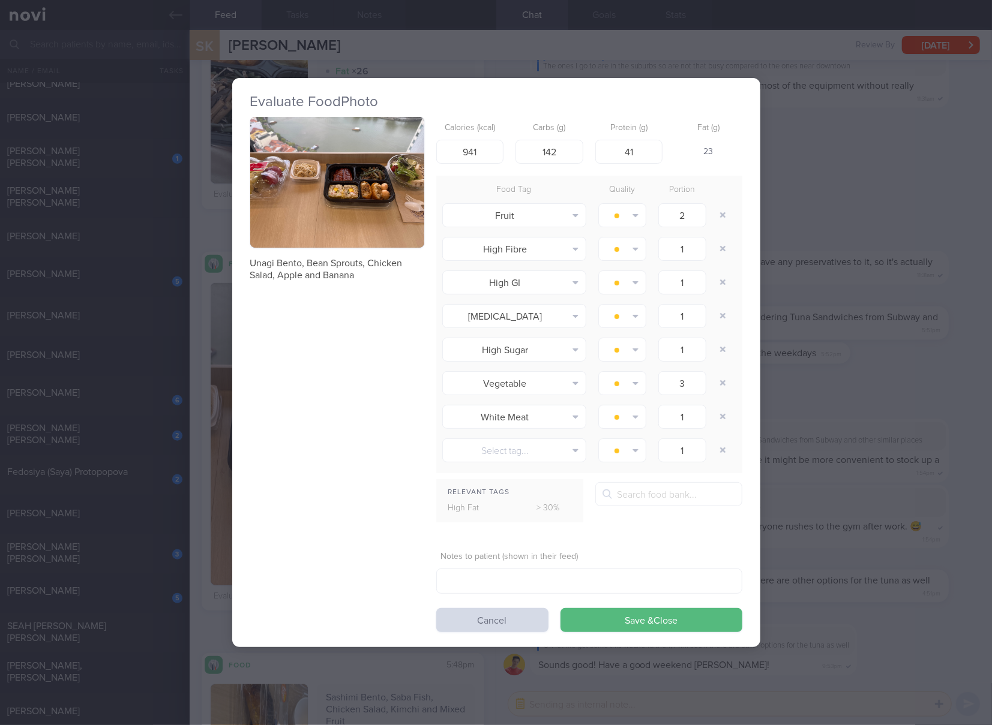
click at [850, 329] on div "Evaluate Food Photo Unagi Bento, Bean Sprouts, Chicken Salad, Apple and Banana …" at bounding box center [496, 362] width 992 height 725
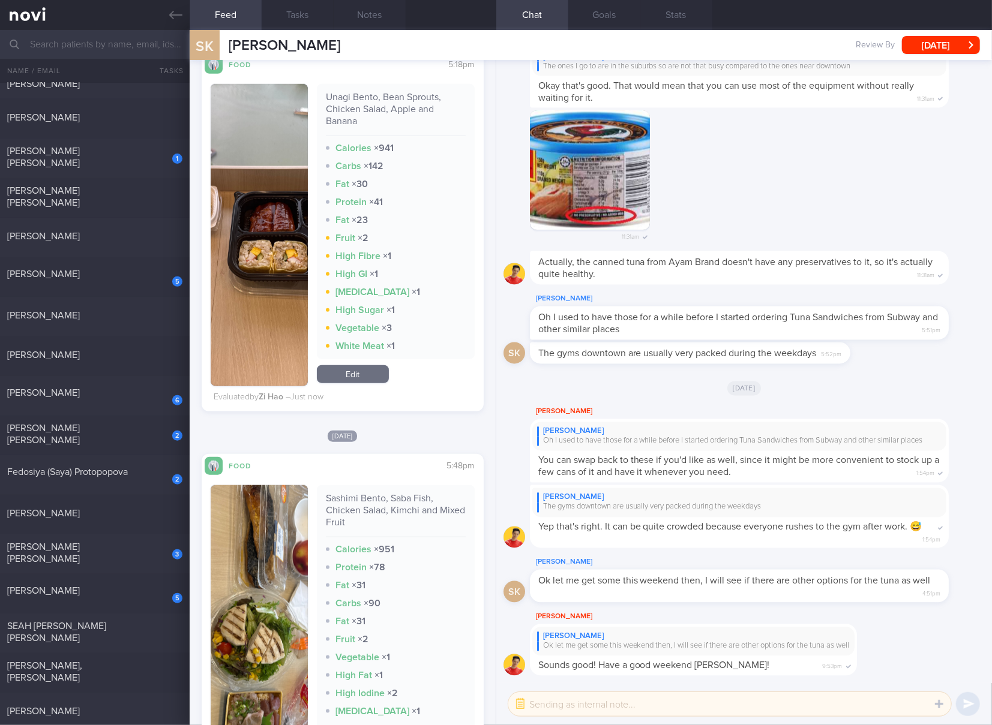
scroll to position [800, 0]
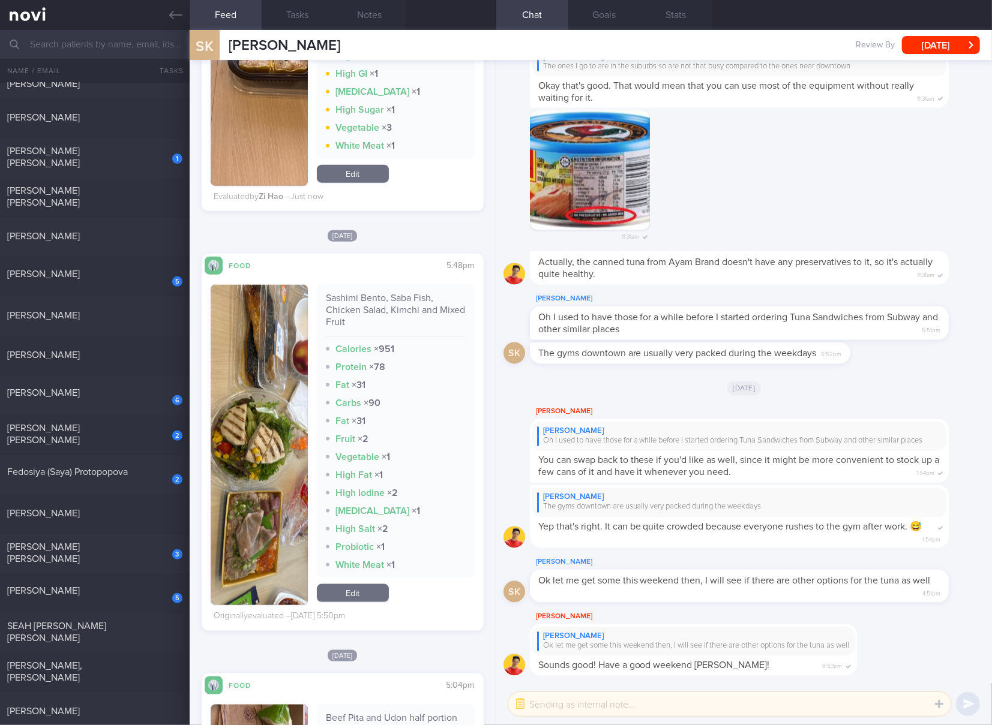
click at [268, 392] on button "button" at bounding box center [259, 445] width 97 height 320
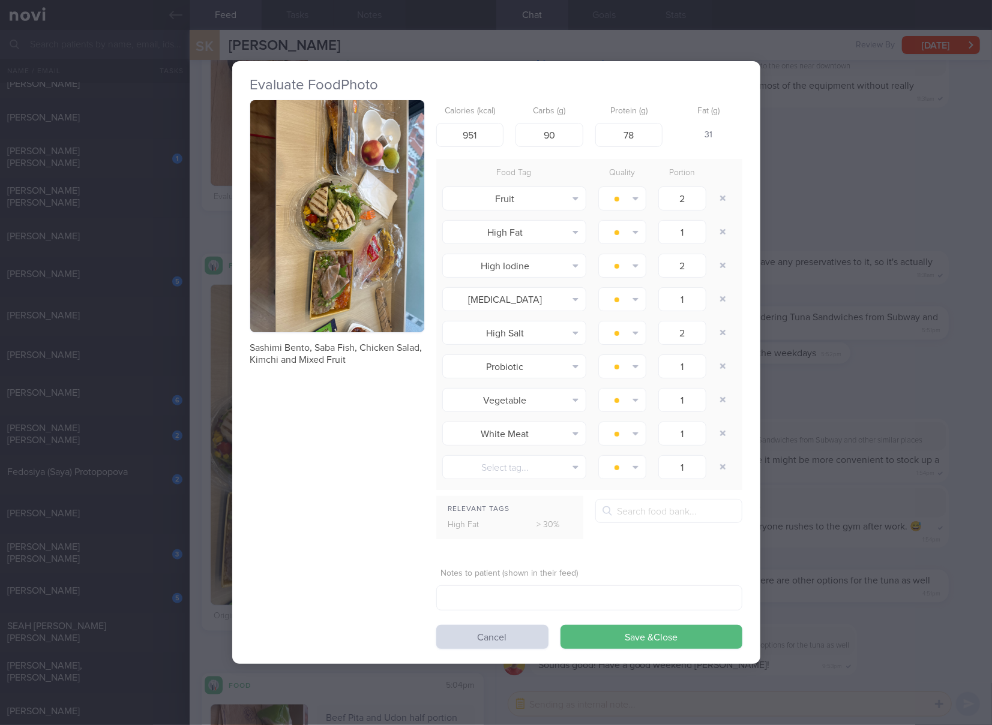
click at [376, 208] on button "button" at bounding box center [337, 216] width 174 height 232
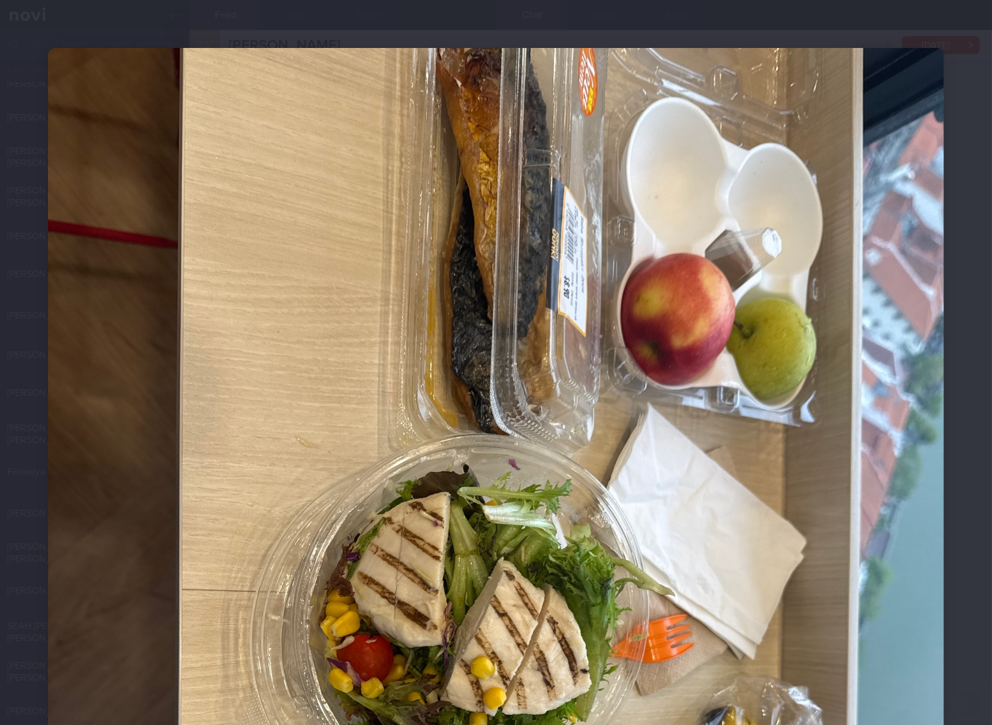
click at [555, 409] on img at bounding box center [496, 645] width 896 height 1195
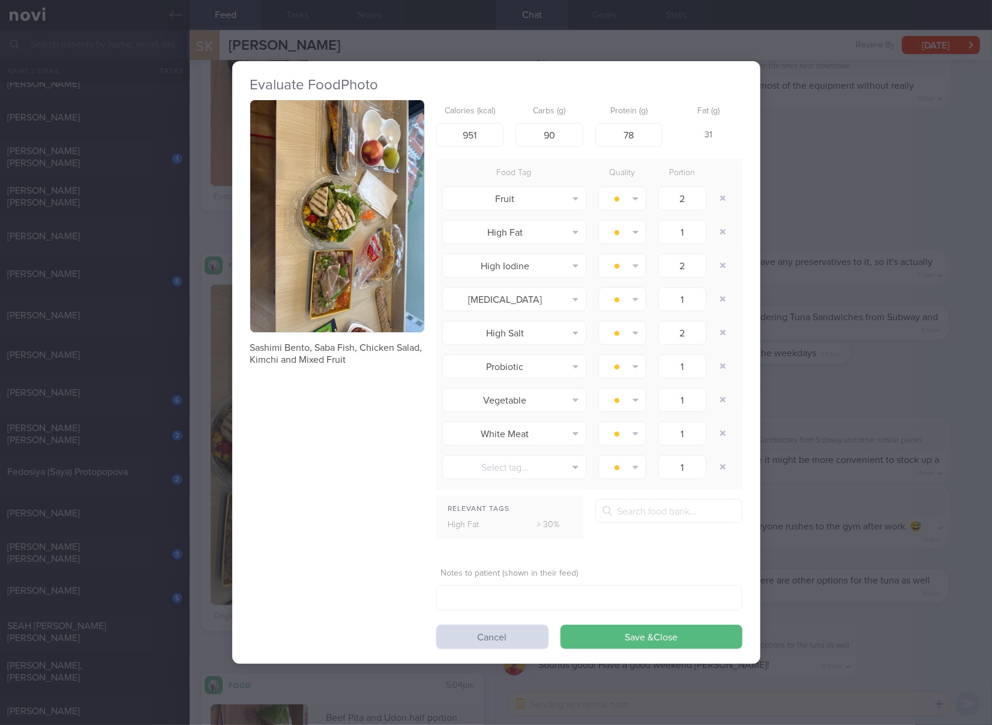
click at [802, 275] on div "Evaluate Food Photo Sashimi Bento, Saba Fish, Chicken Salad, Kimchi and Mixed F…" at bounding box center [496, 362] width 992 height 725
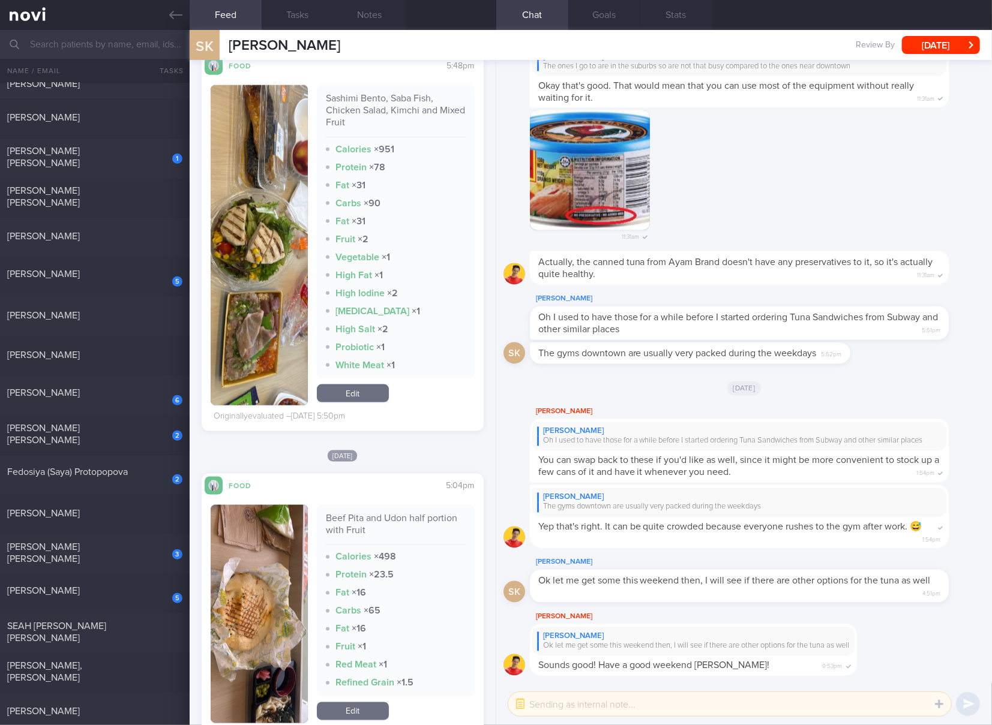
scroll to position [800, 0]
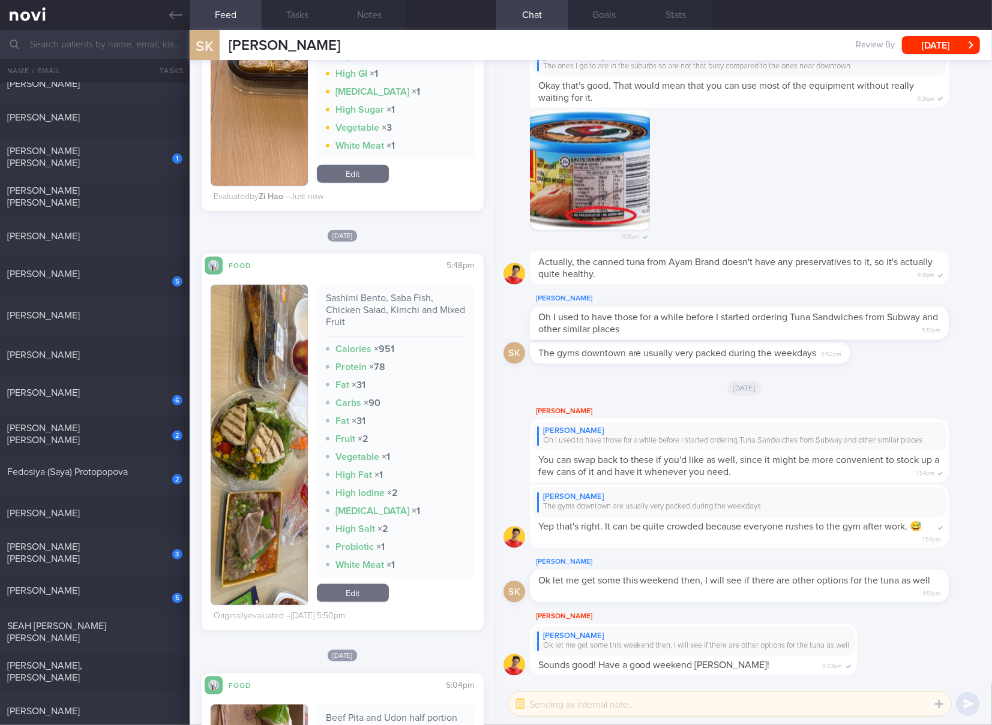
click at [350, 597] on link "Edit" at bounding box center [353, 593] width 72 height 18
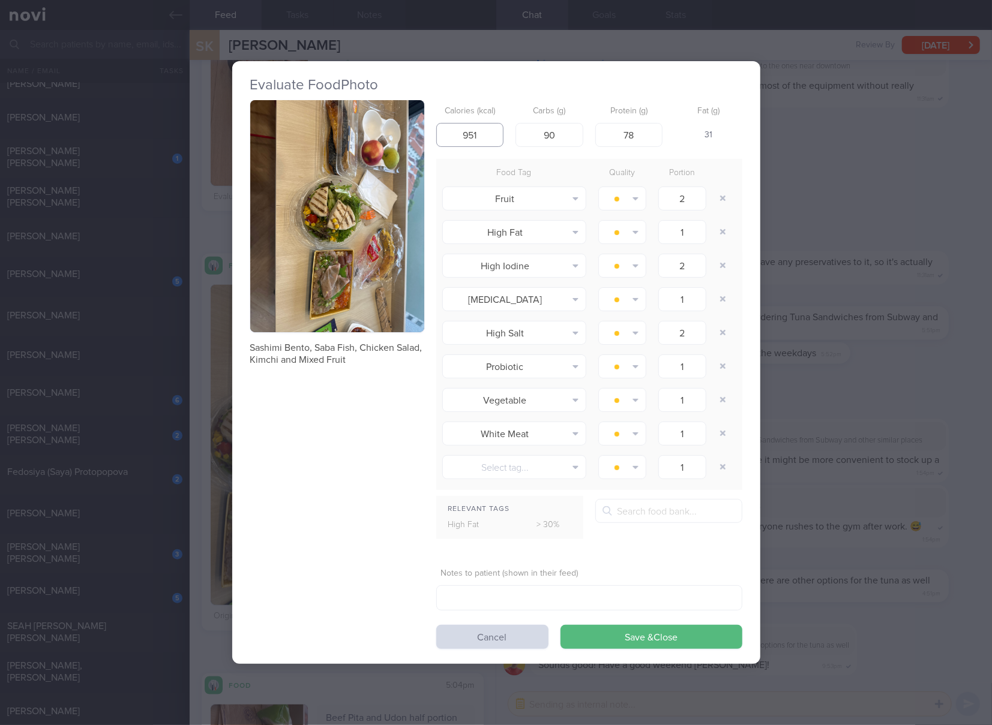
click at [484, 138] on input "951" at bounding box center [470, 135] width 68 height 24
type input "1025"
type input "124"
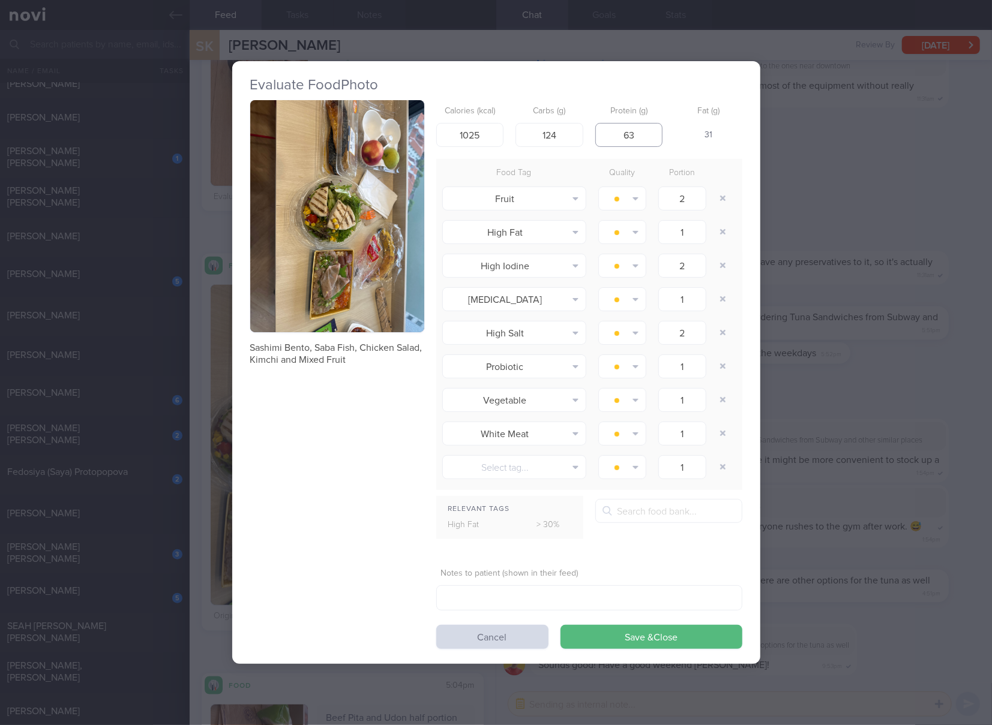
type input "63"
click at [560, 625] on button "Save & Close" at bounding box center [651, 637] width 182 height 24
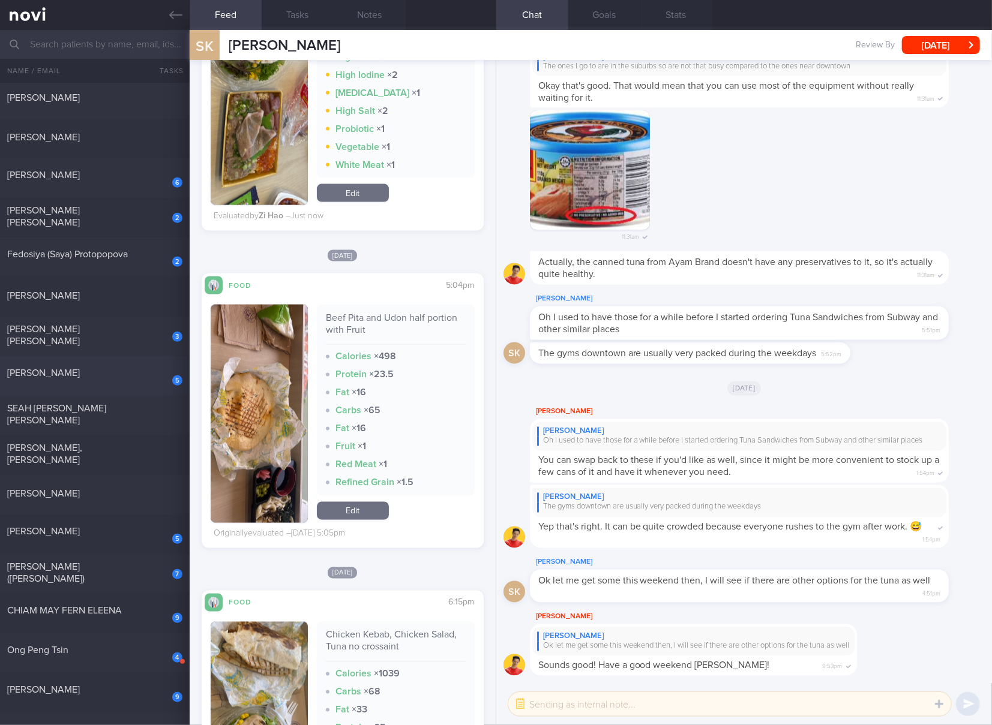
scroll to position [400, 0]
click at [110, 565] on div "[PERSON_NAME] ([PERSON_NAME])" at bounding box center [93, 572] width 172 height 24
checkbox input "true"
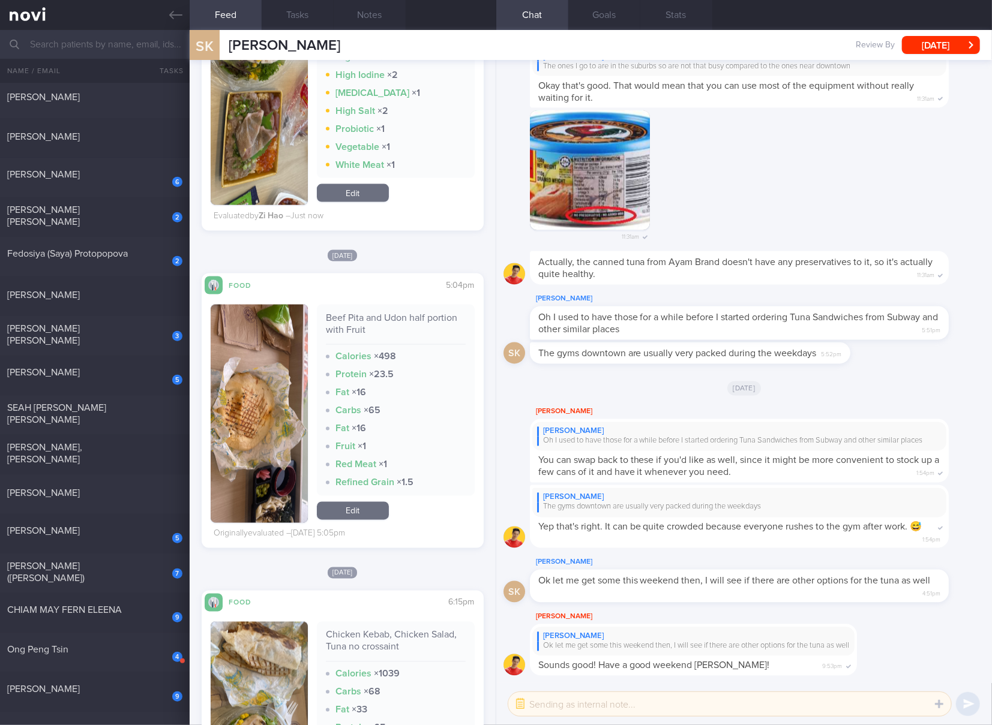
checkbox input "true"
select select "6"
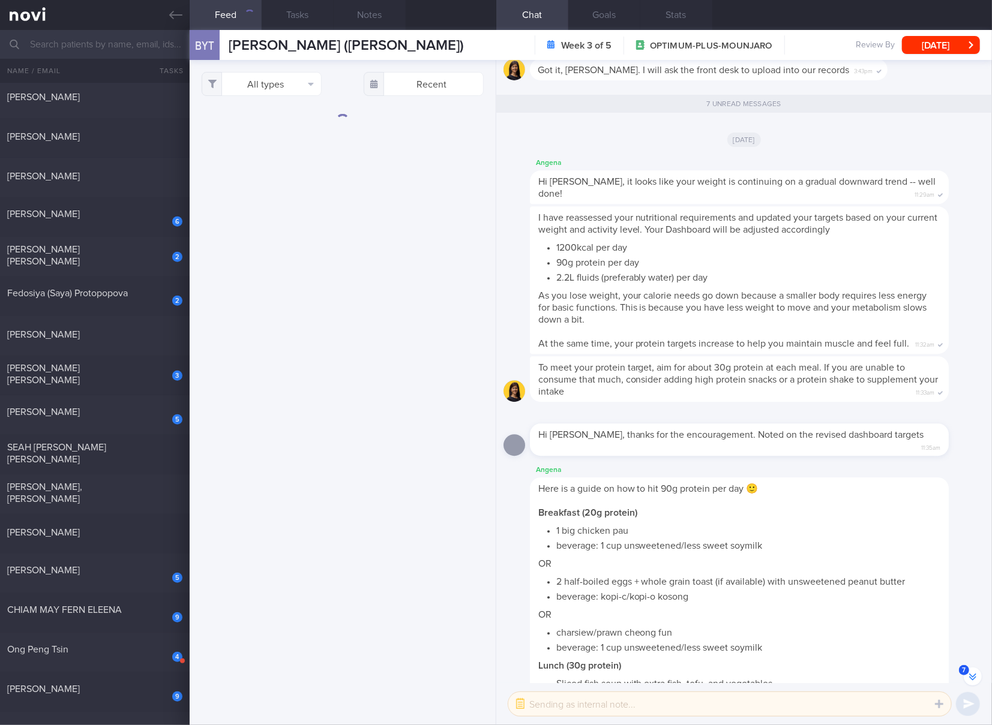
scroll to position [-370, 0]
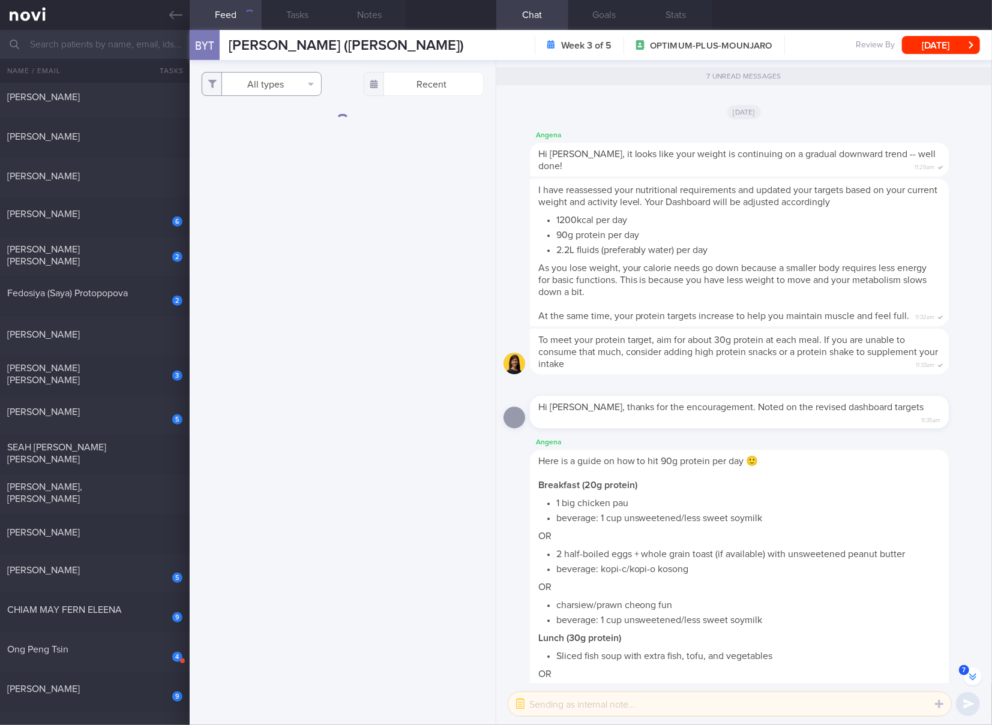
click at [283, 83] on button "All types" at bounding box center [262, 84] width 120 height 24
click at [250, 124] on button "Activity" at bounding box center [261, 125] width 119 height 18
checkbox input "false"
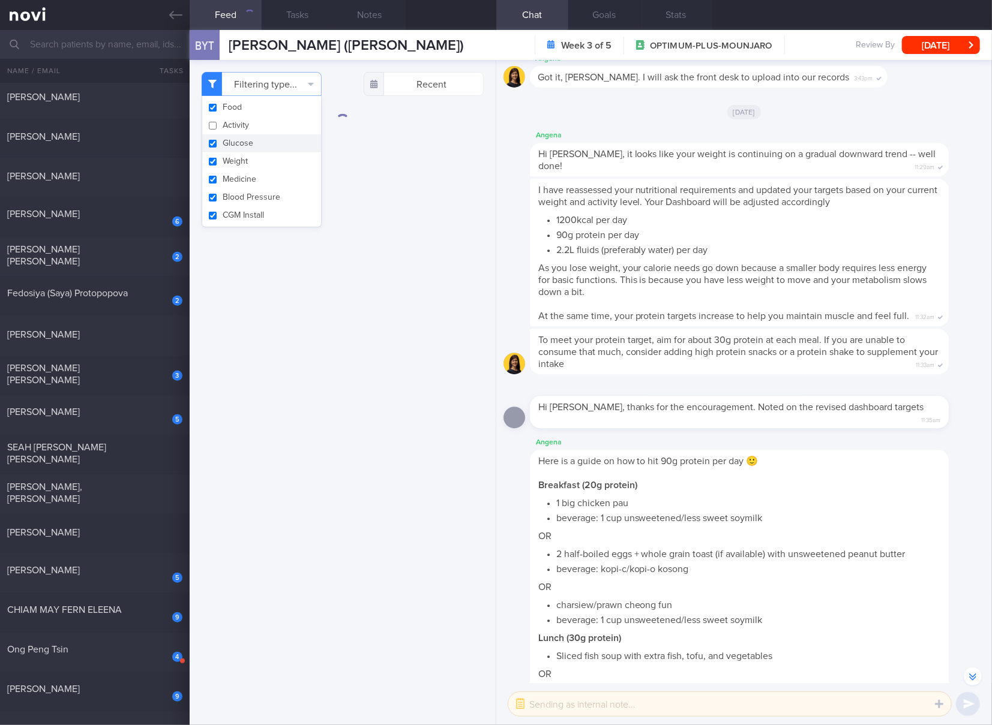
click at [249, 138] on button "Glucose" at bounding box center [261, 143] width 119 height 18
checkbox input "false"
click at [243, 155] on button "Weight" at bounding box center [261, 161] width 119 height 18
checkbox input "false"
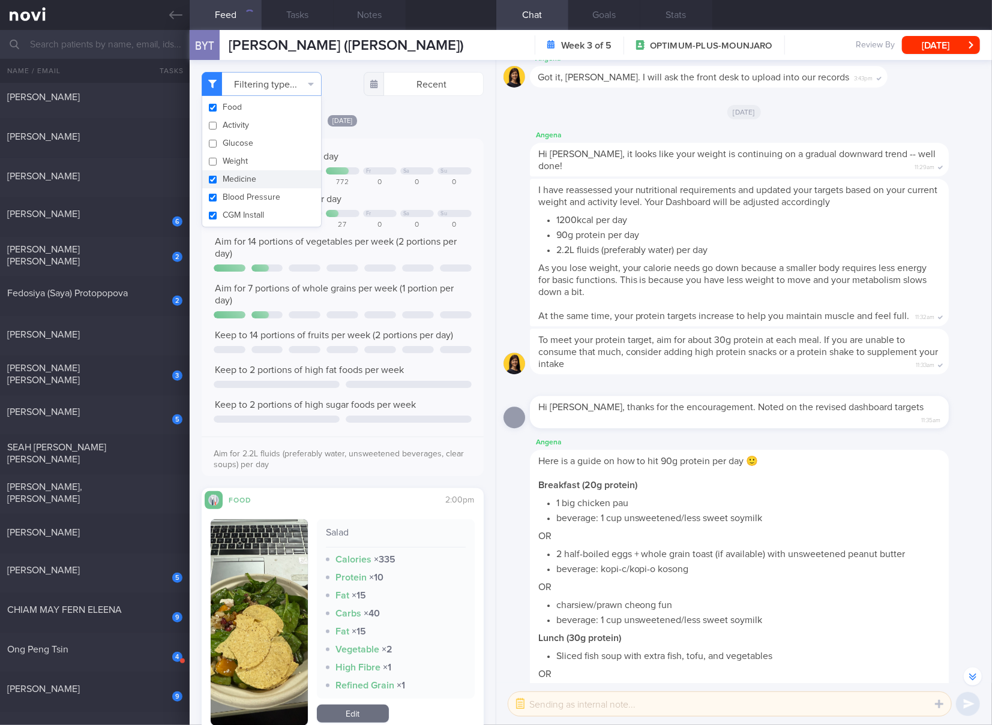
click at [249, 185] on button "Medicine" at bounding box center [261, 179] width 119 height 18
checkbox input "false"
click at [254, 199] on button "Blood Pressure" at bounding box center [261, 197] width 119 height 18
checkbox input "false"
click at [254, 208] on button "CGM Install" at bounding box center [261, 215] width 119 height 18
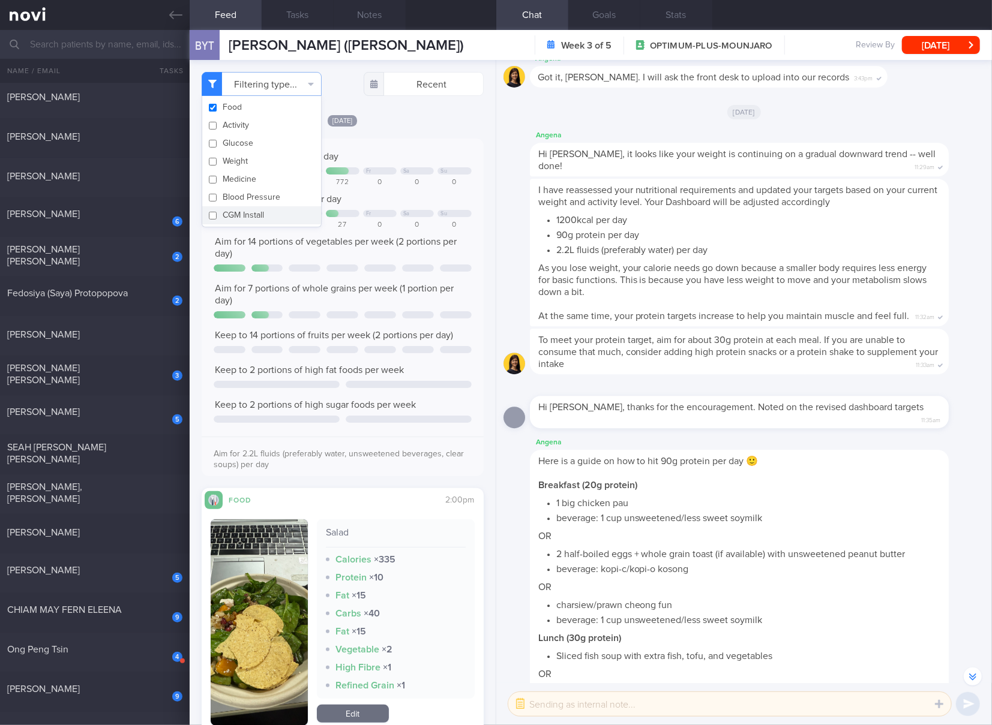
checkbox input "false"
click at [359, 251] on div "Aim for 14 portions of vegetables per week (2 portions per day)" at bounding box center [343, 248] width 258 height 24
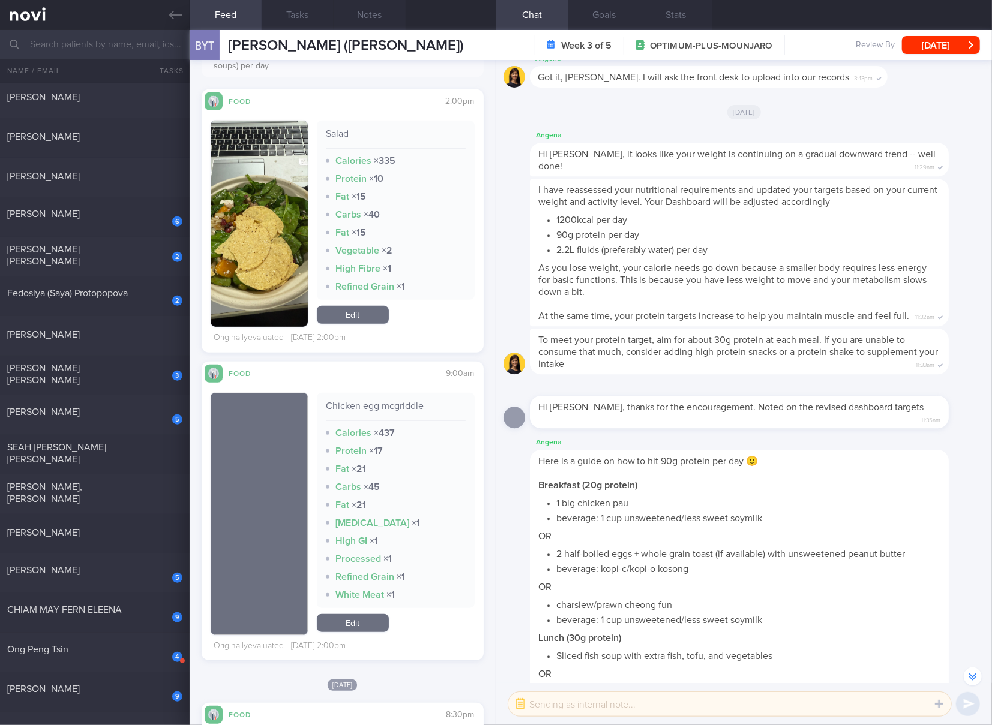
scroll to position [400, 0]
click at [392, 402] on div "Chicken egg mcgriddle" at bounding box center [396, 409] width 140 height 21
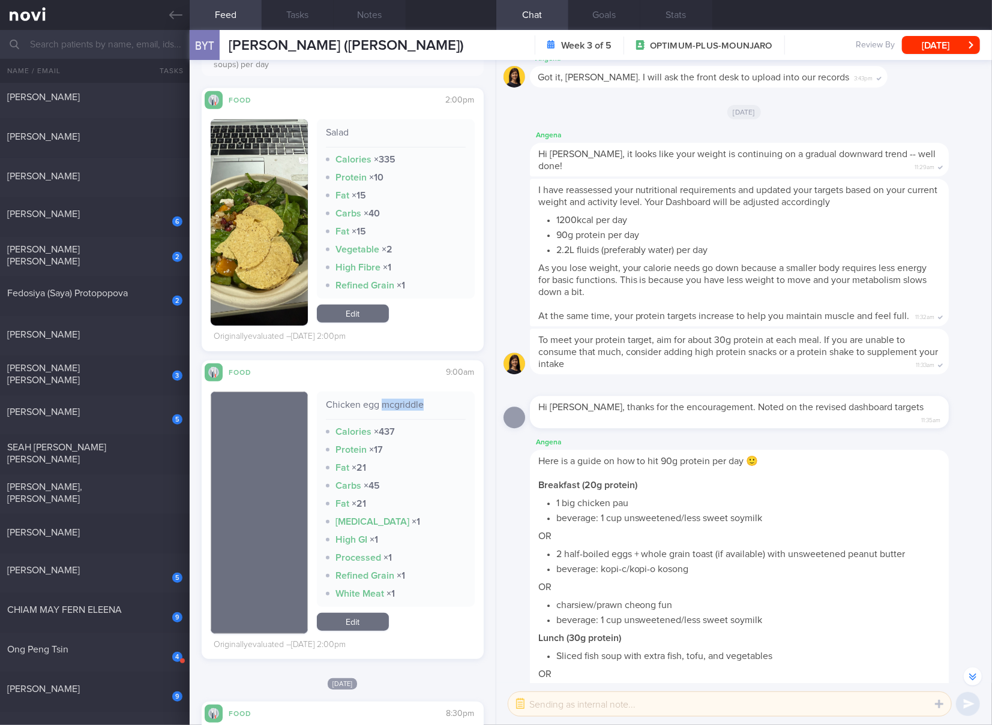
click at [392, 402] on div "Chicken egg mcgriddle" at bounding box center [396, 409] width 140 height 21
copy div "Chicken egg mcgriddle"
